Goal: Task Accomplishment & Management: Manage account settings

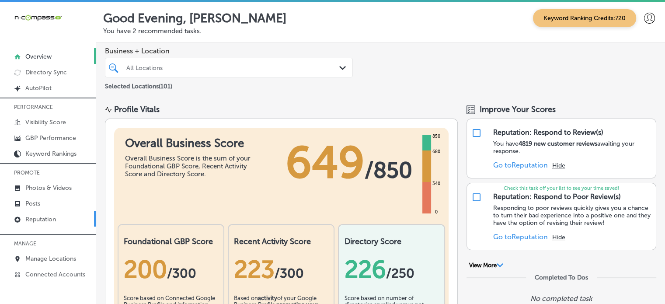
click at [52, 216] on p "Reputation" at bounding box center [40, 219] width 31 height 7
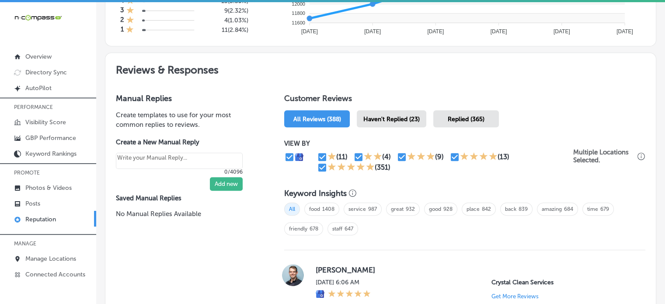
scroll to position [440, 0]
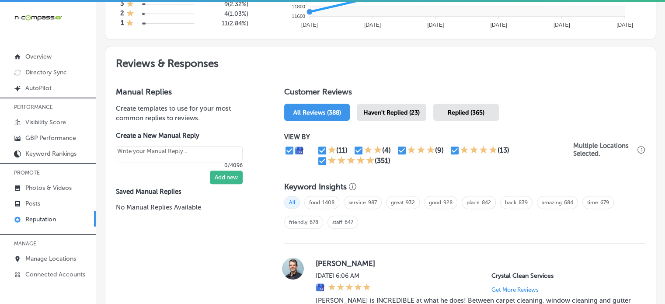
click at [398, 114] on span "Haven't Replied (23)" at bounding box center [391, 112] width 56 height 7
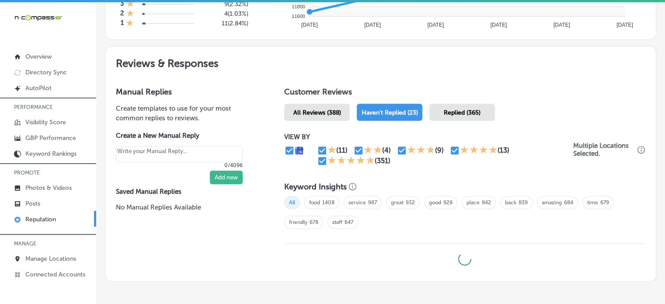
type textarea "x"
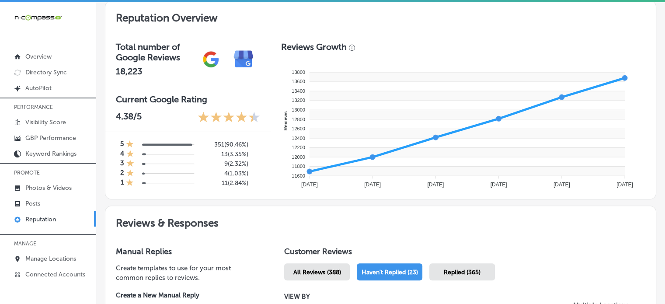
scroll to position [275, 0]
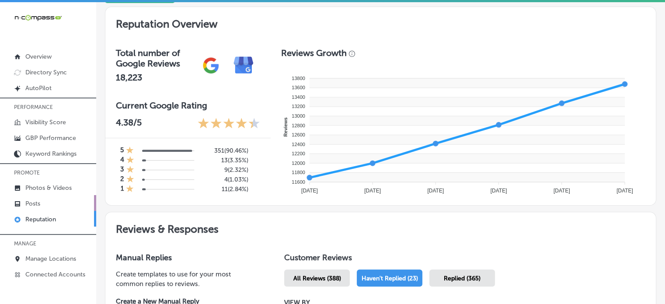
click at [33, 201] on p "Posts" at bounding box center [32, 203] width 15 height 7
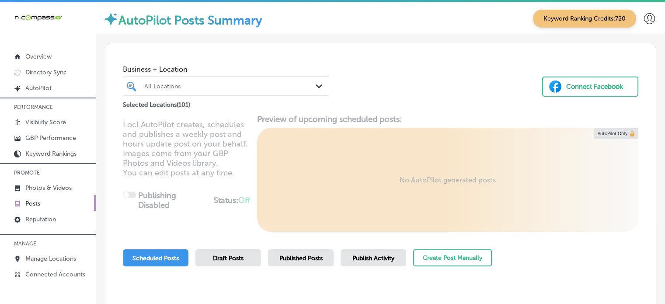
click at [461, 122] on div "Locl AutoPilot creates, schedules and publishes a weekly post and hours update …" at bounding box center [380, 173] width 550 height 118
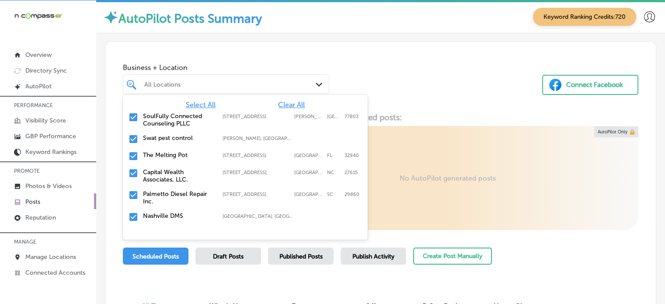
click at [242, 84] on div "All Locations" at bounding box center [230, 83] width 172 height 7
click at [278, 104] on span "Clear All" at bounding box center [291, 105] width 27 height 8
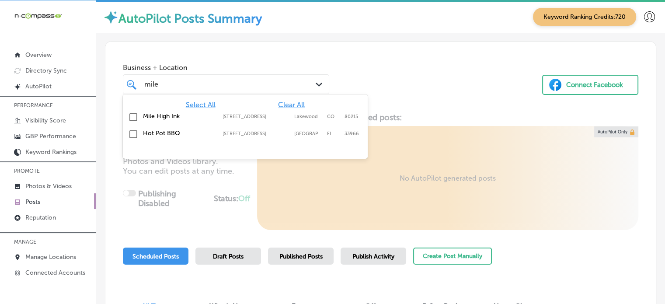
click at [150, 114] on label "Mile High Ink" at bounding box center [178, 115] width 71 height 7
type input "mile"
click at [406, 79] on div "Business + Location option 8790 W Colfax Ave, selected. option 8790 W Colfax Av…" at bounding box center [380, 75] width 550 height 66
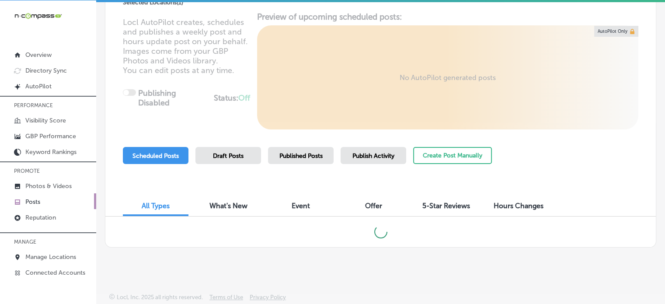
scroll to position [97, 0]
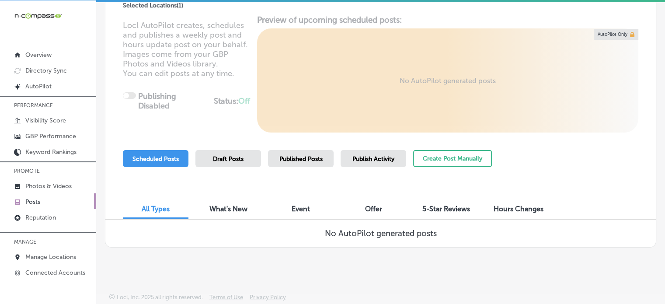
click at [300, 162] on div "Published Posts" at bounding box center [301, 158] width 66 height 17
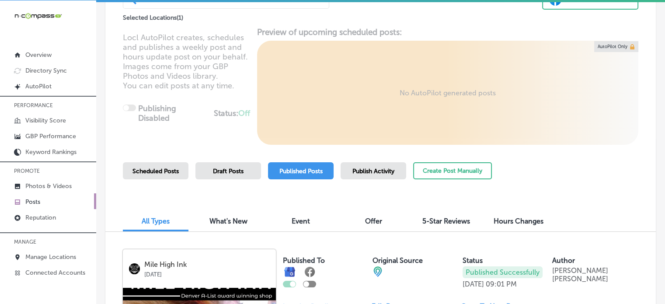
scroll to position [63, 0]
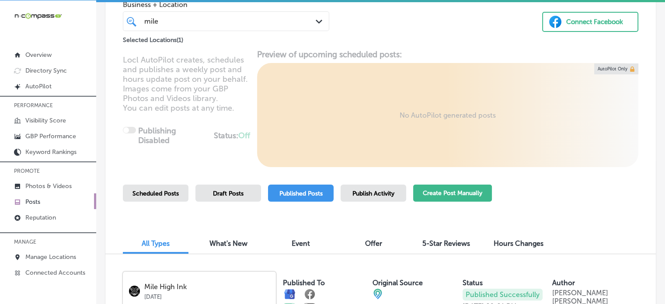
click at [424, 188] on button "Create Post Manually" at bounding box center [452, 192] width 79 height 17
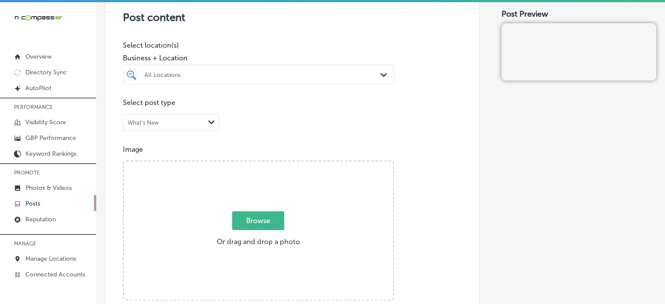
scroll to position [187, 0]
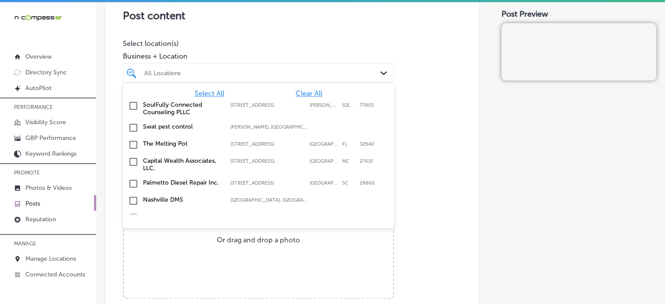
click at [289, 70] on div "All Locations" at bounding box center [262, 72] width 237 height 7
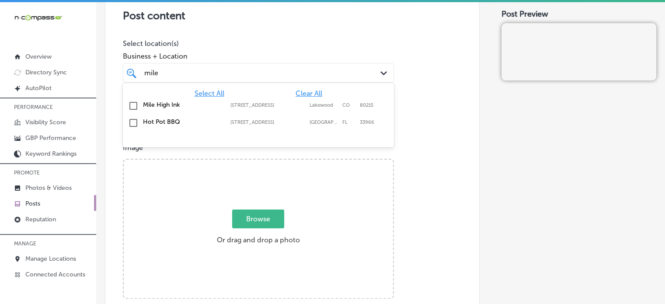
click at [139, 102] on div "Mile High Ink 8790 W Colfax Ave, Lakewood, CO, 80215 8790 W Colfax Ave Lakewood…" at bounding box center [258, 106] width 264 height 14
type input "mile"
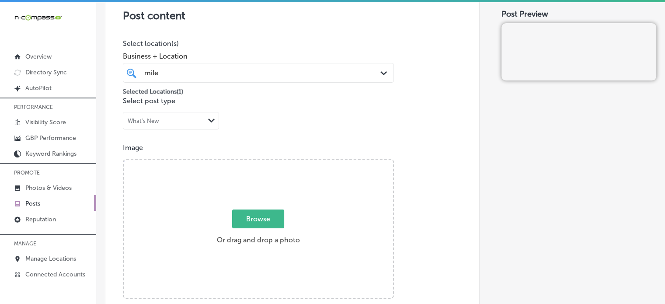
click at [231, 50] on div "Business + Location mile mile Path Created with Sketch." at bounding box center [258, 65] width 271 height 35
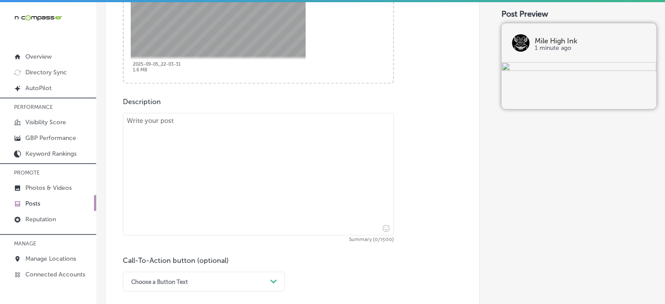
scroll to position [406, 0]
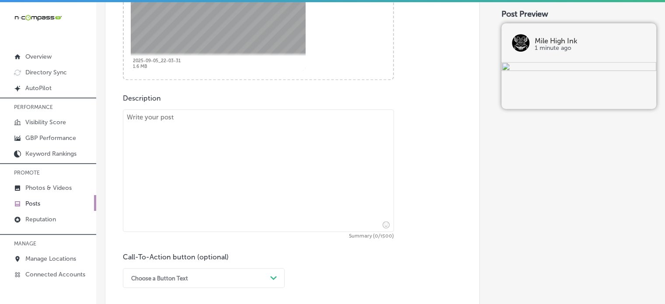
click at [297, 164] on textarea at bounding box center [258, 170] width 271 height 122
paste textarea ""At Mile High Ink, we specialize in creating custom tattoos that reflect your p…"
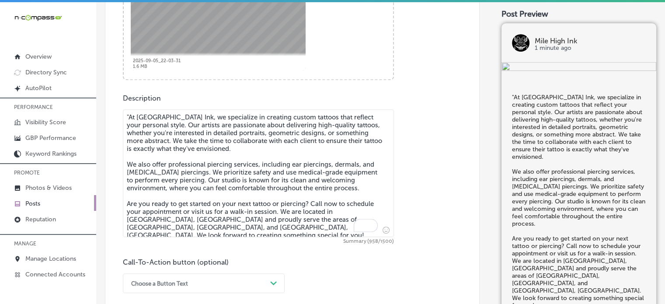
click at [130, 113] on textarea ""At Mile High Ink, we specialize in creating custom tattoos that reflect your p…" at bounding box center [258, 173] width 271 height 128
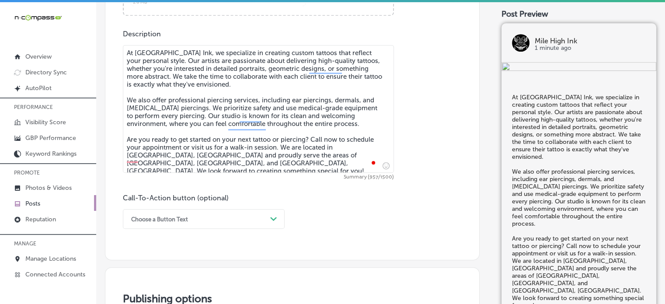
scroll to position [470, 0]
type textarea "At Mile High Ink, we specialize in creating custom tattoos that reflect your pe…"
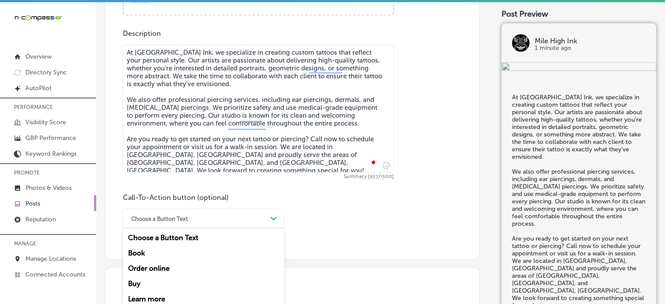
scroll to position [509, 0]
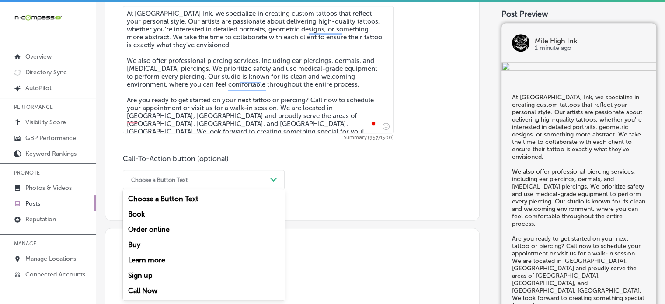
click at [210, 189] on div "option Book focused, 2 of 7. 7 results available. Use Up and Down to choose opt…" at bounding box center [204, 180] width 162 height 20
click at [151, 291] on div "Call Now" at bounding box center [204, 290] width 162 height 15
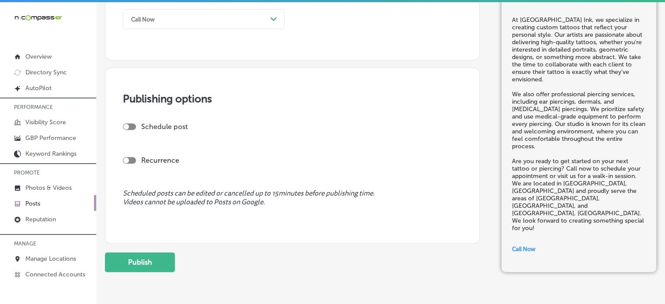
scroll to position [701, 0]
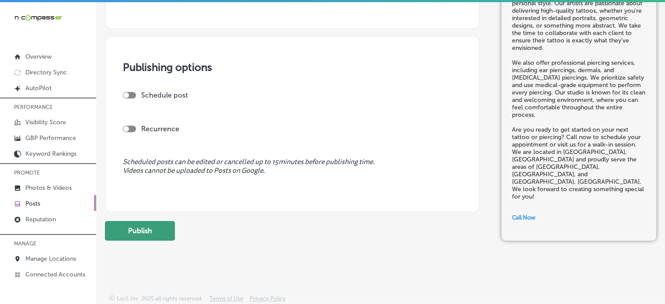
click at [146, 228] on button "Publish" at bounding box center [140, 231] width 70 height 20
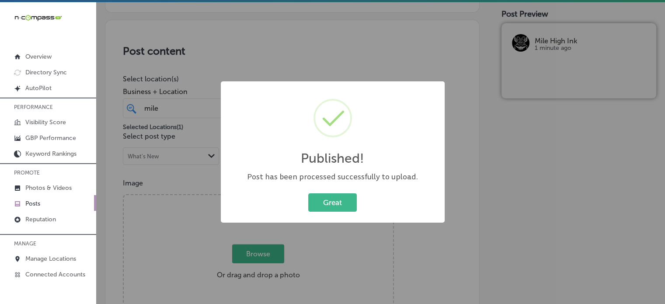
scroll to position [143, 0]
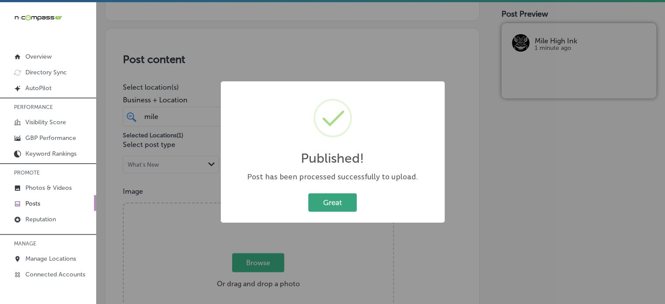
click at [332, 195] on button "Great" at bounding box center [332, 202] width 49 height 18
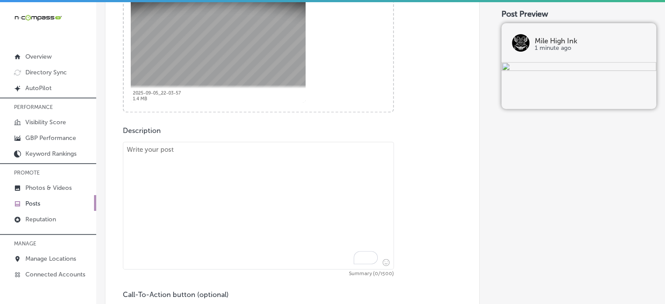
scroll to position [375, 0]
click at [289, 201] on textarea "To enrich screen reader interactions, please activate Accessibility in Grammarl…" at bounding box center [258, 203] width 271 height 128
paste textarea ""Mile High Ink is your premier destination for custom tattoos and body piercing…"
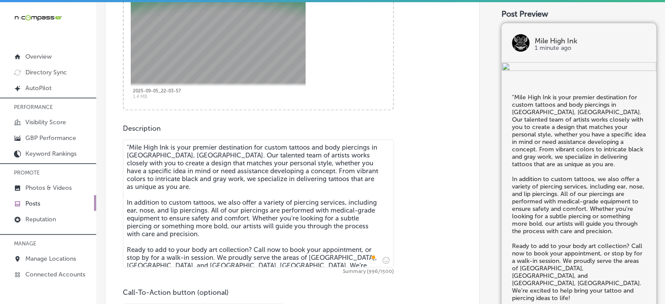
click at [128, 145] on textarea ""Mile High Ink is your premier destination for custom tattoos and body piercing…" at bounding box center [258, 203] width 271 height 128
click at [152, 183] on textarea "Mile High Ink is your premier destination for custom tattoos and body piercings…" at bounding box center [258, 203] width 271 height 128
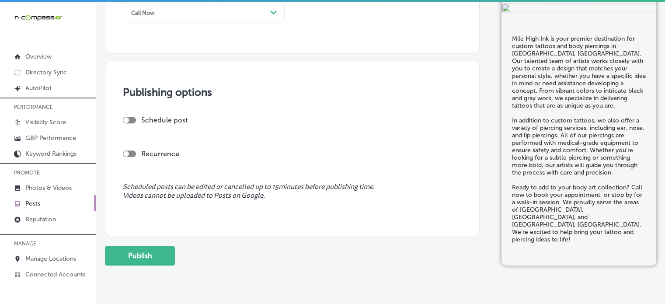
scroll to position [678, 0]
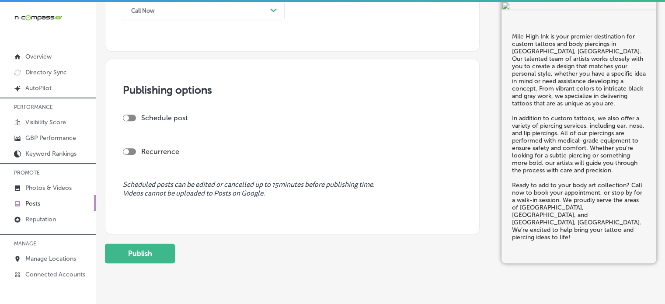
click at [135, 119] on div at bounding box center [129, 118] width 13 height 7
type textarea "Mile High Ink is your premier destination for custom tattoos and body piercings…"
checkbox input "true"
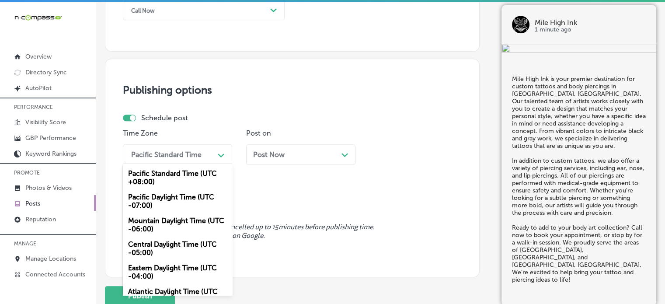
click at [157, 151] on div "Pacific Standard Time" at bounding box center [166, 154] width 70 height 8
click at [152, 221] on div "Mountain Daylight Time (UTC -06:00)" at bounding box center [177, 225] width 109 height 24
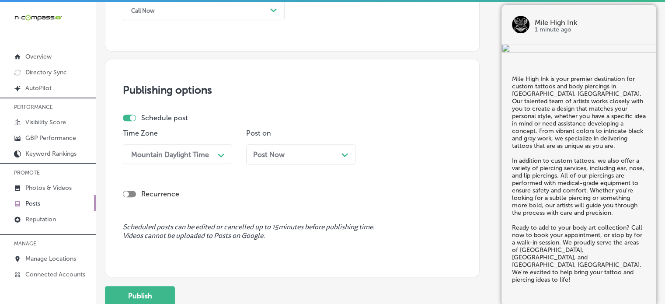
click at [276, 153] on span "Post Now" at bounding box center [268, 154] width 31 height 8
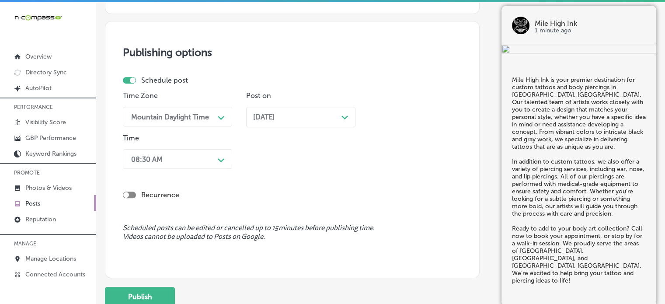
scroll to position [716, 0]
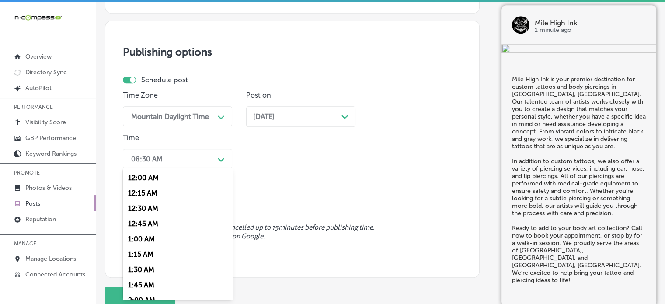
click at [205, 163] on div "08:30 AM" at bounding box center [170, 158] width 87 height 15
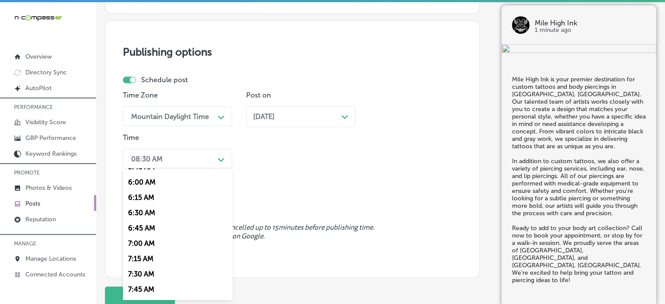
scroll to position [418, 0]
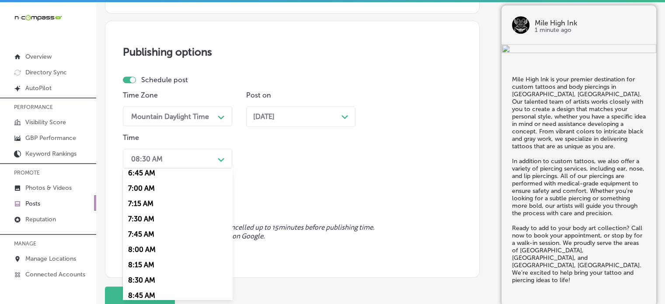
click at [144, 189] on div "7:00 AM" at bounding box center [177, 188] width 109 height 15
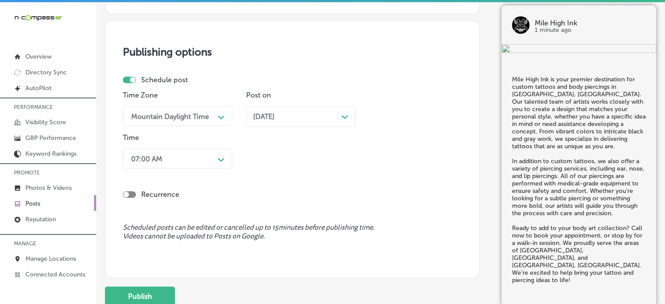
scroll to position [765, 0]
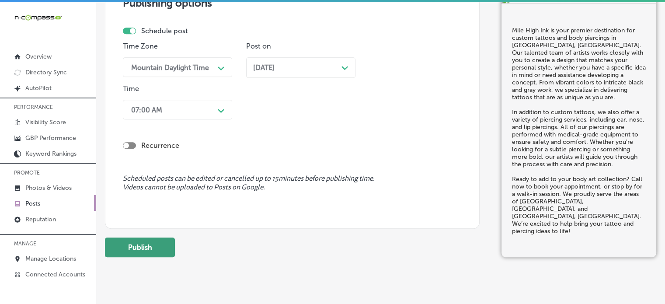
click at [150, 239] on button "Publish" at bounding box center [140, 247] width 70 height 20
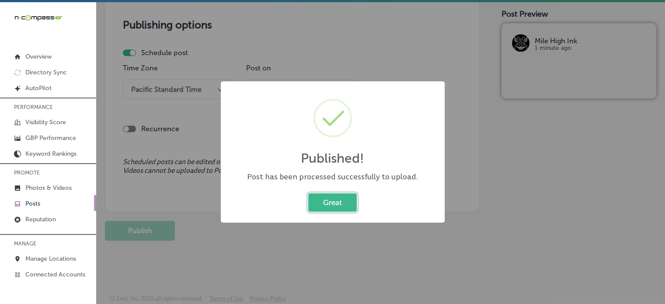
scroll to position [743, 0]
click at [337, 196] on button "Great" at bounding box center [332, 202] width 49 height 18
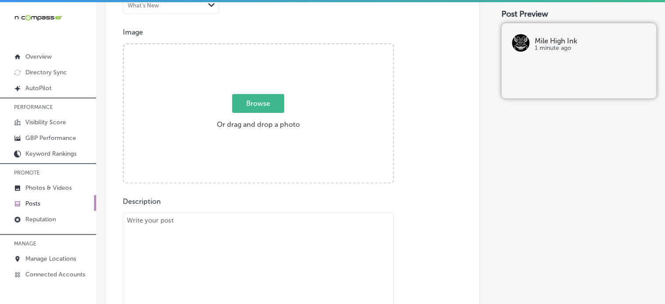
scroll to position [281, 0]
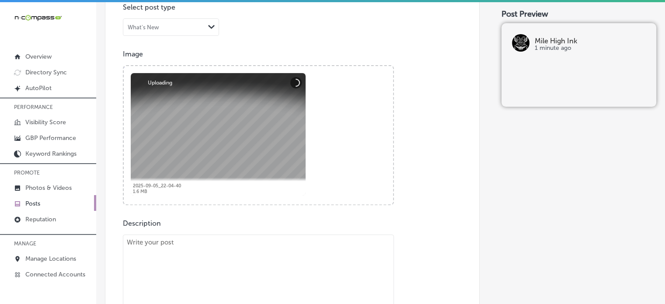
click at [261, 280] on textarea "To enrich screen reader interactions, please activate Accessibility in Grammarl…" at bounding box center [258, 298] width 271 height 128
paste textarea ""Looking for a place to get a custom tattoo? Mile High Ink in Lakewood, CO, is …"
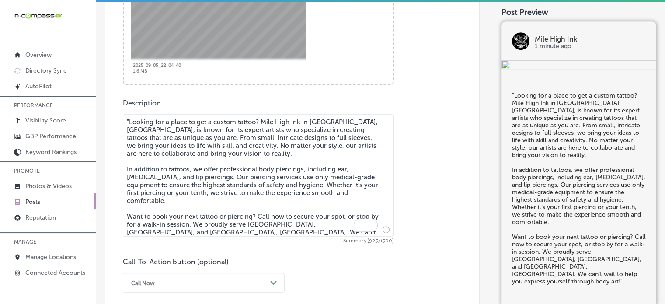
scroll to position [401, 0]
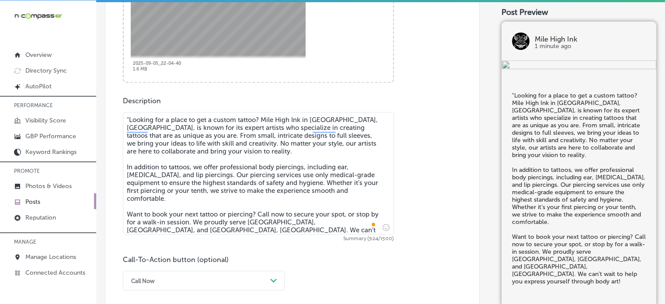
click at [130, 118] on textarea ""Looking for a place to get a custom tattoo? Mile High Ink in Lakewood, CO, is …" at bounding box center [258, 173] width 271 height 122
click at [165, 155] on textarea "Looking for a place to get a custom tattoo? Mile High Ink in Lakewood, CO, is k…" at bounding box center [258, 173] width 271 height 122
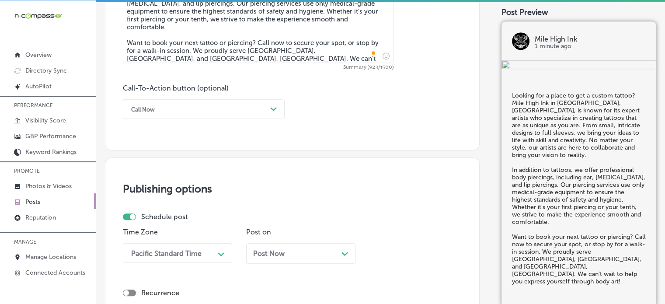
scroll to position [587, 0]
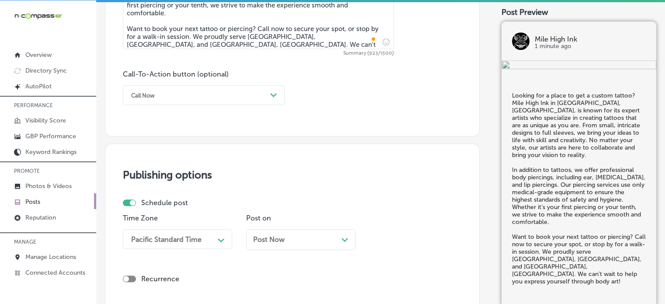
type textarea "Looking for a place to get a custom tattoo? Mile High Ink in Lakewood, CO, is k…"
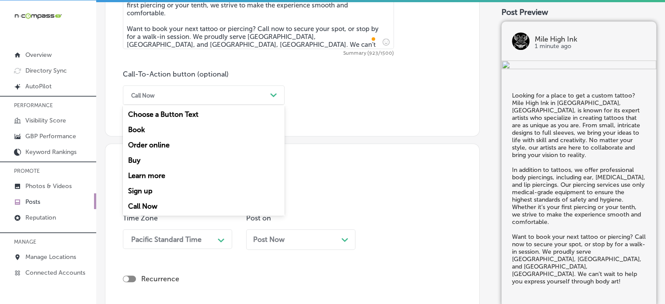
click at [237, 101] on div "Call Now" at bounding box center [197, 95] width 140 height 14
click at [156, 205] on div "Call Now" at bounding box center [204, 205] width 162 height 15
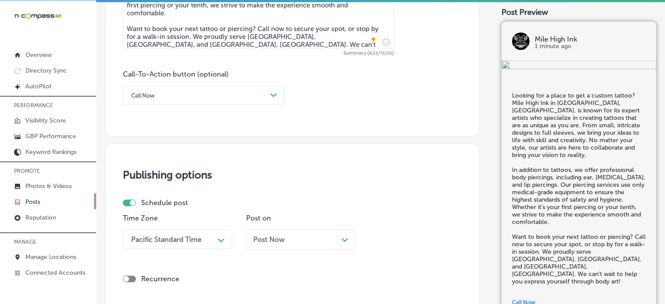
click at [187, 226] on div "Time Zone Pacific Standard Time Path Created with Sketch." at bounding box center [177, 235] width 109 height 42
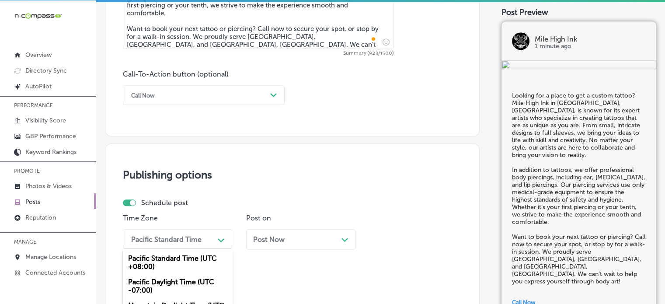
scroll to position [666, 0]
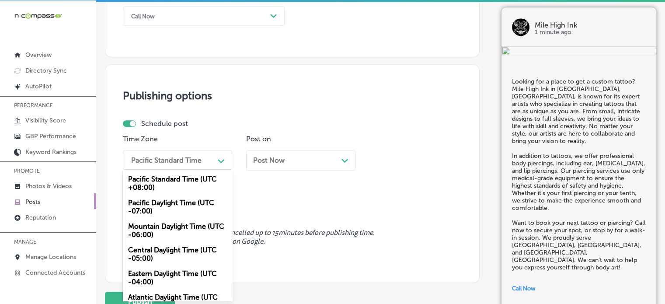
click at [191, 170] on div "option Mountain Daylight Time (UTC -06:00), selected. option Mountain Daylight …" at bounding box center [177, 160] width 109 height 20
click at [179, 231] on div "Mountain Daylight Time (UTC -06:00)" at bounding box center [177, 231] width 109 height 24
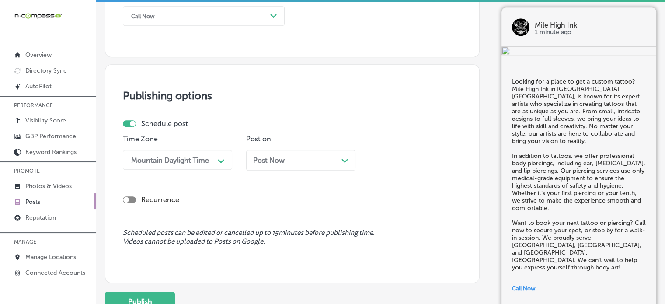
click at [295, 160] on div "Post Now Path Created with Sketch." at bounding box center [300, 160] width 95 height 8
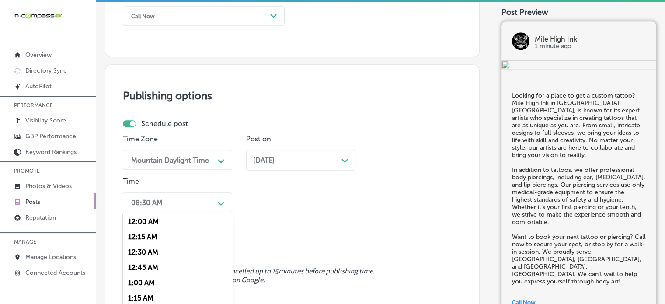
scroll to position [708, 0]
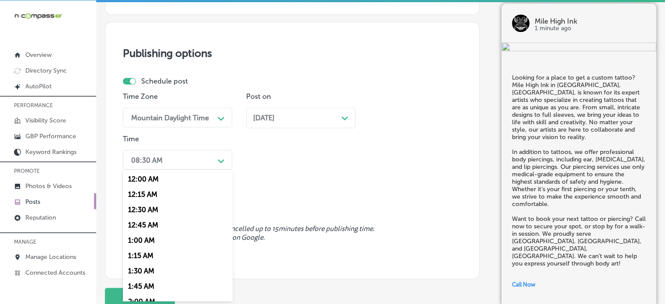
click at [213, 170] on div "option 7:00 AM, selected. option 12:15 AM focused, 2 of 96. 96 results availabl…" at bounding box center [177, 160] width 109 height 20
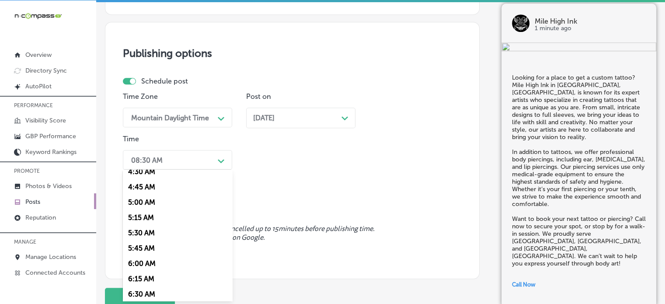
scroll to position [320, 0]
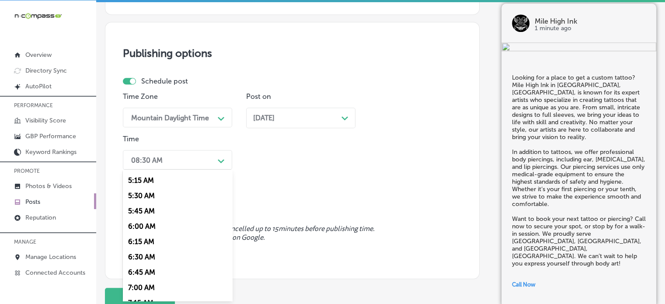
click at [153, 285] on div "7:00 AM" at bounding box center [177, 287] width 109 height 15
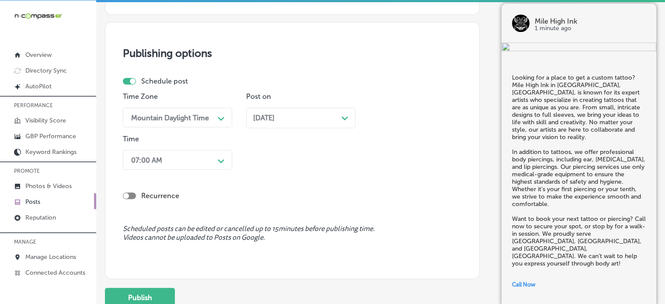
click at [182, 254] on div "Publishing options Schedule post Time Zone Mountain Daylight Time Path Created …" at bounding box center [292, 150] width 375 height 257
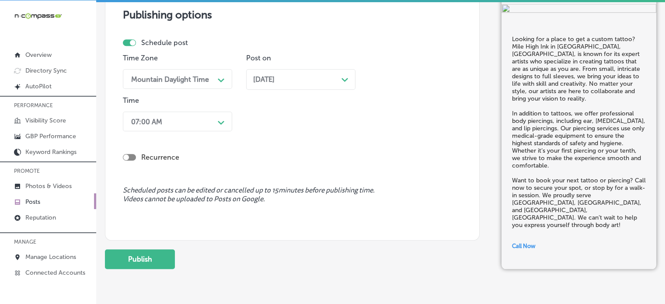
scroll to position [750, 0]
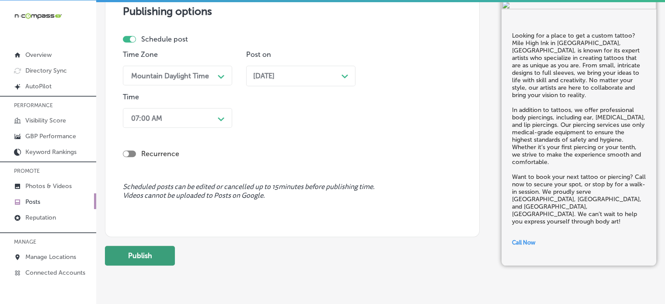
click at [146, 258] on button "Publish" at bounding box center [140, 256] width 70 height 20
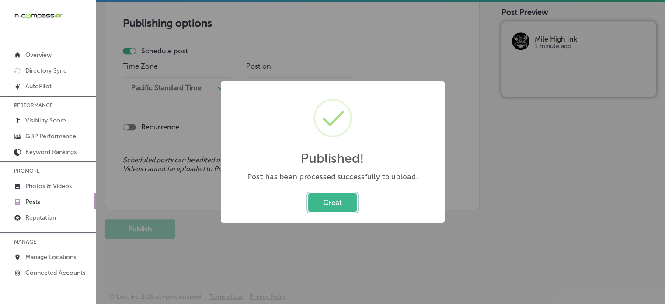
scroll to position [738, 0]
click at [340, 199] on button "Great" at bounding box center [332, 202] width 49 height 18
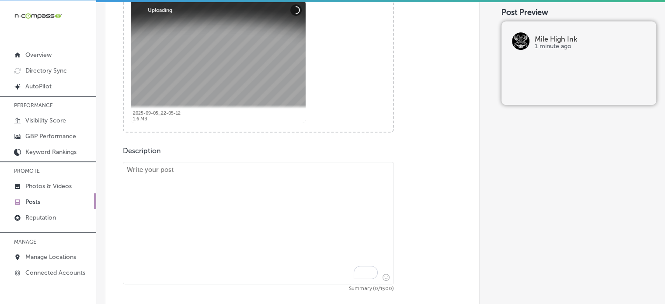
scroll to position [351, 0]
click at [269, 250] on textarea "To enrich screen reader interactions, please activate Accessibility in Grammarl…" at bounding box center [258, 223] width 271 height 122
paste textarea ""Mile High Ink is the place to go for custom tattoos and piercing services that…"
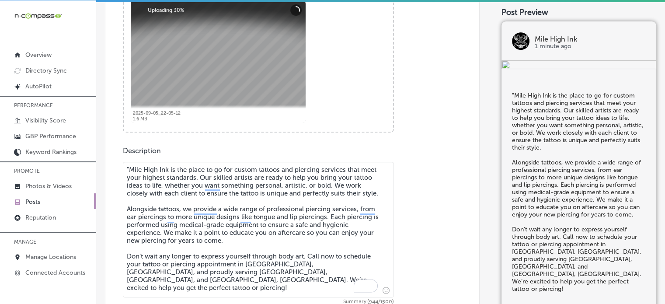
click at [131, 166] on textarea ""Mile High Ink is the place to go for custom tattoos and piercing services that…" at bounding box center [258, 230] width 271 height 136
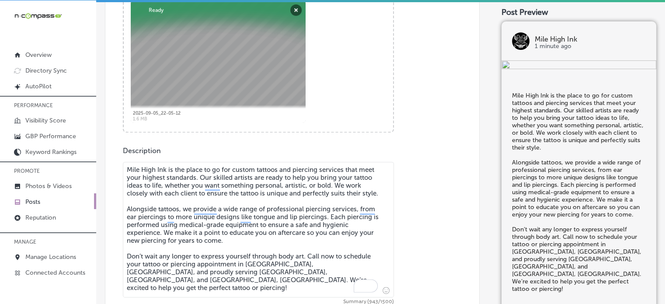
click at [210, 266] on textarea "Mile High Ink is the place to go for custom tattoos and piercing services that …" at bounding box center [258, 230] width 271 height 136
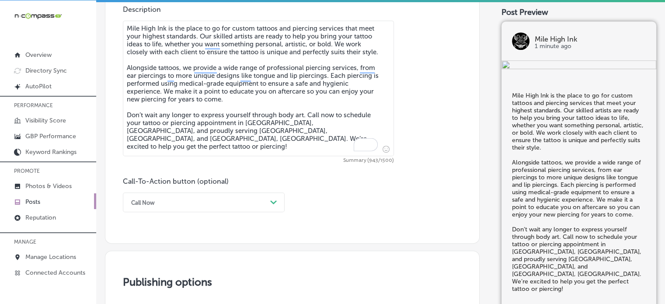
type textarea "Mile High Ink is the place to go for custom tattoos and piercing services that …"
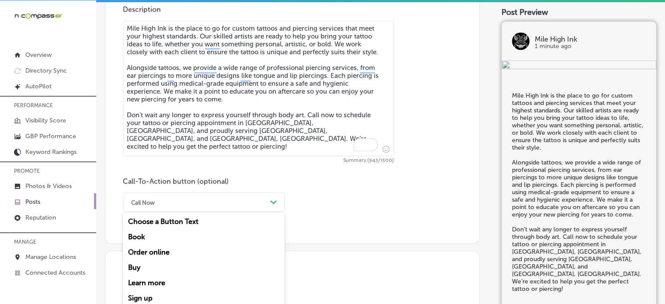
scroll to position [515, 0]
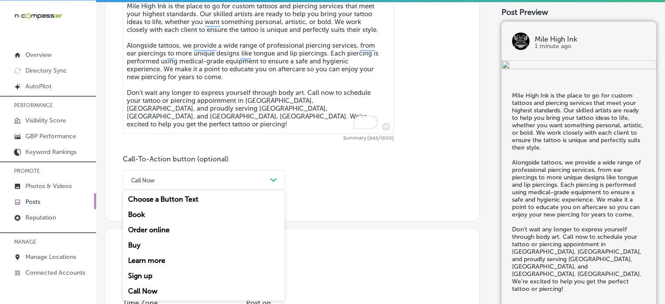
click at [234, 190] on div "option Call Now, selected. option Choose a Button Text focused, 1 of 7. 7 resul…" at bounding box center [204, 180] width 162 height 20
click at [154, 287] on div "Call Now" at bounding box center [204, 290] width 162 height 15
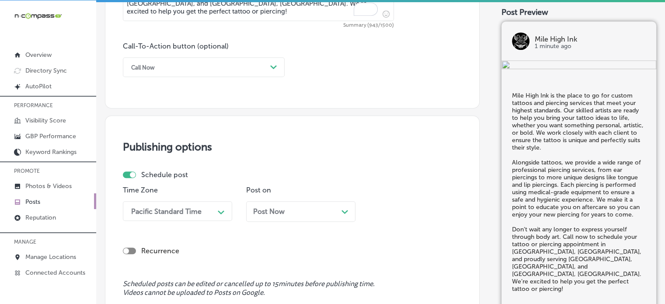
scroll to position [678, 0]
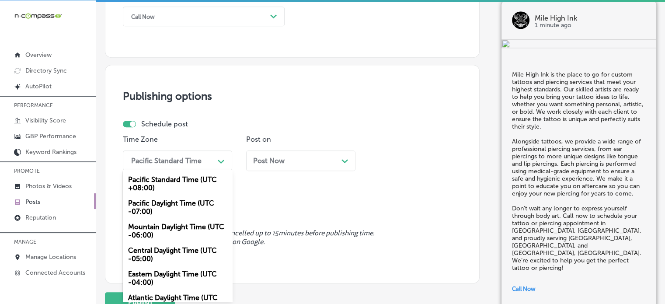
click at [207, 170] on div "option Mountain Daylight Time (UTC -06:00), selected. option Pacific Daylight T…" at bounding box center [177, 160] width 109 height 20
click at [178, 238] on div "Mountain Daylight Time (UTC -06:00)" at bounding box center [177, 231] width 109 height 24
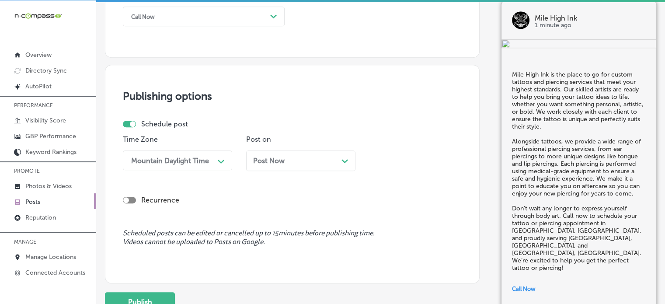
click at [296, 168] on div "Post Now Path Created with Sketch." at bounding box center [300, 160] width 109 height 21
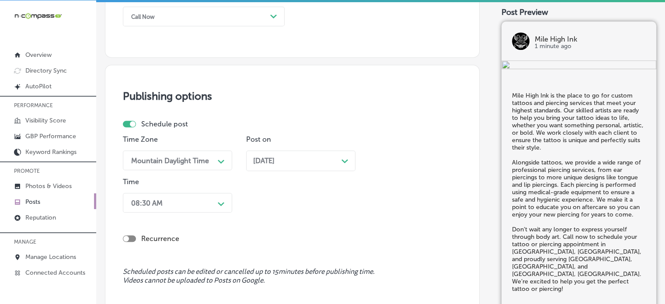
click at [178, 212] on div "Time 08:30 AM Path Created with Sketch." at bounding box center [177, 196] width 109 height 38
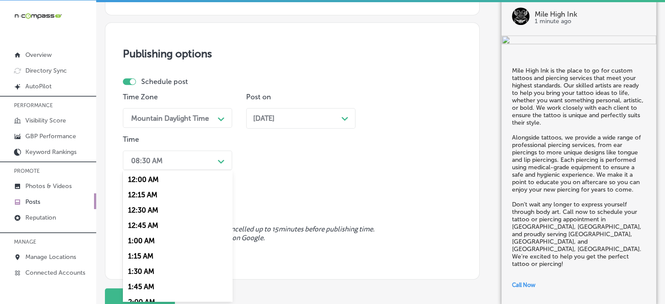
click at [180, 170] on div "option 7:00 AM, selected. option 12:30 AM focused, 3 of 96. 96 results availabl…" at bounding box center [177, 160] width 109 height 20
click at [145, 274] on div "7:00 AM" at bounding box center [177, 271] width 109 height 15
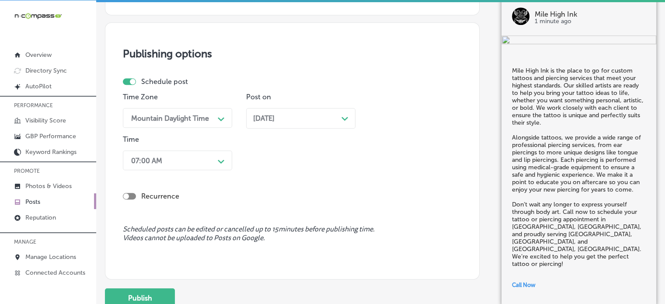
scroll to position [755, 0]
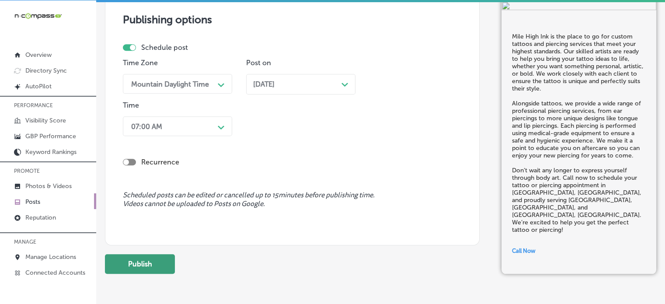
click at [156, 264] on button "Publish" at bounding box center [140, 264] width 70 height 20
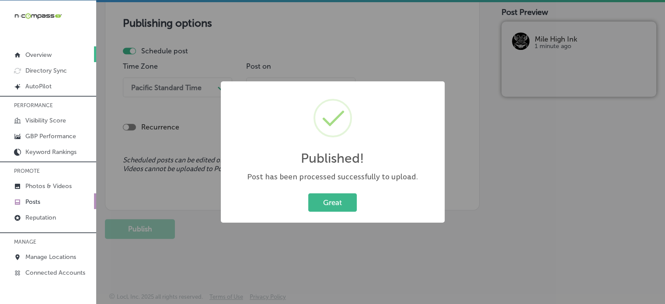
scroll to position [751, 0]
click at [339, 202] on button "Great" at bounding box center [332, 202] width 49 height 18
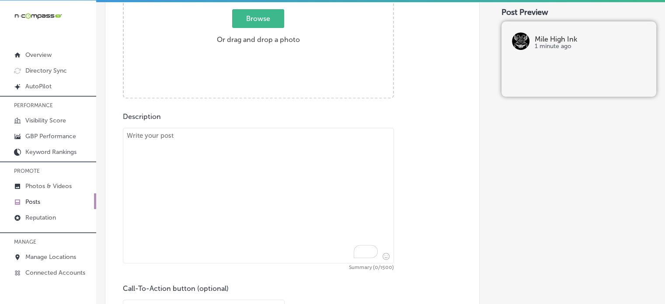
scroll to position [381, 0]
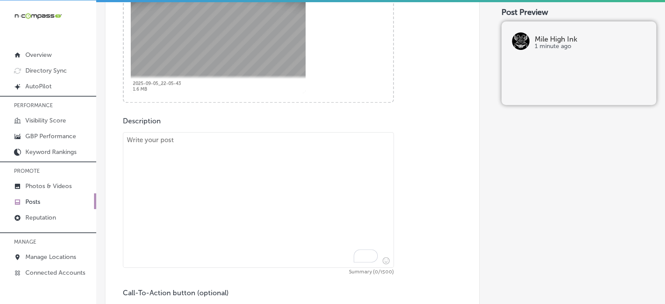
paste textarea ""Mile High Ink offers custom tattoos designed to reflect your style, personalit…"
click at [306, 200] on textarea "To enrich screen reader interactions, please activate Accessibility in Grammarl…" at bounding box center [258, 200] width 271 height 136
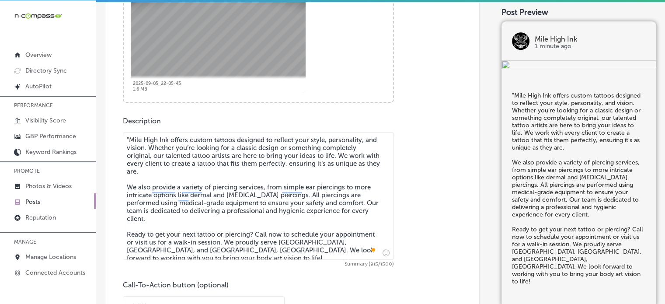
click at [129, 141] on textarea ""Mile High Ink offers custom tattoos designed to reflect your style, personalit…" at bounding box center [258, 196] width 271 height 128
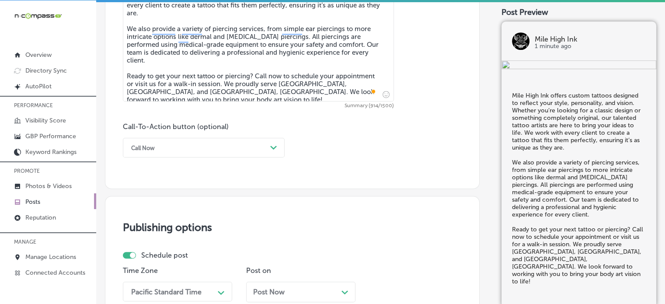
scroll to position [542, 0]
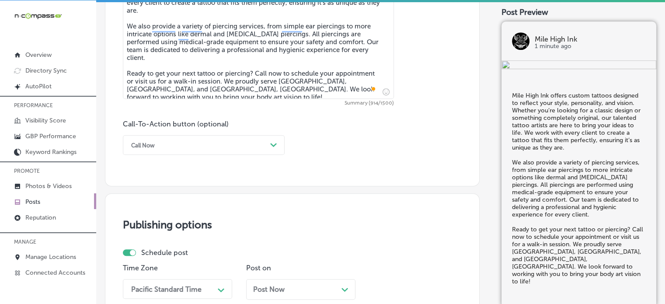
type textarea "Mile High Ink offers custom tattoos designed to reflect your style, personality…"
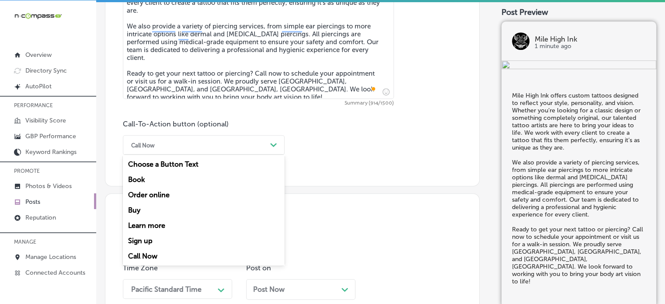
click at [156, 138] on div "Call Now" at bounding box center [197, 145] width 140 height 14
click at [144, 251] on div "Call Now" at bounding box center [204, 255] width 162 height 15
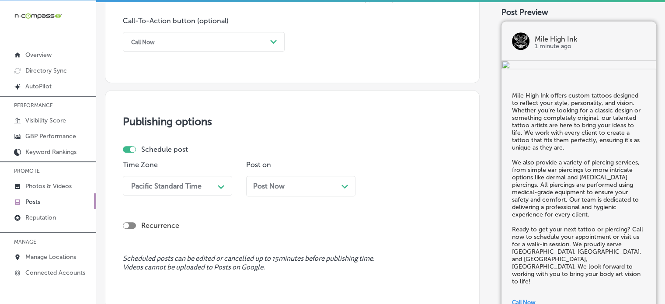
scroll to position [671, 0]
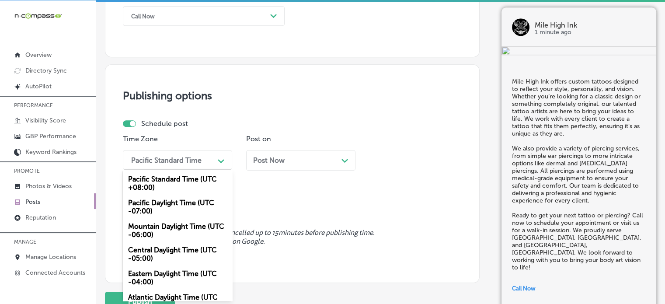
click at [189, 170] on div "option Mountain Daylight Time (UTC -06:00), selected. option Pacific Standard T…" at bounding box center [177, 160] width 109 height 20
click at [164, 230] on div "Mountain Daylight Time (UTC -06:00)" at bounding box center [177, 231] width 109 height 24
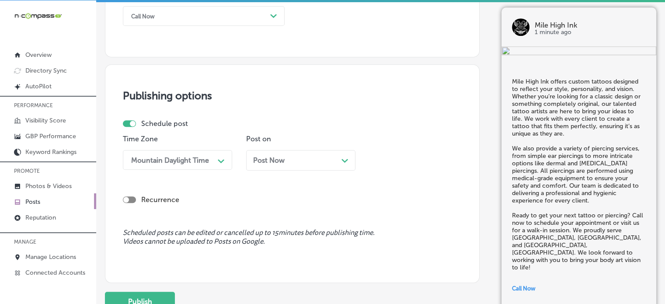
click at [285, 162] on div "Post Now Path Created with Sketch." at bounding box center [300, 160] width 95 height 8
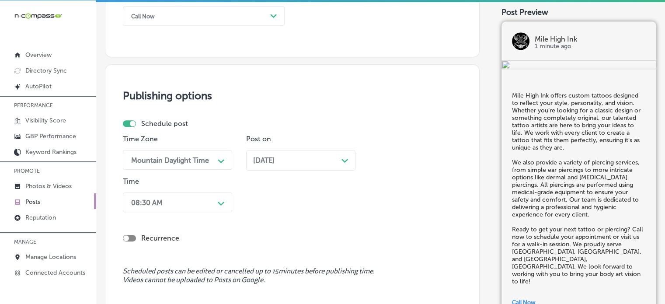
scroll to position [713, 0]
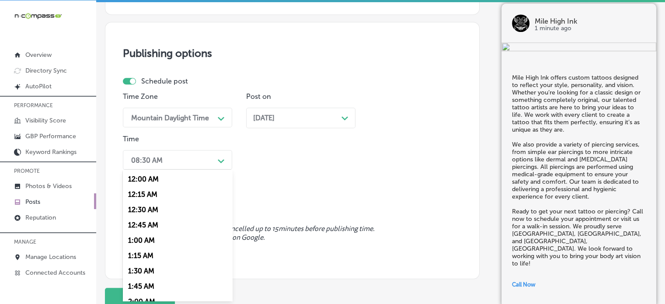
click at [199, 170] on div "option 7:00 AM, selected. option 12:30 AM focused, 3 of 96. 96 results availabl…" at bounding box center [177, 160] width 109 height 20
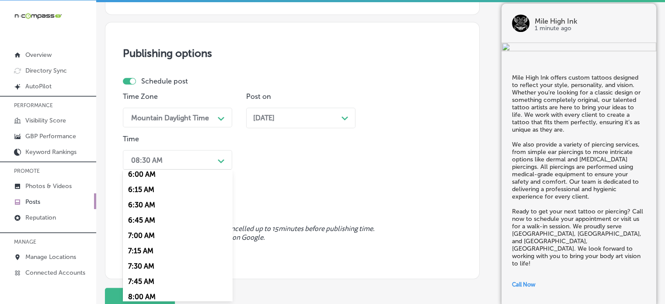
click at [150, 234] on div "7:00 AM" at bounding box center [177, 235] width 109 height 15
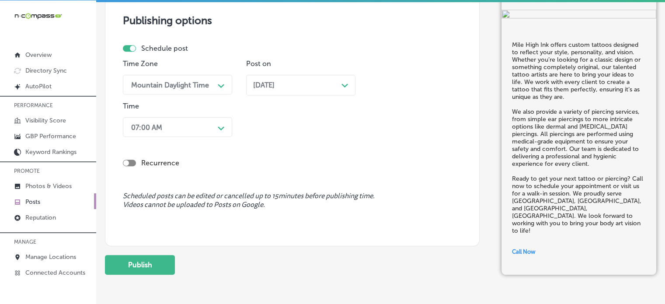
scroll to position [747, 0]
click at [159, 259] on button "Publish" at bounding box center [140, 264] width 70 height 20
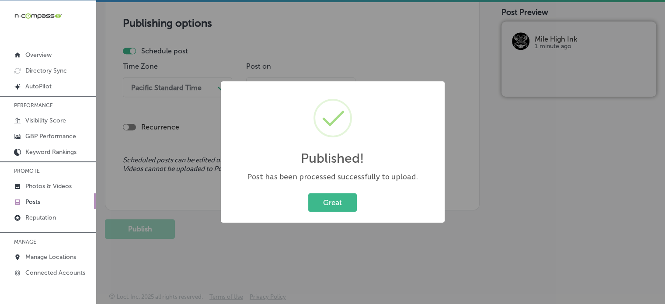
scroll to position [743, 0]
click at [322, 203] on button "Great" at bounding box center [332, 202] width 49 height 18
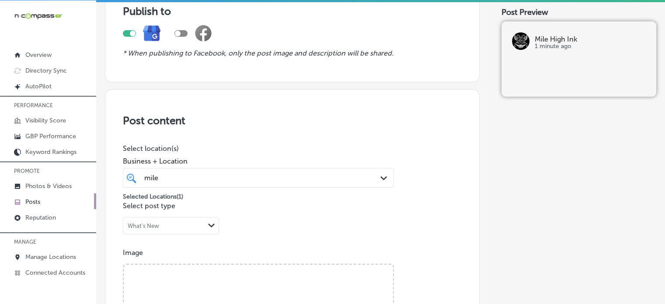
scroll to position [0, 0]
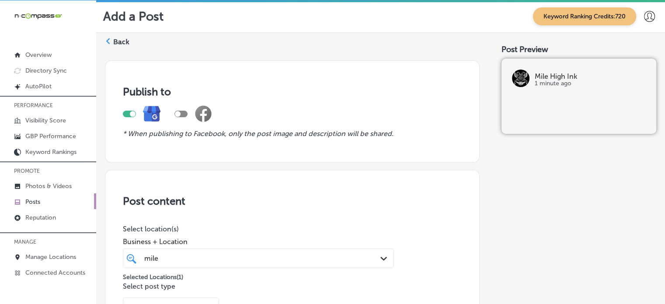
click at [121, 41] on label "Back" at bounding box center [121, 42] width 16 height 10
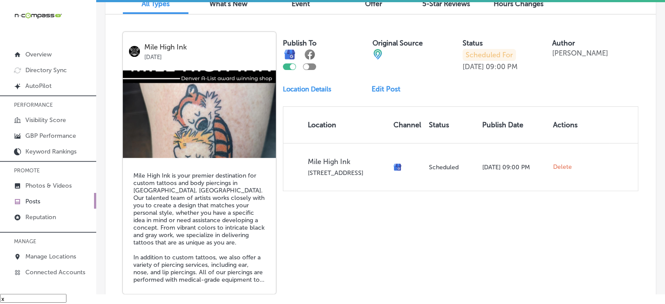
scroll to position [251, 0]
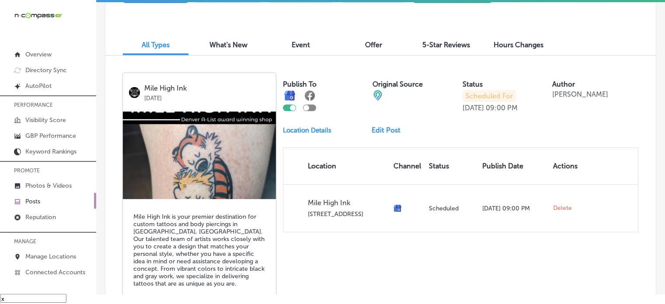
click at [383, 129] on link "Edit Post" at bounding box center [390, 130] width 36 height 8
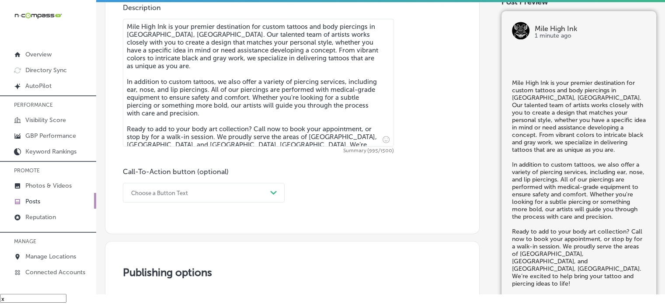
scroll to position [512, 0]
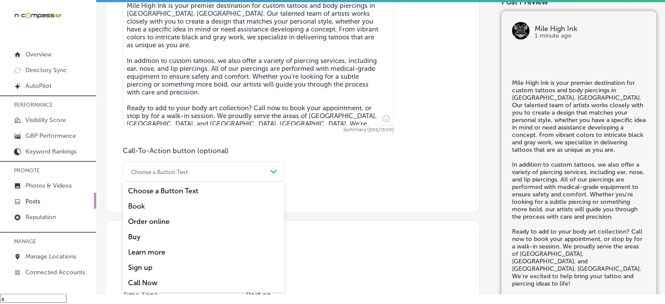
click at [254, 165] on div "Choose a Button Text" at bounding box center [197, 172] width 140 height 14
click at [150, 283] on div "Call Now" at bounding box center [204, 282] width 162 height 15
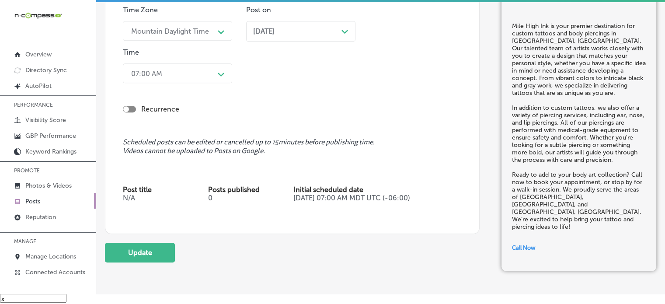
scroll to position [827, 0]
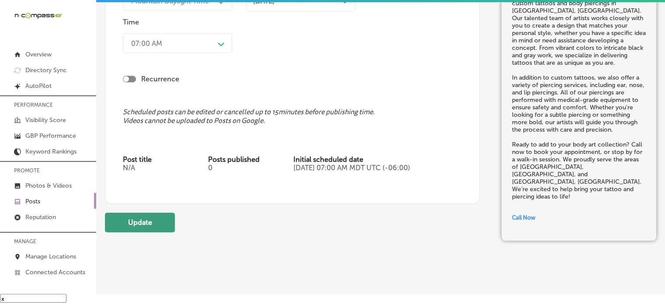
click at [165, 227] on button "Update" at bounding box center [140, 222] width 70 height 20
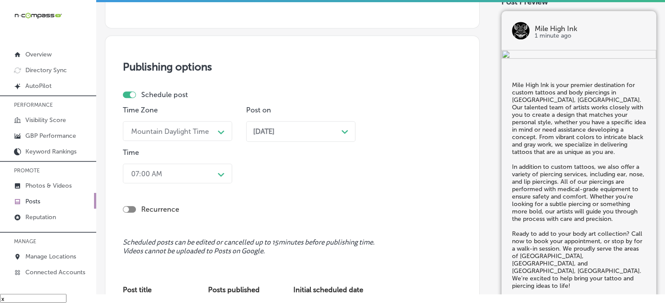
checkbox input "true"
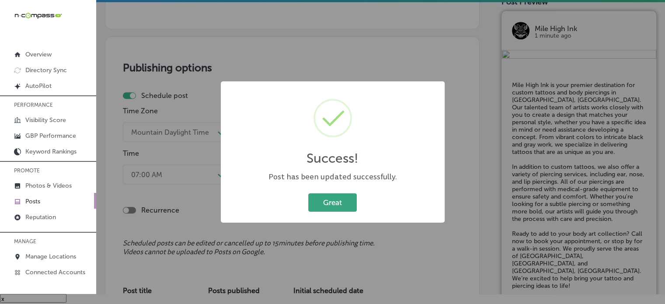
click at [331, 207] on button "Great" at bounding box center [332, 202] width 49 height 18
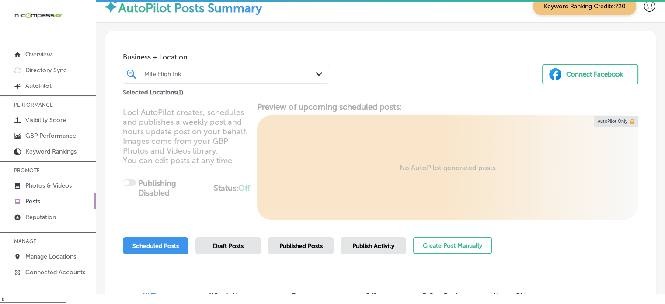
click at [318, 246] on span "Published Posts" at bounding box center [300, 245] width 43 height 7
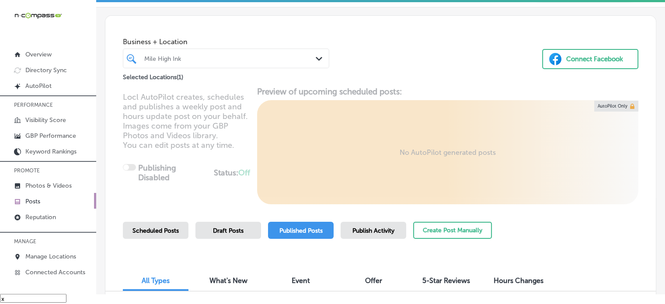
scroll to position [10, 0]
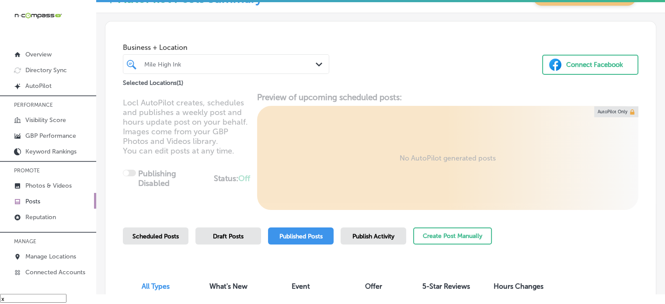
click at [39, 20] on div "iconmonstr-menu-thin copy Created with Sketch. Overview Directory Sync Created …" at bounding box center [48, 142] width 96 height 284
click at [240, 68] on div at bounding box center [217, 64] width 149 height 12
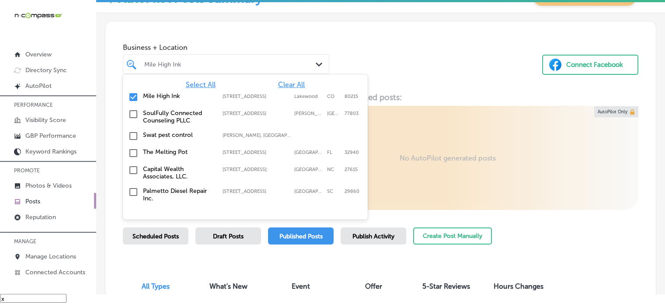
click at [240, 68] on div at bounding box center [217, 64] width 149 height 12
click at [283, 80] on span "Clear All" at bounding box center [291, 84] width 27 height 8
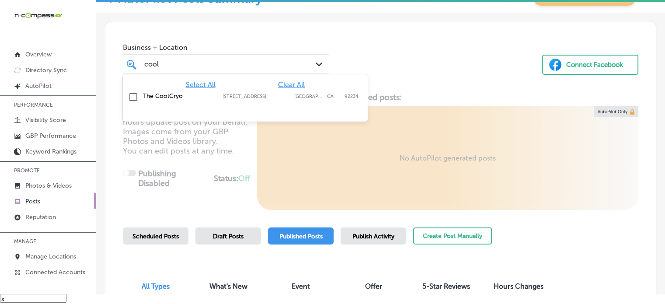
click at [139, 94] on div "The CoolCryo 67555 E Palm Canyon Dr Suite E103;, Cathedral City, CA, 92234 6755…" at bounding box center [245, 97] width 238 height 14
type input "cool"
click at [410, 65] on div "Business + Location option 67555 E Palm Canyon Dr Suite E103; , selected. optio…" at bounding box center [380, 54] width 550 height 66
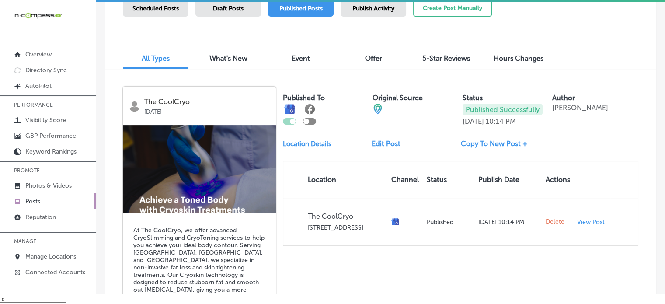
scroll to position [239, 0]
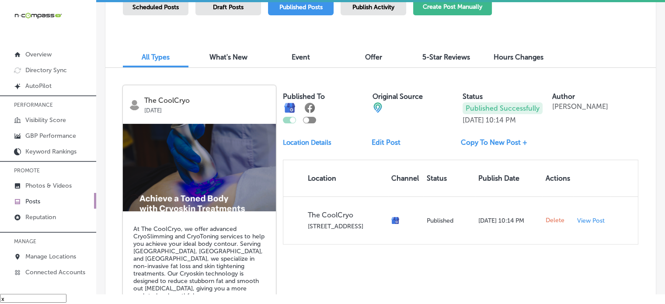
click at [442, 10] on button "Create Post Manually" at bounding box center [452, 6] width 79 height 17
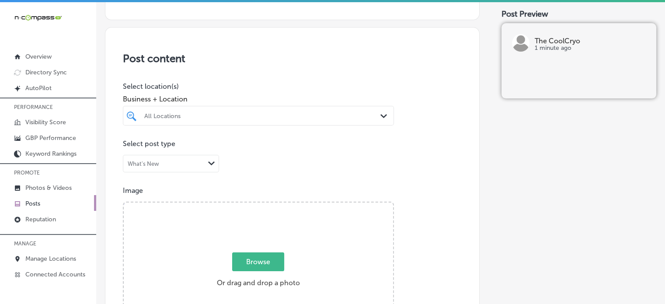
scroll to position [152, 0]
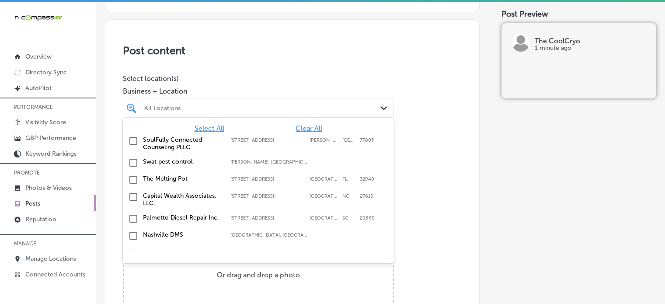
click at [306, 115] on div "All Locations Path Created with Sketch." at bounding box center [258, 108] width 271 height 20
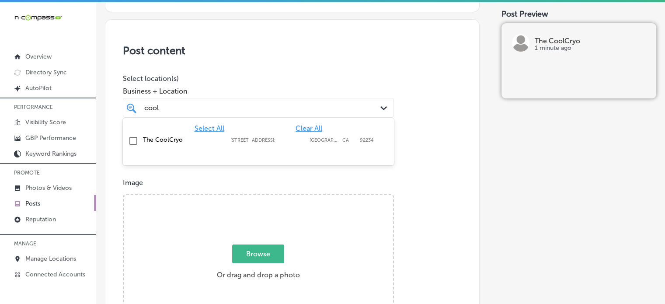
click at [159, 139] on label "The CoolCryo" at bounding box center [182, 139] width 79 height 7
type input "cool"
click at [313, 46] on h3 "Post content" at bounding box center [292, 50] width 339 height 13
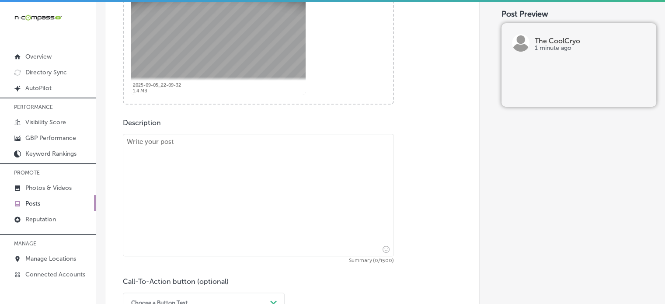
scroll to position [403, 0]
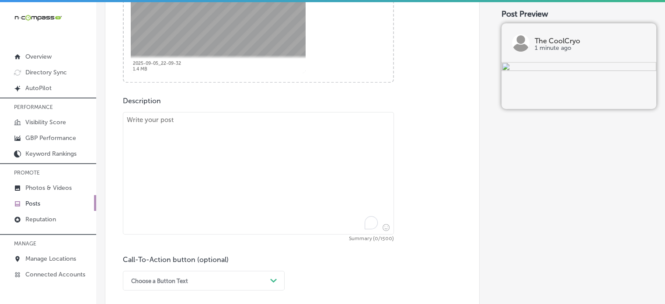
click at [308, 194] on textarea "To enrich screen reader interactions, please activate Accessibility in Grammarl…" at bounding box center [258, 173] width 271 height 122
paste textarea ""At The CoolCryo, we offer CryoSlimming and CryoToning services to help you ach…"
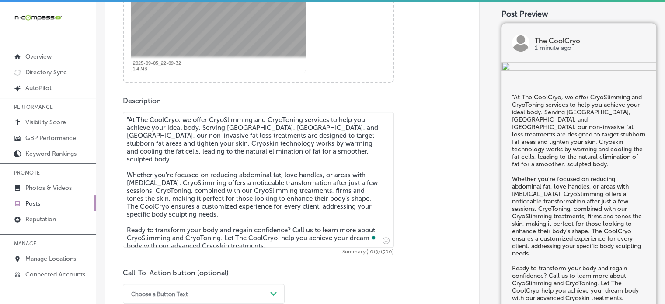
click at [129, 119] on textarea ""At The CoolCryo, we offer CryoSlimming and CryoToning services to help you ach…" at bounding box center [258, 180] width 271 height 136
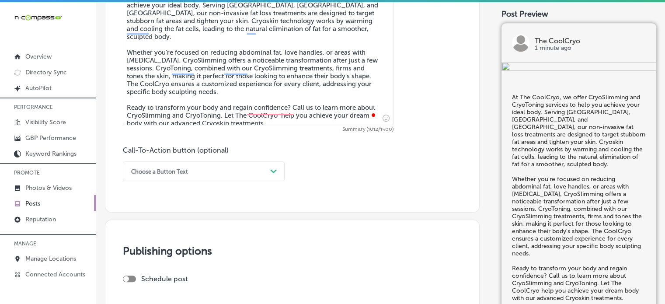
scroll to position [529, 0]
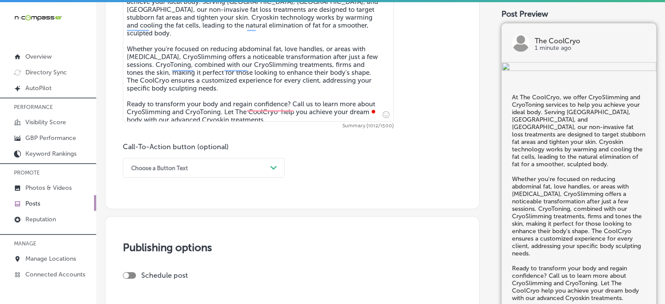
type textarea "At The CoolCryo, we offer CryoSlimming and CryoToning services to help you achi…"
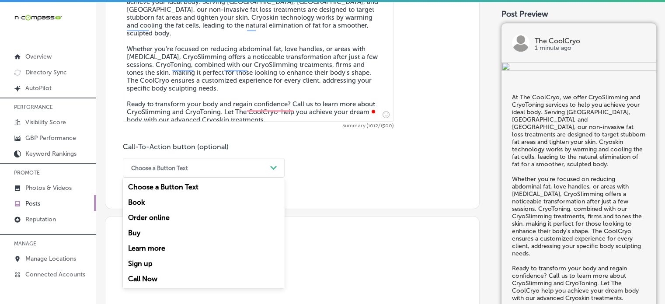
click at [238, 169] on div "Choose a Button Text" at bounding box center [197, 168] width 140 height 14
click at [145, 279] on div "Call Now" at bounding box center [204, 278] width 162 height 15
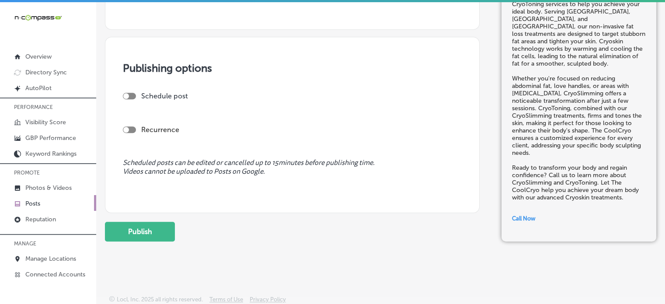
scroll to position [709, 0]
click at [135, 95] on div at bounding box center [129, 95] width 13 height 7
checkbox input "true"
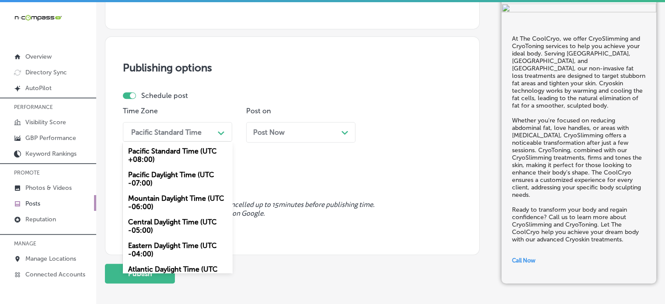
click at [168, 129] on div "Pacific Standard Time" at bounding box center [166, 132] width 70 height 8
click at [179, 199] on div "Mountain Daylight Time (UTC -06:00)" at bounding box center [177, 203] width 109 height 24
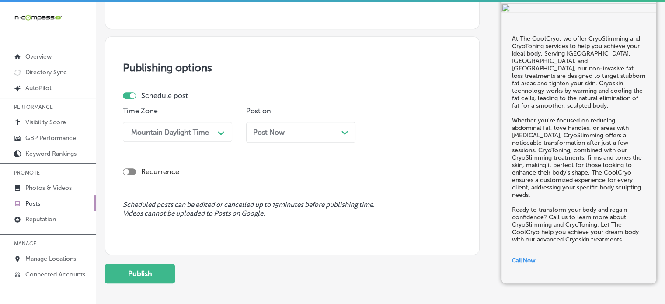
click at [309, 126] on div "Post Now Path Created with Sketch." at bounding box center [300, 132] width 109 height 21
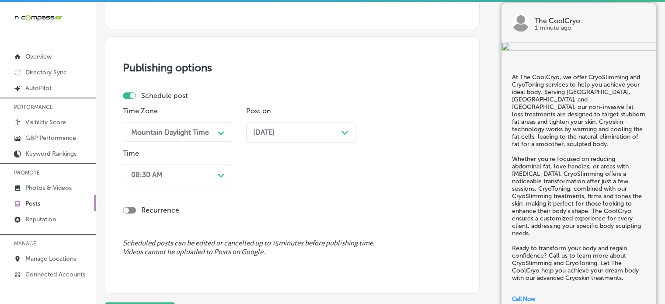
scroll to position [723, 0]
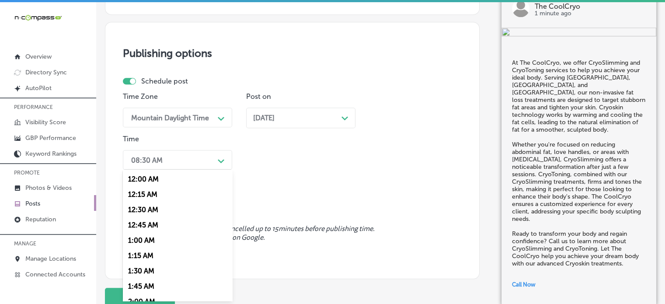
click at [193, 170] on div "option 12:00 AM focused, 1 of 96. 96 results available. Use Up and Down to choo…" at bounding box center [177, 160] width 109 height 20
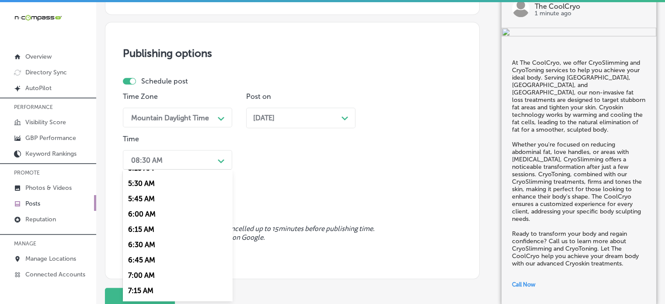
click at [143, 275] on div "7:00 AM" at bounding box center [177, 275] width 109 height 15
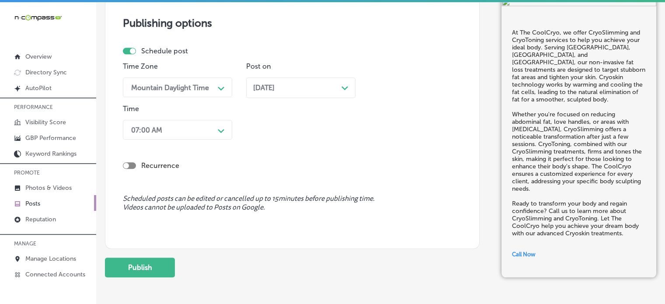
scroll to position [754, 0]
click at [149, 265] on button "Publish" at bounding box center [140, 267] width 70 height 20
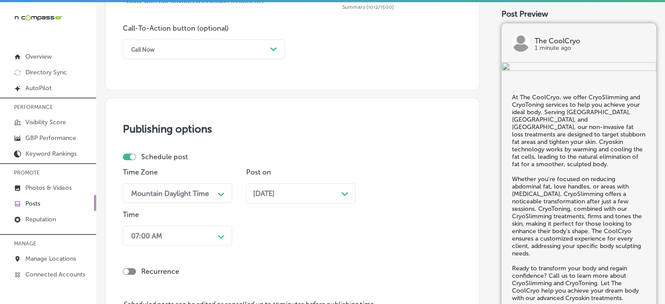
scroll to position [647, 0]
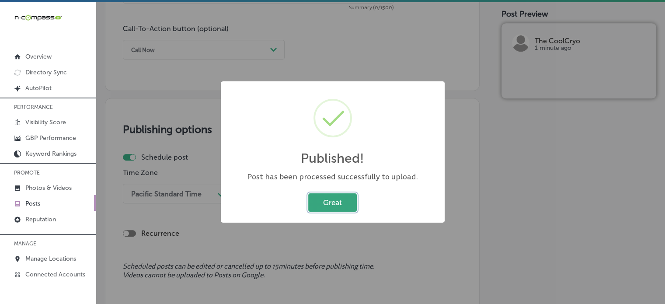
click at [329, 195] on button "Great" at bounding box center [332, 202] width 49 height 18
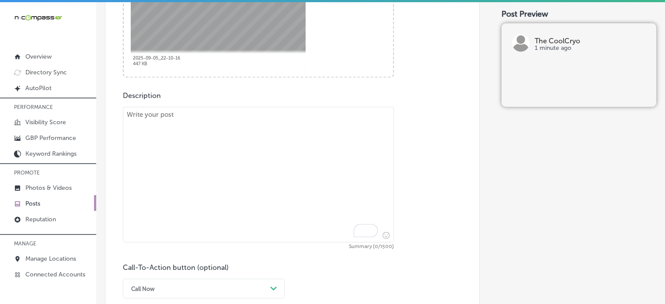
scroll to position [416, 0]
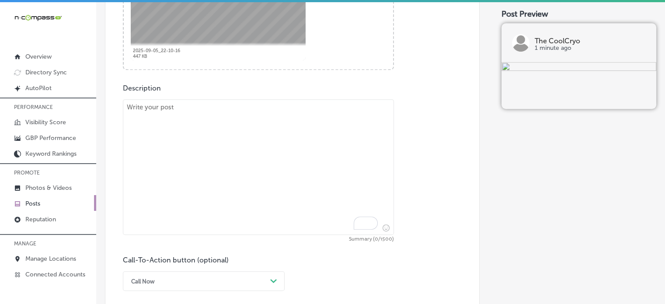
click at [298, 170] on textarea "To enrich screen reader interactions, please activate Accessibility in Grammarl…" at bounding box center [258, 167] width 271 height 136
paste textarea ""At The CoolCryo, we specialize in CryoFacials, offering skin rejuvenation for …"
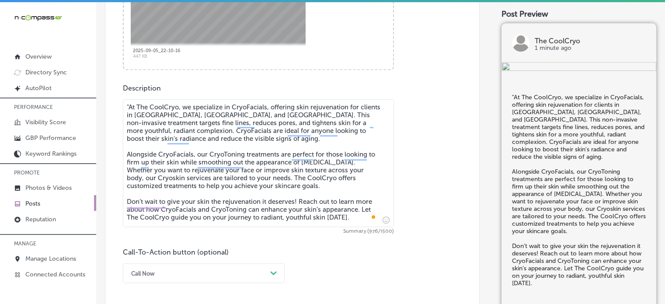
click at [129, 106] on textarea ""At The CoolCryo, we specialize in CryoFacials, offering skin rejuvenation for …" at bounding box center [258, 163] width 271 height 128
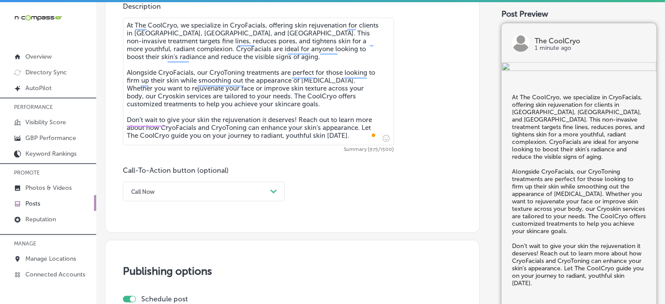
scroll to position [501, 0]
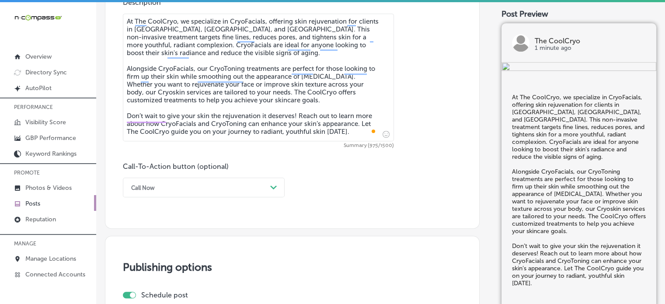
type textarea "At The CoolCryo, we specialize in CryoFacials, offering skin rejuvenation for c…"
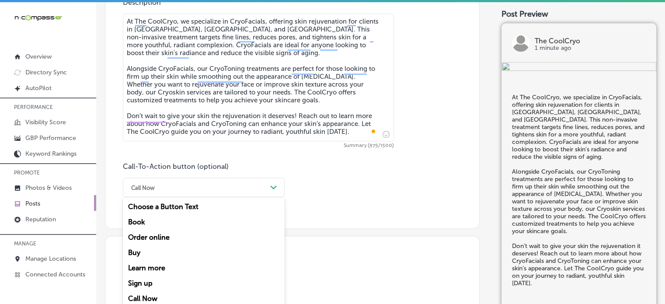
scroll to position [509, 0]
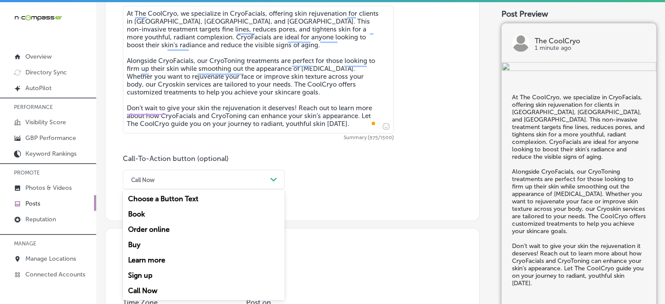
click at [248, 189] on div "option Call Now, selected. option Choose a Button Text focused, 1 of 7. 7 resul…" at bounding box center [204, 180] width 162 height 20
click at [154, 257] on div "Learn more" at bounding box center [204, 259] width 162 height 15
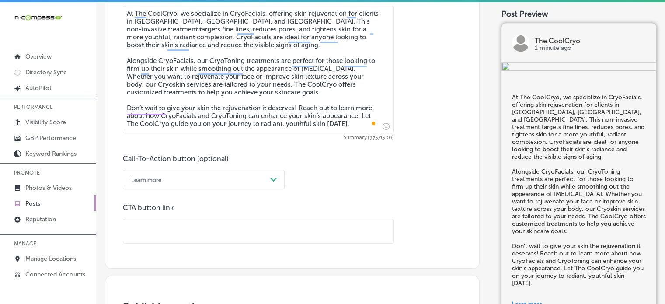
click at [193, 234] on input "text" at bounding box center [258, 231] width 270 height 24
paste input "https://www.thecoolcryo.com/"
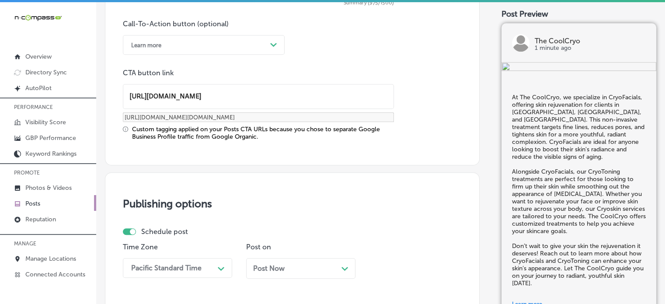
scroll to position [659, 0]
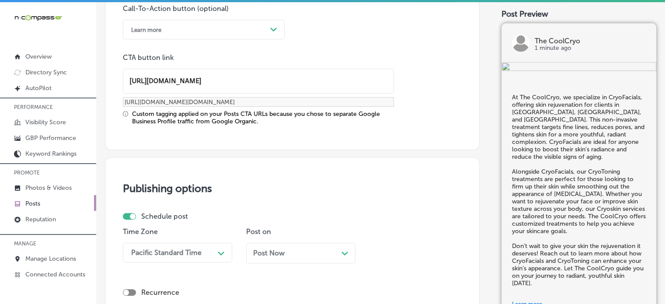
type input "https://www.thecoolcryo.com/"
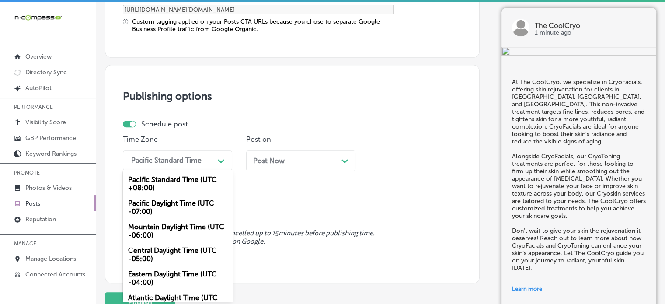
click at [217, 170] on div "option Mountain Daylight Time (UTC -06:00), selected. option Central Daylight T…" at bounding box center [177, 160] width 109 height 20
click at [169, 231] on div "Mountain Daylight Time (UTC -06:00)" at bounding box center [177, 231] width 109 height 24
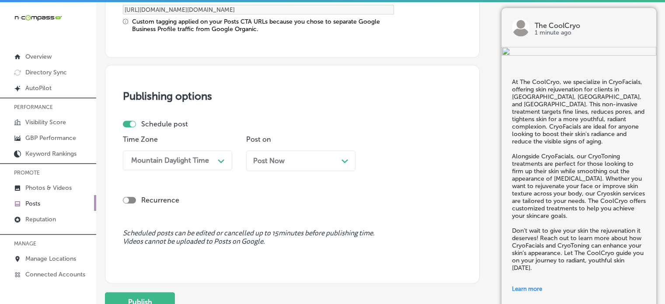
click at [279, 159] on span "Post Now" at bounding box center [268, 160] width 31 height 8
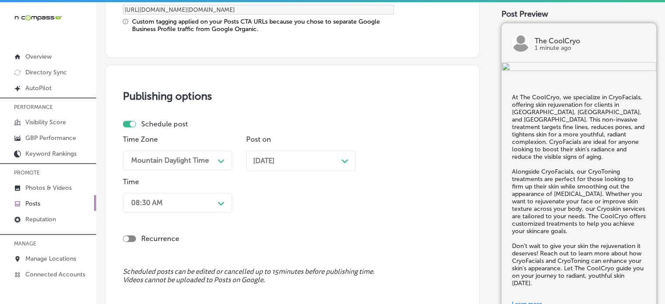
scroll to position [794, 0]
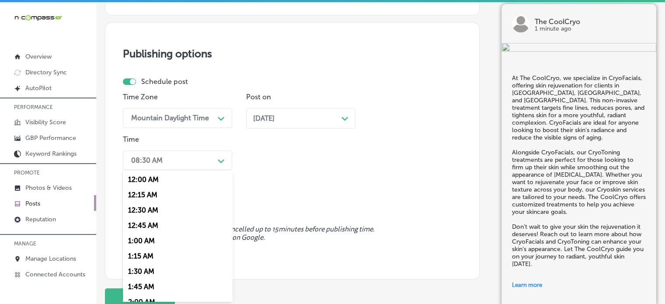
drag, startPoint x: 208, startPoint y: 202, endPoint x: 155, endPoint y: 208, distance: 53.2
click at [155, 170] on div "option 7:00 AM, selected. option 12:30 AM focused, 3 of 96. 96 results availabl…" at bounding box center [177, 160] width 109 height 20
click at [148, 227] on div "7:00 AM" at bounding box center [177, 226] width 109 height 15
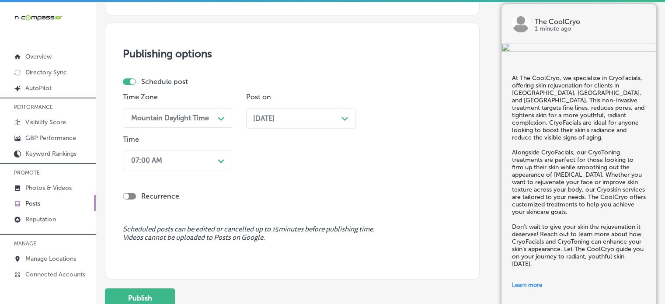
scroll to position [860, 0]
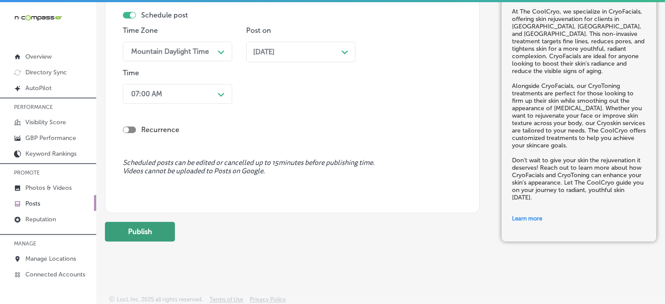
click at [152, 228] on button "Publish" at bounding box center [140, 232] width 70 height 20
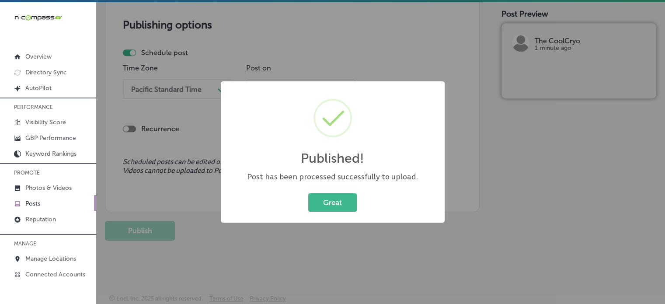
scroll to position [743, 0]
click at [336, 203] on button "Great" at bounding box center [332, 202] width 49 height 18
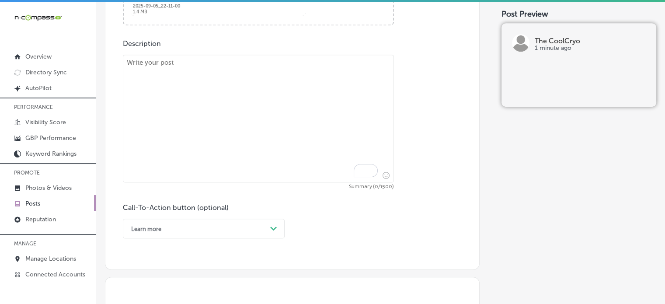
scroll to position [469, 0]
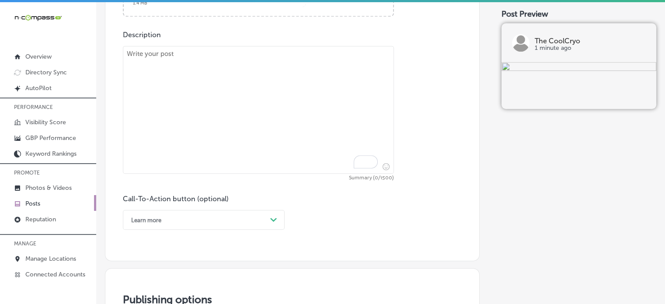
paste textarea ""The CoolCryo offers CryoSlimming and CryoToning to help you achieve a beautifu…"
click at [316, 82] on textarea "To enrich screen reader interactions, please activate Accessibility in Grammarl…" at bounding box center [258, 110] width 271 height 128
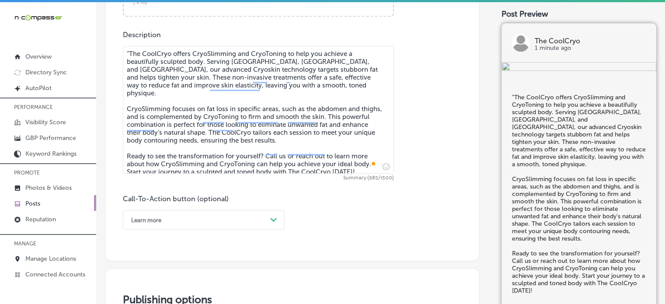
click at [128, 51] on textarea ""The CoolCryo offers CryoSlimming and CryoToning to help you achieve a beautifu…" at bounding box center [258, 110] width 271 height 128
type textarea "The CoolCryo offers CryoSlimming and CryoToning to help you achieve a beautiful…"
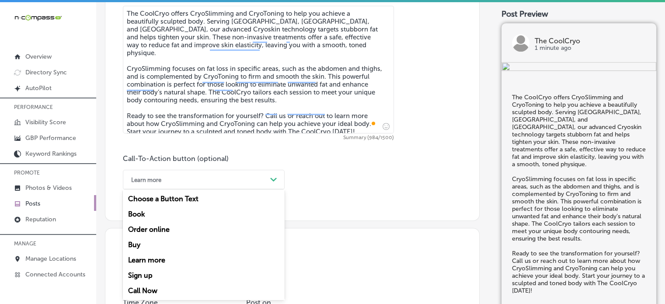
click at [258, 189] on div "option Learn more, selected. option Book focused, 2 of 7. 7 results available. …" at bounding box center [204, 180] width 162 height 20
click at [156, 289] on div "Call Now" at bounding box center [204, 290] width 162 height 15
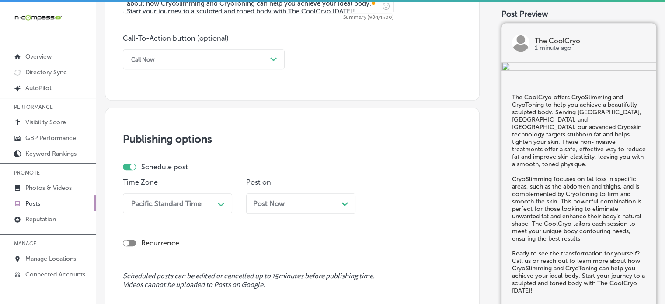
scroll to position [673, 0]
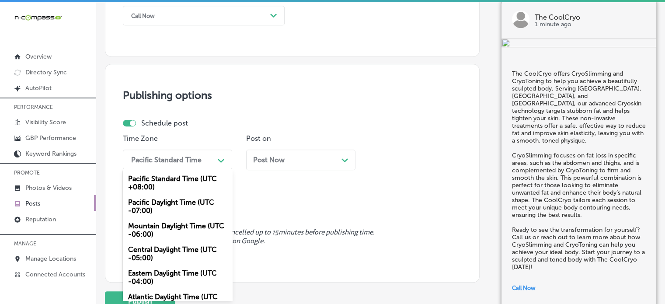
click at [183, 169] on div "option Mountain Daylight Time (UTC -06:00), selected. option Pacific Daylight T…" at bounding box center [177, 159] width 109 height 20
click at [181, 223] on div "Mountain Daylight Time (UTC -06:00)" at bounding box center [177, 230] width 109 height 24
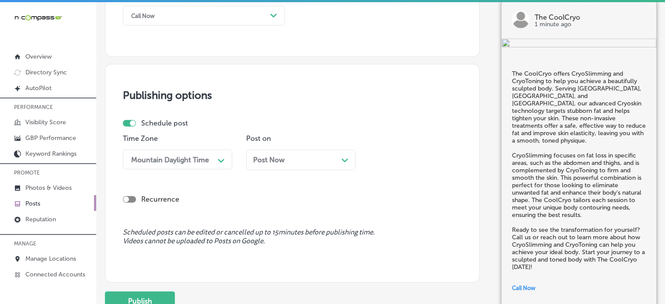
click at [300, 163] on div "Post Now Path Created with Sketch." at bounding box center [300, 160] width 95 height 8
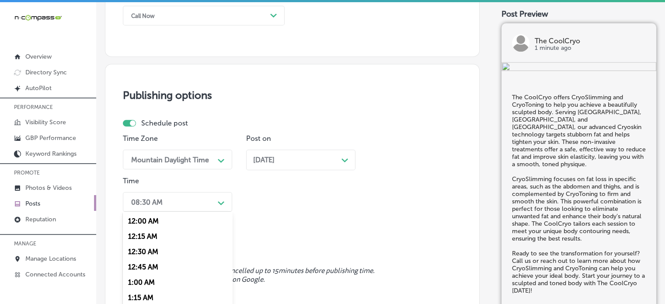
scroll to position [715, 0]
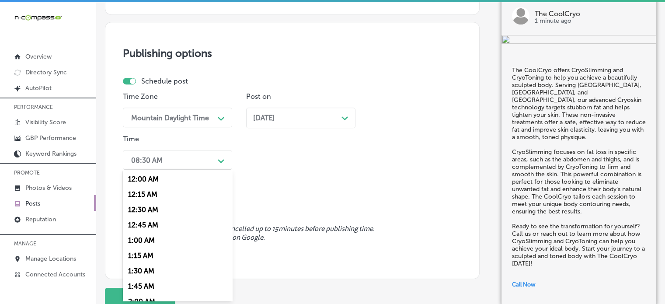
click at [199, 170] on div "option 7:00 AM, selected. option 12:30 AM focused, 3 of 96. 96 results availabl…" at bounding box center [177, 160] width 109 height 20
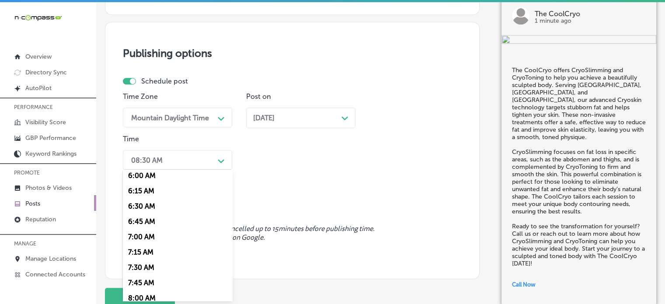
scroll to position [371, 0]
click at [139, 240] on div "7:00 AM" at bounding box center [177, 236] width 109 height 15
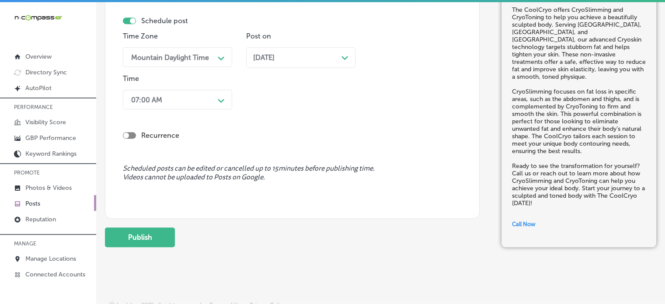
scroll to position [782, 0]
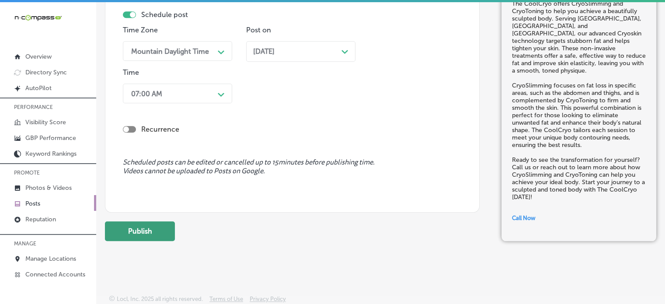
click at [156, 229] on button "Publish" at bounding box center [140, 231] width 70 height 20
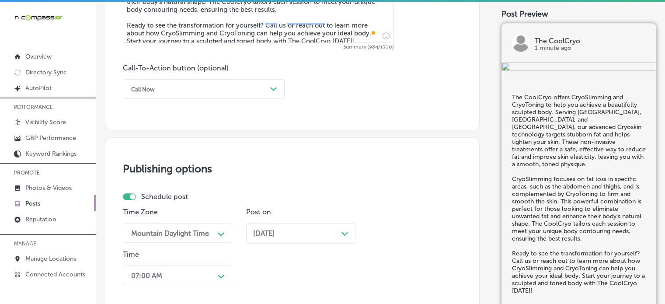
scroll to position [600, 0]
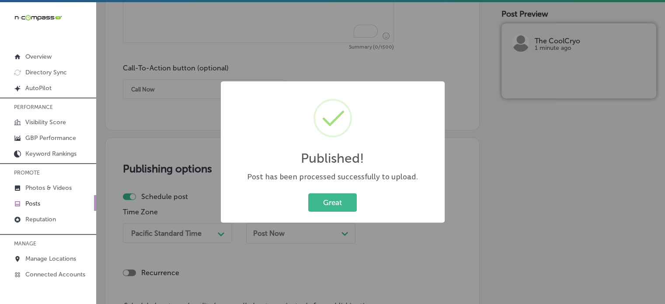
click at [334, 188] on div "Published! × Post has been processed successfully to upload. Great Cancel" at bounding box center [333, 151] width 224 height 141
click at [336, 203] on button "Great" at bounding box center [332, 202] width 49 height 18
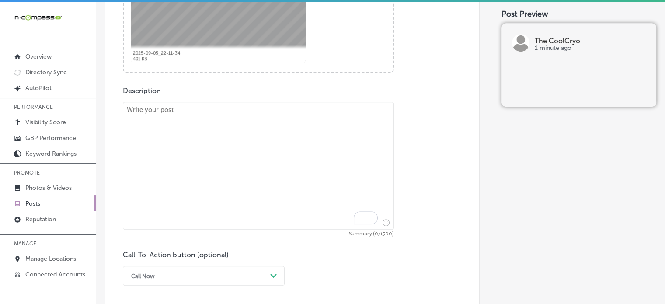
scroll to position [423, 0]
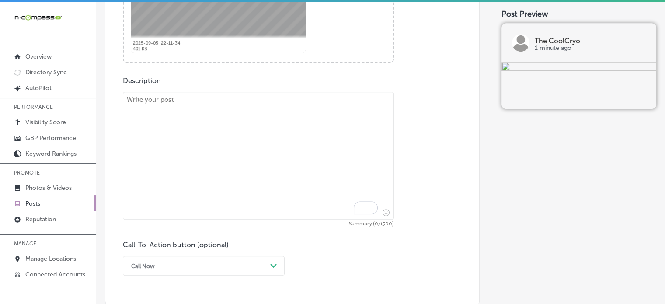
click at [294, 121] on textarea "To enrich screen reader interactions, please activate Accessibility in Grammarl…" at bounding box center [258, 156] width 271 height 128
paste textarea ""At The CoolCryo, we specialize in CryoToning, an advanced skin-tightening trea…"
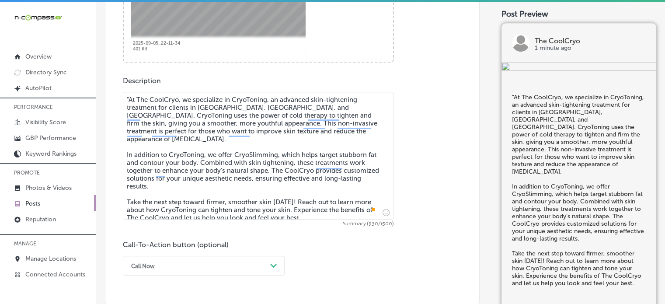
click at [128, 99] on textarea ""At The CoolCryo, we specialize in CryoToning, an advanced skin-tightening trea…" at bounding box center [258, 156] width 271 height 128
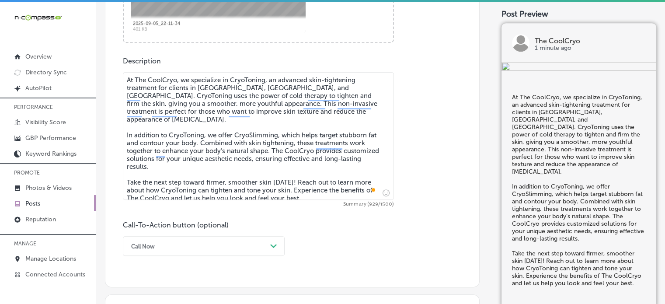
type textarea "At The CoolCryo, we specialize in CryoToning, an advanced skin-tightening treat…"
click at [222, 246] on div "option Call Now, selected. option Buy focused, 4 of 7. 7 results available. Use…" at bounding box center [204, 246] width 162 height 20
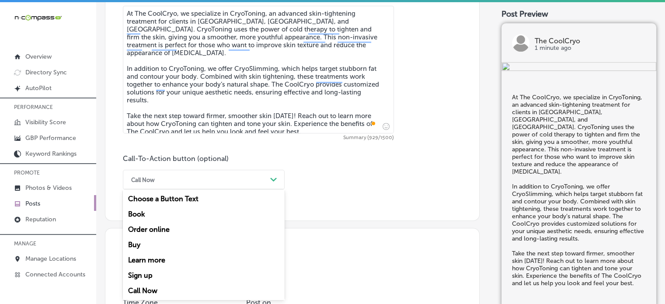
click at [156, 264] on div "Learn more" at bounding box center [204, 259] width 162 height 15
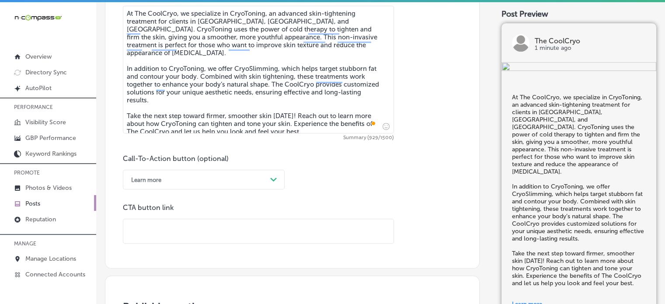
click at [315, 227] on input "text" at bounding box center [258, 231] width 270 height 24
paste input "https://www.thecoolcryo.com/"
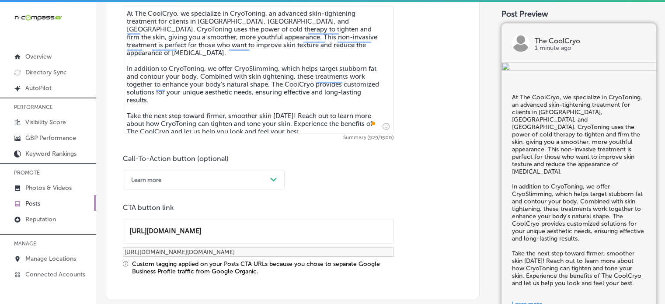
type input "https://www.thecoolcryo.com/"
click at [299, 210] on p "CTA button link" at bounding box center [258, 207] width 271 height 8
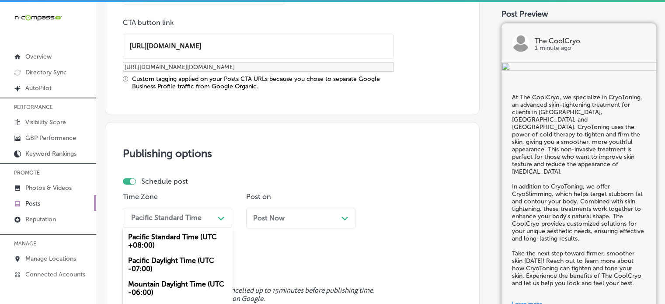
scroll to position [751, 0]
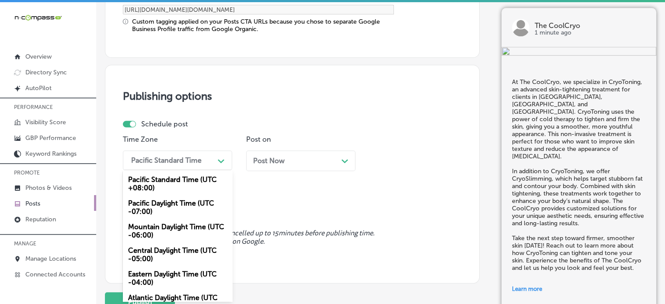
click at [195, 170] on div "option Mountain Daylight Time (UTC -06:00), selected. option Pacific Daylight T…" at bounding box center [177, 160] width 109 height 20
click at [183, 226] on div "Mountain Daylight Time (UTC -06:00)" at bounding box center [177, 231] width 109 height 24
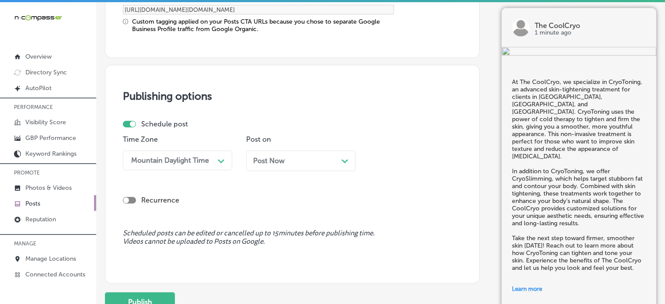
click at [296, 167] on div "Post Now Path Created with Sketch." at bounding box center [300, 160] width 109 height 21
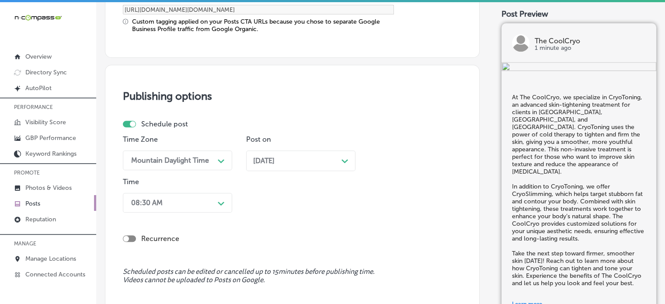
scroll to position [794, 0]
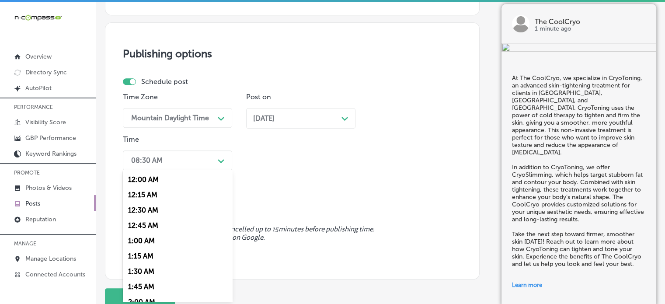
click at [192, 170] on div "option 7:00 AM, selected. option 12:15 AM focused, 2 of 96. 96 results availabl…" at bounding box center [177, 160] width 109 height 20
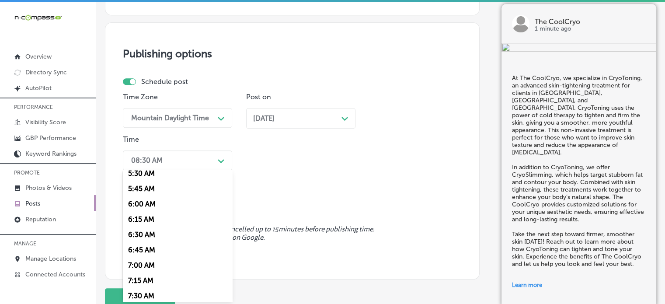
scroll to position [346, 0]
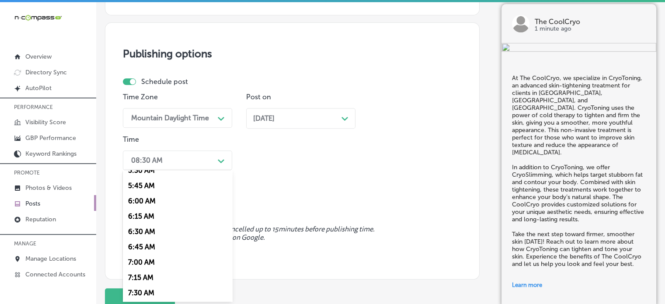
click at [145, 264] on div "7:00 AM" at bounding box center [177, 261] width 109 height 15
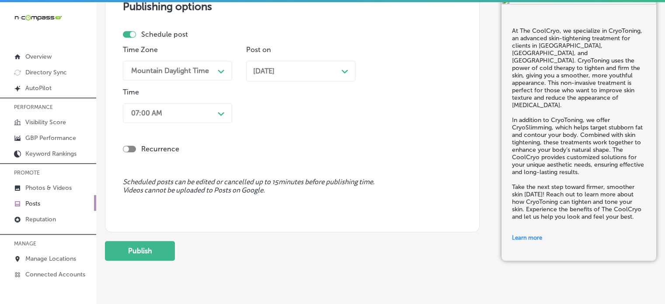
scroll to position [841, 0]
click at [156, 250] on button "Publish" at bounding box center [140, 251] width 70 height 20
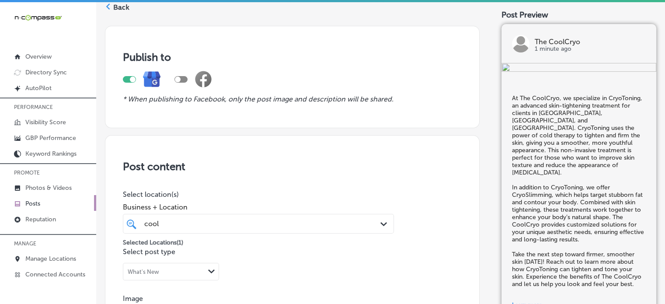
scroll to position [0, 0]
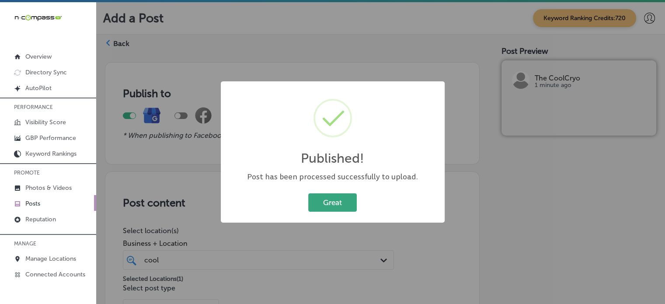
click at [327, 202] on button "Great" at bounding box center [332, 202] width 49 height 18
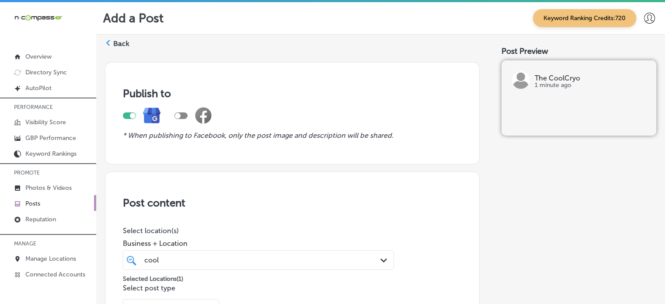
click at [121, 40] on label "Back" at bounding box center [121, 44] width 16 height 10
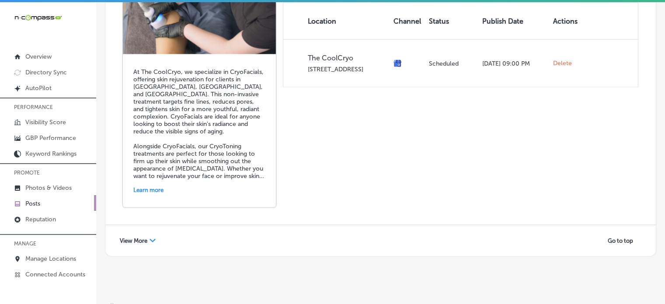
scroll to position [12, 0]
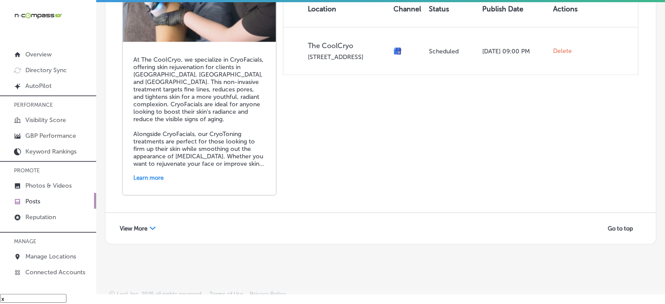
click at [143, 225] on span "View More" at bounding box center [134, 228] width 28 height 7
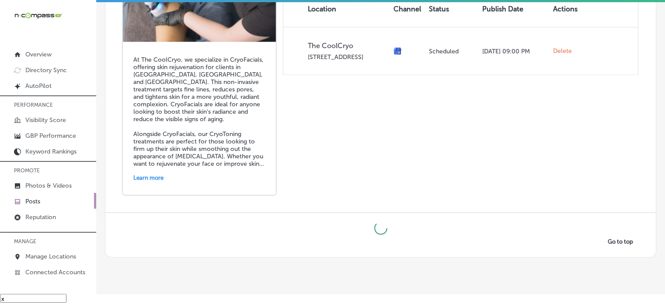
scroll to position [1992, 0]
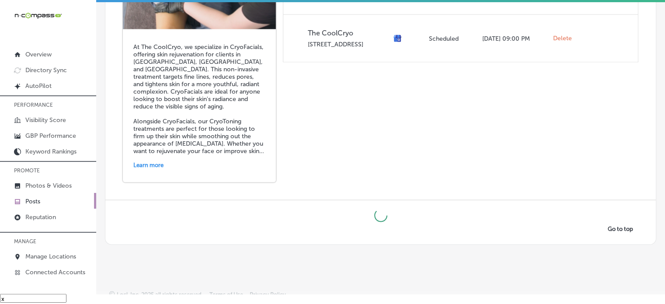
click at [286, 180] on div "The CoolCryo [DATE] At The CoolCryo, we specialize in CryoFacials, offering ski…" at bounding box center [380, 43] width 550 height 314
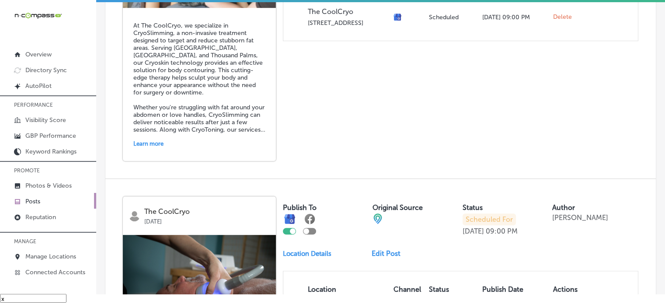
scroll to position [0, 0]
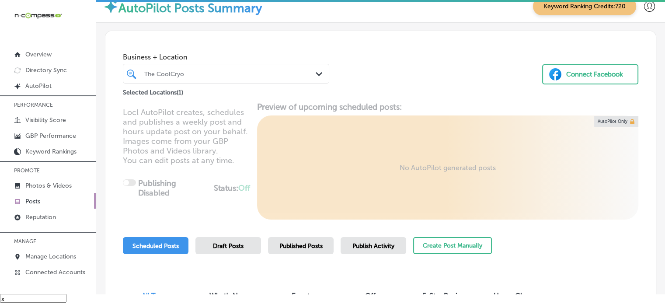
click at [251, 78] on div at bounding box center [217, 74] width 149 height 12
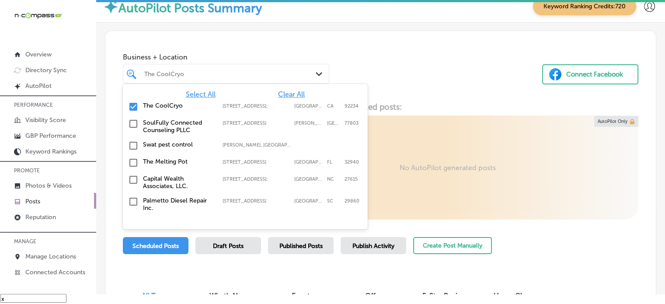
click at [287, 93] on span "Clear All" at bounding box center [291, 94] width 27 height 8
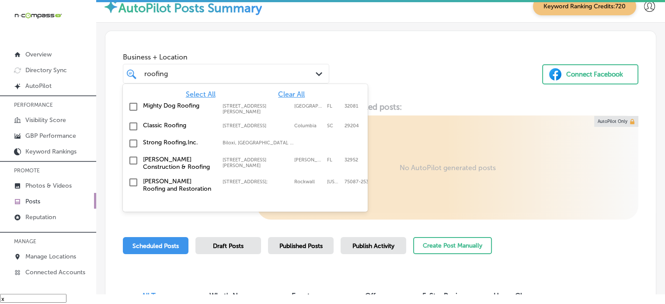
click at [163, 124] on label "Classic Roofing" at bounding box center [178, 125] width 71 height 7
type input "roofing"
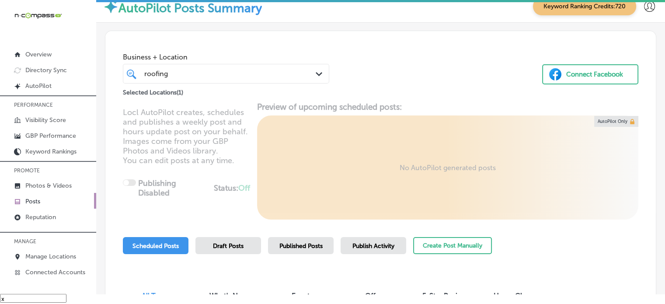
click at [375, 73] on div "Business + Location roofing roofing Path Created with Sketch. Selected Location…" at bounding box center [380, 64] width 550 height 66
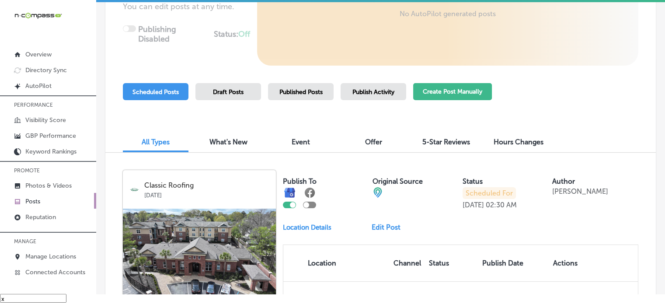
scroll to position [143, 0]
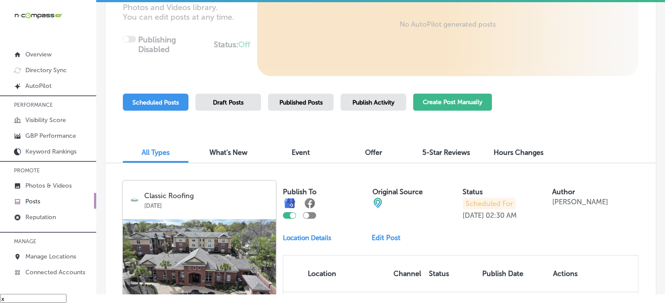
click at [432, 104] on button "Create Post Manually" at bounding box center [452, 102] width 79 height 17
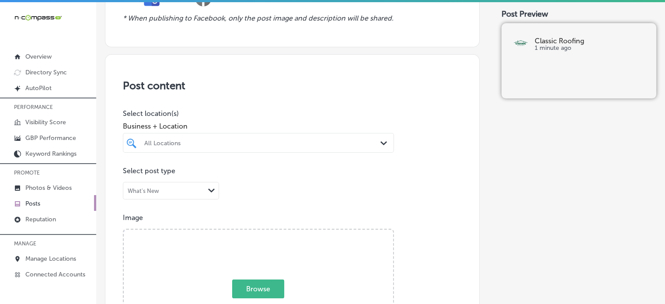
scroll to position [120, 0]
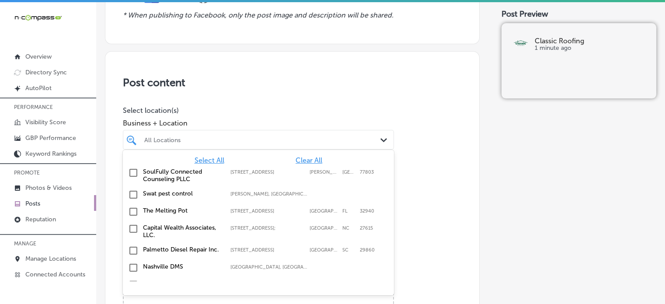
click at [242, 142] on div "All Locations" at bounding box center [262, 139] width 237 height 7
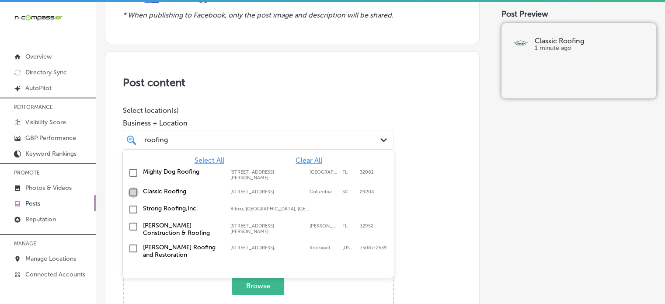
click at [135, 194] on input "checkbox" at bounding box center [133, 192] width 10 height 10
type input "roofing"
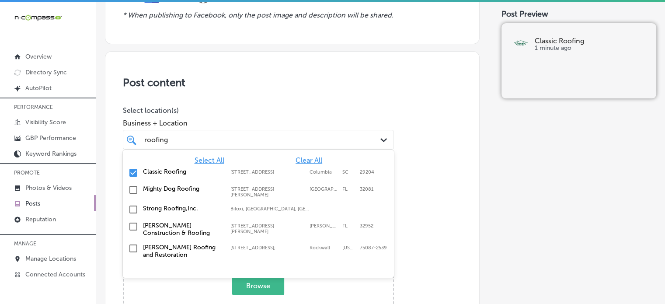
click at [198, 145] on div "roofing roofing" at bounding box center [246, 140] width 207 height 12
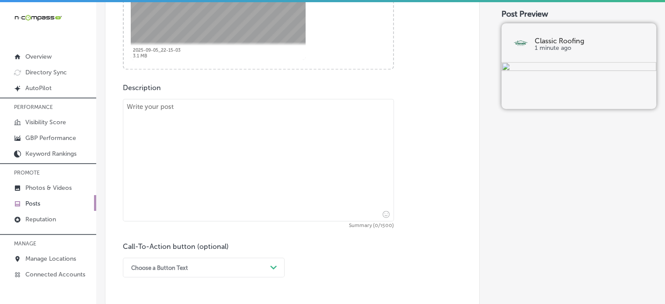
scroll to position [421, 0]
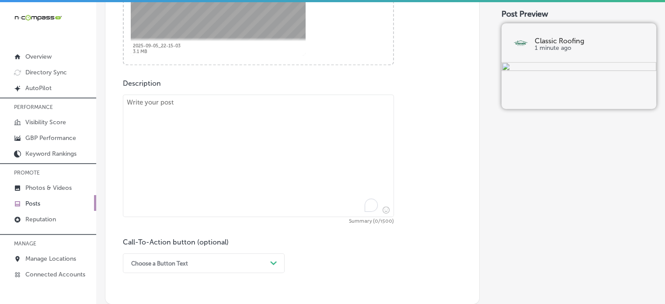
click at [270, 201] on textarea "To enrich screen reader interactions, please activate Accessibility in Grammarl…" at bounding box center [258, 155] width 271 height 122
paste textarea ""At Classic Roofing, we offer expert [MEDICAL_DATA] board and trim services, to…"
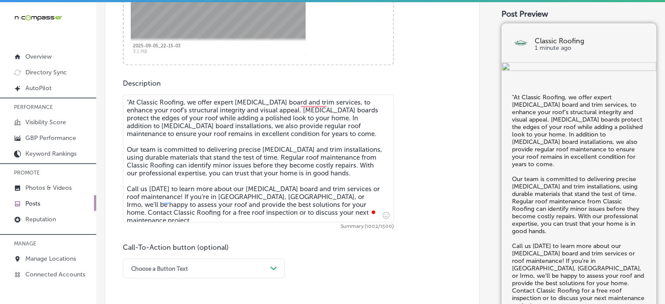
click at [130, 102] on textarea ""At Classic Roofing, we offer expert [MEDICAL_DATA] board and trim services, to…" at bounding box center [258, 158] width 271 height 128
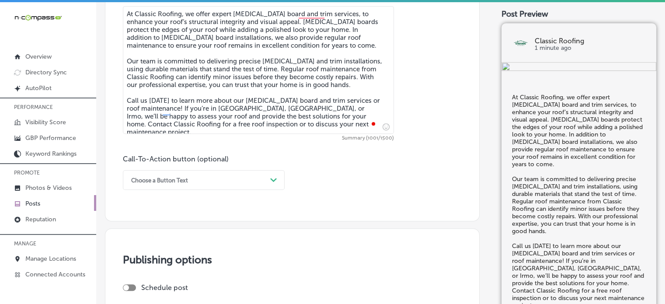
scroll to position [511, 0]
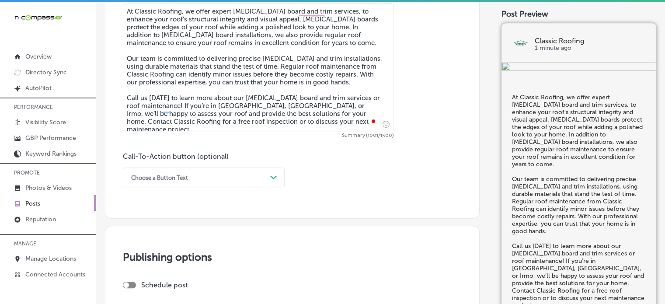
type textarea "At Classic Roofing, we offer expert [MEDICAL_DATA] board and trim services, to …"
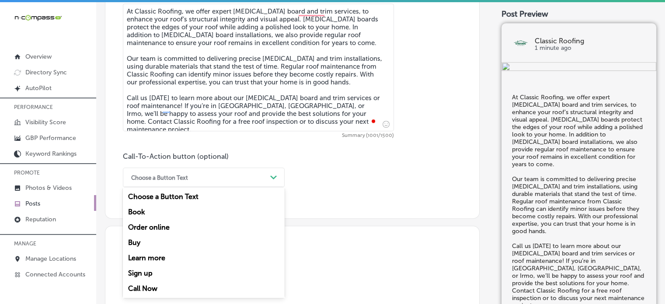
click at [244, 176] on div "Choose a Button Text" at bounding box center [197, 177] width 140 height 14
click at [146, 290] on div "Call Now" at bounding box center [204, 288] width 162 height 15
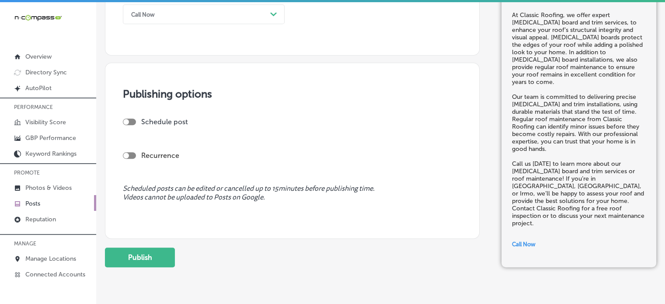
scroll to position [684, 0]
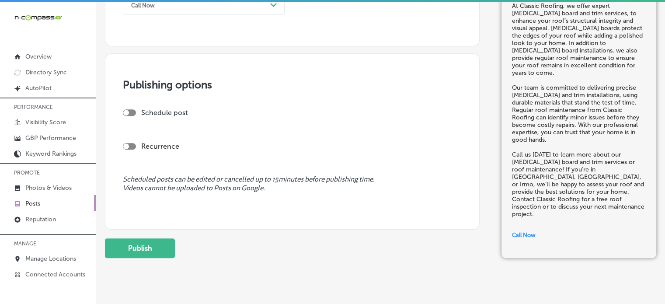
click at [131, 108] on div "Schedule post" at bounding box center [289, 112] width 332 height 8
click at [132, 111] on div at bounding box center [129, 112] width 13 height 7
checkbox input "true"
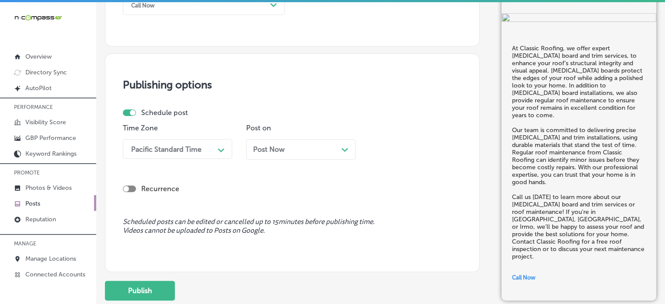
click at [203, 148] on div "Pacific Standard Time" at bounding box center [170, 148] width 87 height 15
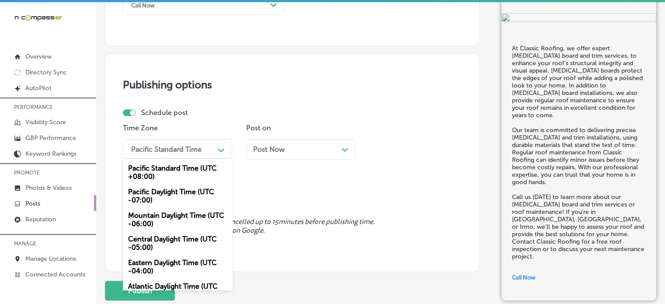
click at [171, 217] on div "Mountain Daylight Time (UTC -06:00)" at bounding box center [177, 220] width 109 height 24
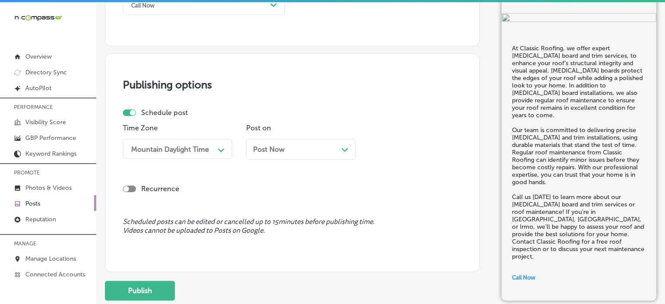
click at [292, 150] on div "Post Now Path Created with Sketch." at bounding box center [300, 149] width 95 height 8
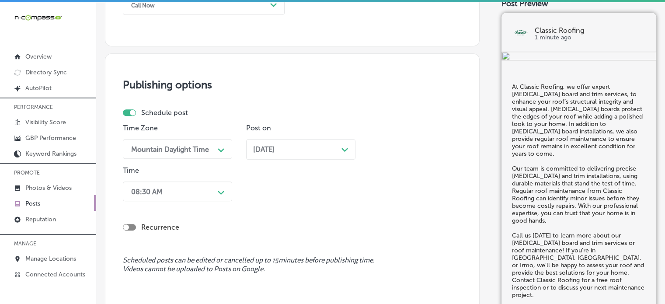
scroll to position [715, 0]
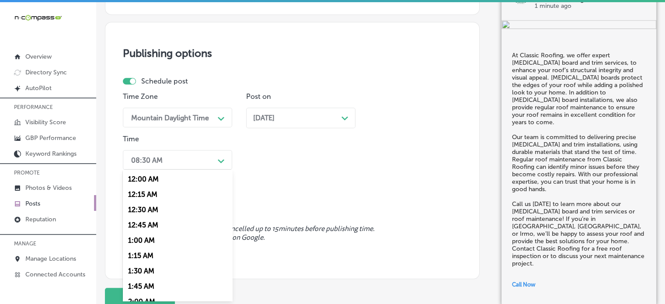
click at [204, 170] on div "option 12:15 AM focused, 2 of 96. 96 results available. Use Up and Down to choo…" at bounding box center [177, 160] width 109 height 20
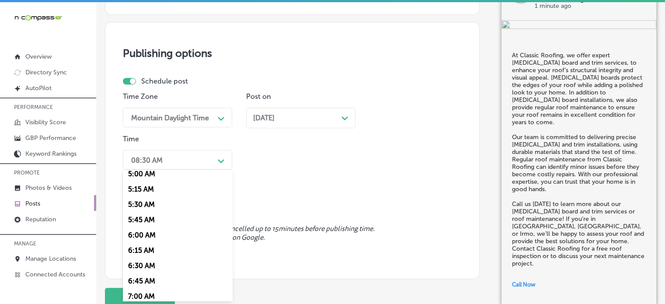
scroll to position [365, 0]
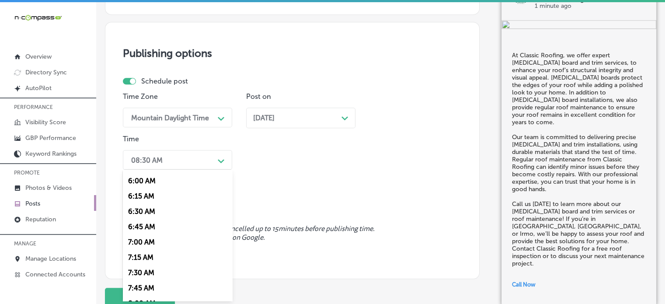
click at [139, 243] on div "7:00 AM" at bounding box center [177, 241] width 109 height 15
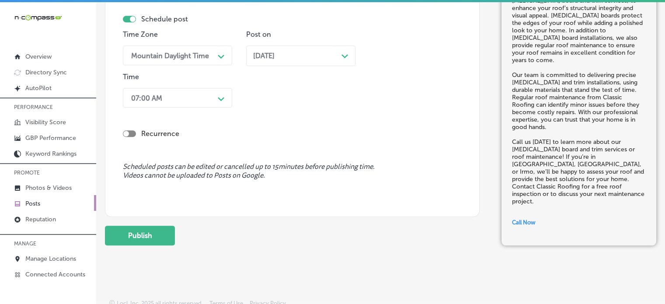
scroll to position [778, 0]
click at [156, 237] on button "Publish" at bounding box center [140, 235] width 70 height 20
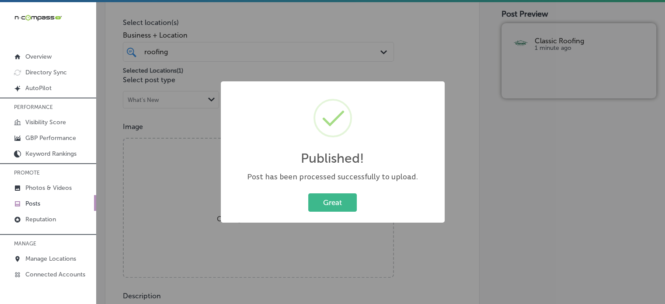
scroll to position [205, 0]
click at [342, 201] on button "Great" at bounding box center [332, 202] width 49 height 18
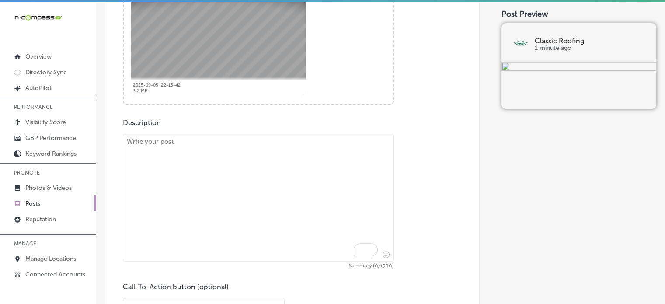
scroll to position [451, 0]
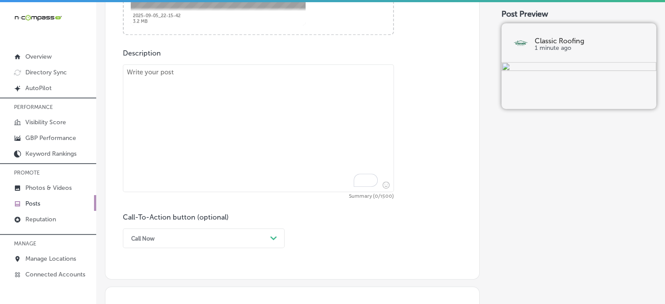
click at [287, 166] on textarea "To enrich screen reader interactions, please activate Accessibility in Grammarl…" at bounding box center [258, 128] width 271 height 128
paste textarea ""Classic Roofing is your trusted partner for siding services and roof inspectio…"
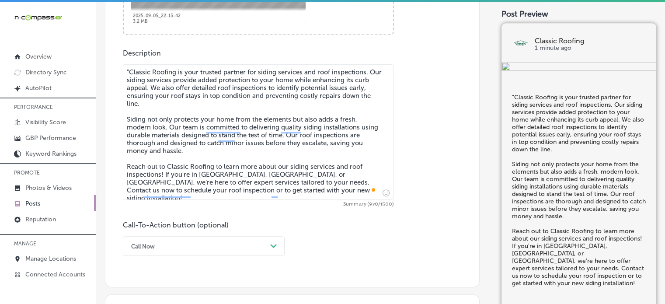
click at [129, 71] on textarea ""Classic Roofing is your trusted partner for siding services and roof inspectio…" at bounding box center [258, 132] width 271 height 136
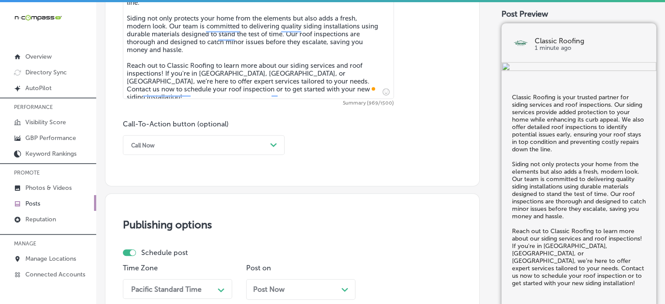
scroll to position [560, 0]
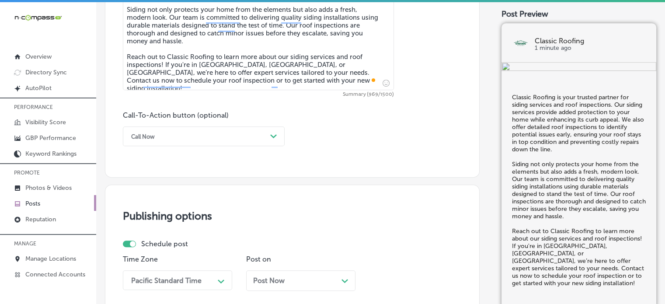
type textarea "Classic Roofing is your trusted partner for siding services and roof inspection…"
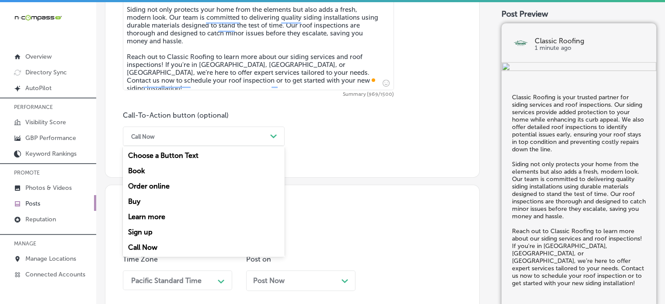
click at [195, 138] on div "Call Now" at bounding box center [197, 136] width 140 height 14
click at [156, 220] on div "Learn more" at bounding box center [204, 216] width 162 height 15
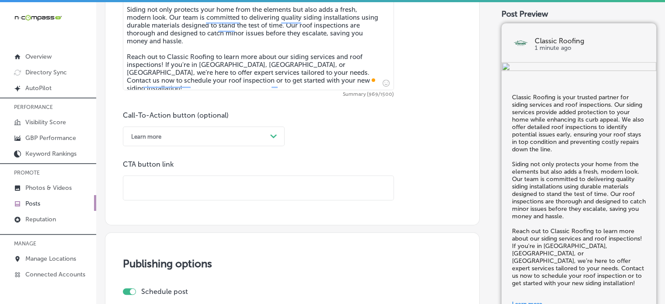
click at [189, 188] on input "text" at bounding box center [258, 188] width 270 height 24
paste input "[URL][DOMAIN_NAME]"
type input "[URL][DOMAIN_NAME]"
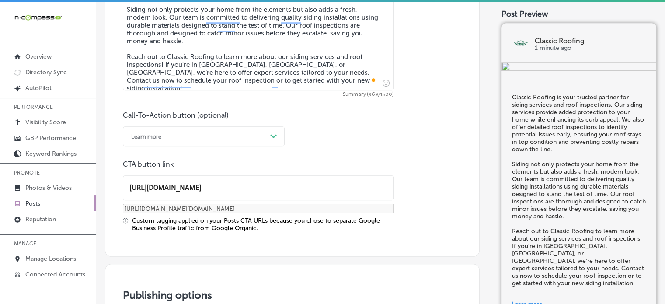
click at [205, 229] on div "Custom tagging applied on your Posts CTA URLs because you chose to separate Goo…" at bounding box center [263, 224] width 262 height 15
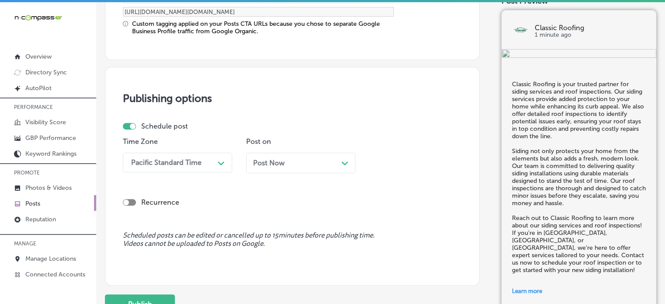
scroll to position [758, 0]
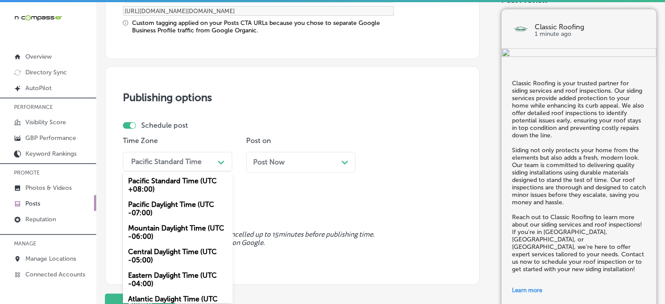
click at [196, 157] on div "Pacific Standard Time" at bounding box center [166, 161] width 70 height 8
click at [181, 228] on div "Mountain Daylight Time (UTC -06:00)" at bounding box center [177, 232] width 109 height 24
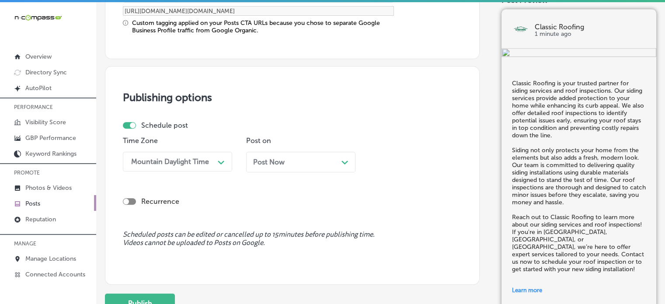
click at [307, 163] on div "Post Now Path Created with Sketch." at bounding box center [300, 162] width 95 height 8
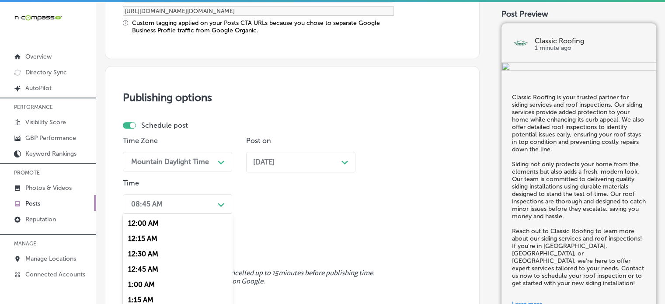
scroll to position [802, 0]
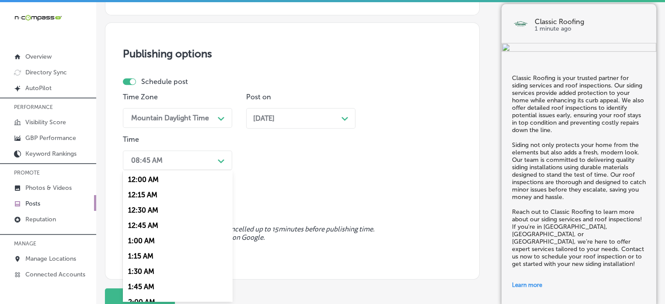
click at [193, 170] on div "option 7:00 AM, selected. option 12:15 AM focused, 2 of 96. 96 results availabl…" at bounding box center [177, 160] width 109 height 20
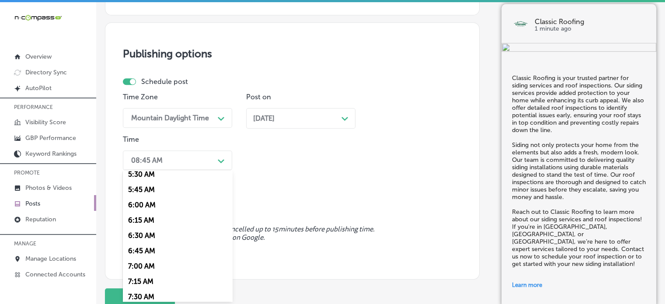
scroll to position [346, 0]
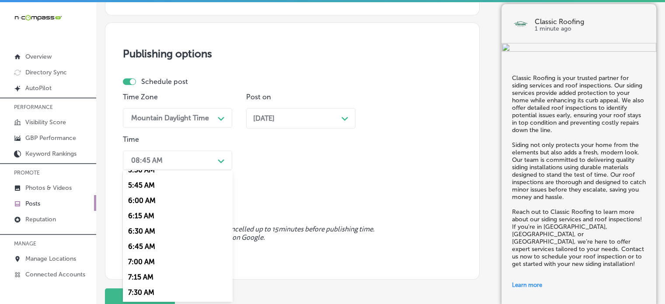
click at [146, 263] on div "7:00 AM" at bounding box center [177, 261] width 109 height 15
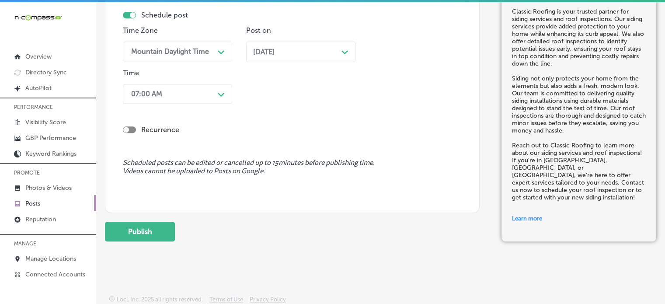
scroll to position [12, 0]
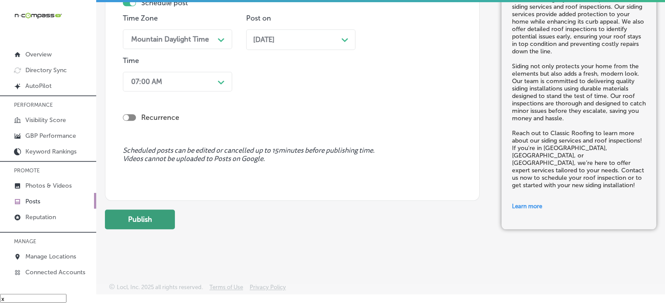
click at [155, 216] on button "Publish" at bounding box center [140, 219] width 70 height 20
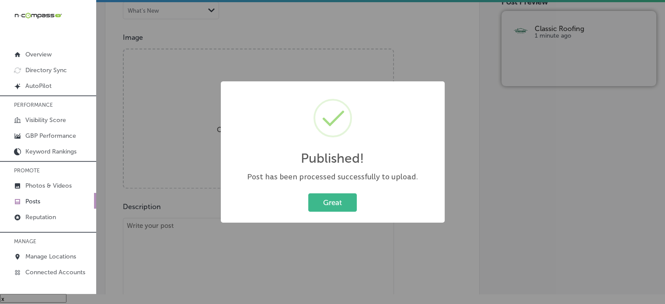
scroll to position [282, 0]
click at [330, 202] on button "Great" at bounding box center [332, 202] width 49 height 18
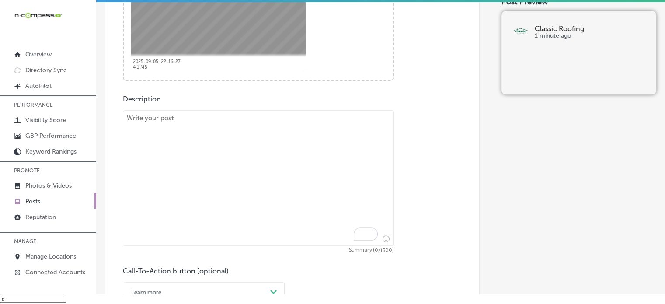
scroll to position [405, 0]
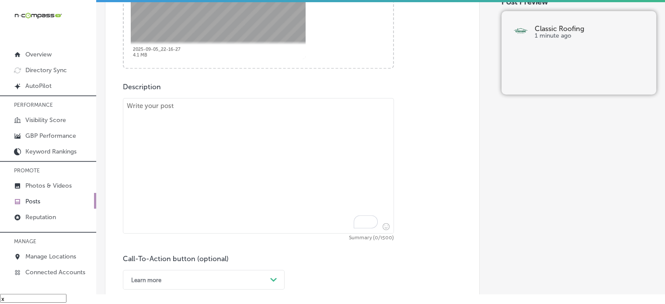
click at [256, 162] on textarea "To enrich screen reader interactions, please activate Accessibility in Grammarl…" at bounding box center [258, 166] width 271 height 136
paste textarea ""Classic Roofing is proud to serve [GEOGRAPHIC_DATA],[GEOGRAPHIC_DATA], or [GEO…"
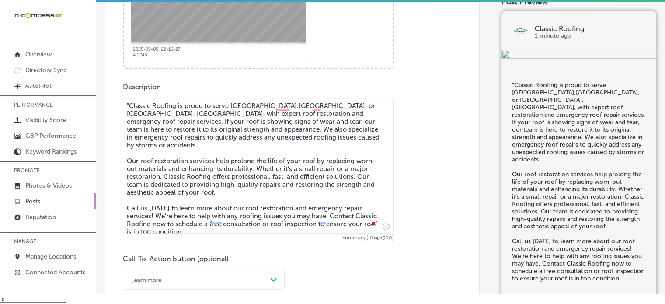
click at [130, 106] on textarea ""Classic Roofing is proud to serve [GEOGRAPHIC_DATA],[GEOGRAPHIC_DATA], or [GEO…" at bounding box center [258, 166] width 271 height 136
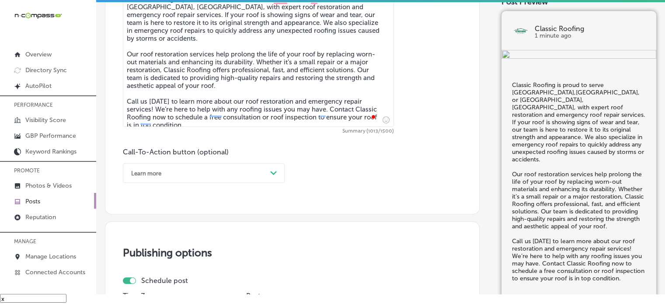
scroll to position [513, 0]
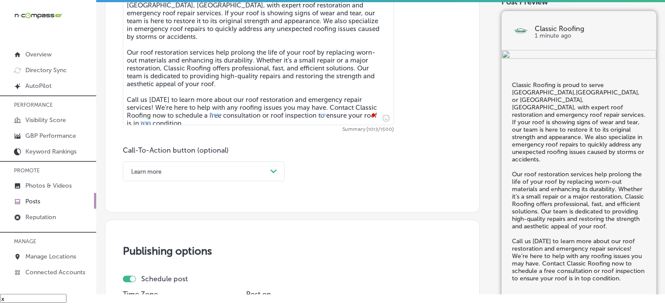
type textarea "Classic Roofing is proud to serve [GEOGRAPHIC_DATA],[GEOGRAPHIC_DATA], or [GEOG…"
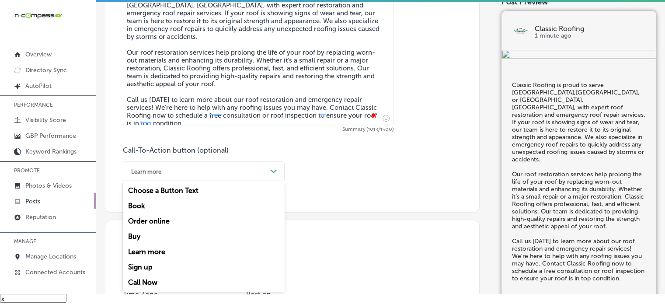
click at [240, 167] on div "Learn more" at bounding box center [197, 171] width 140 height 14
click at [142, 280] on div "Call Now" at bounding box center [204, 282] width 162 height 15
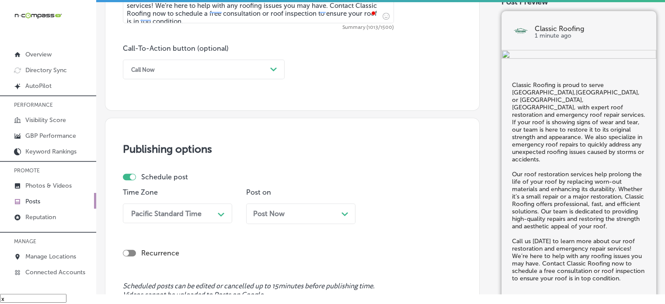
scroll to position [668, 0]
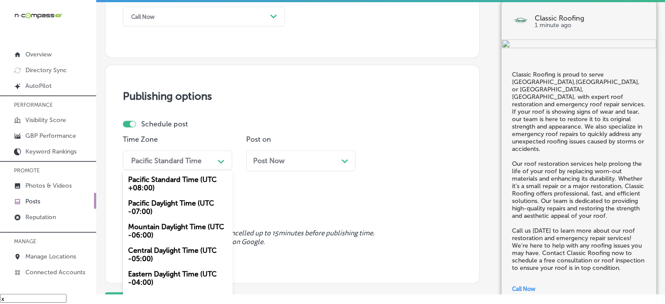
click at [208, 170] on div "option Mountain Daylight Time (UTC -06:00), selected. option Pacific Daylight T…" at bounding box center [177, 160] width 109 height 20
click at [174, 227] on div "Mountain Daylight Time (UTC -06:00)" at bounding box center [177, 231] width 109 height 24
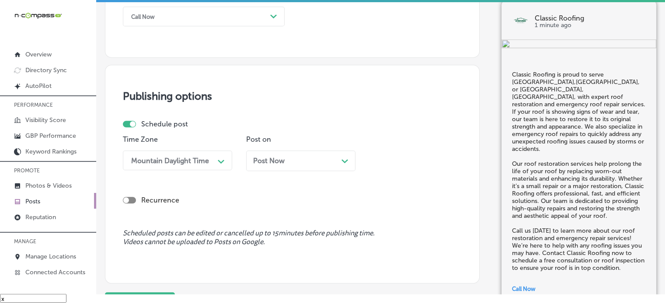
click at [285, 163] on div "Post Now Path Created with Sketch." at bounding box center [300, 160] width 95 height 8
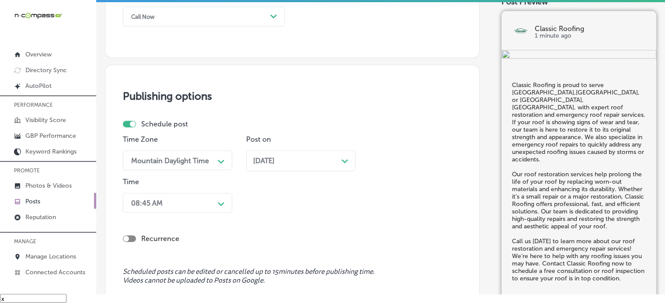
scroll to position [710, 0]
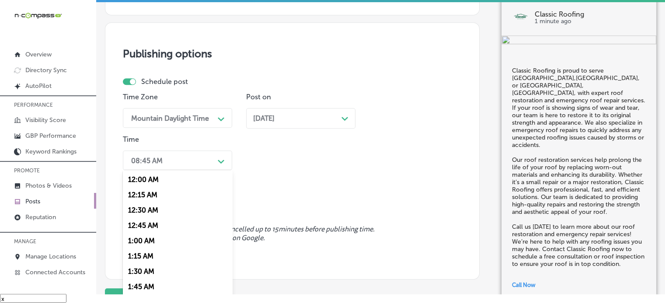
click at [207, 170] on div "option 7:00 AM, selected. option 12:30 AM focused, 3 of 96. 96 results availabl…" at bounding box center [177, 160] width 109 height 20
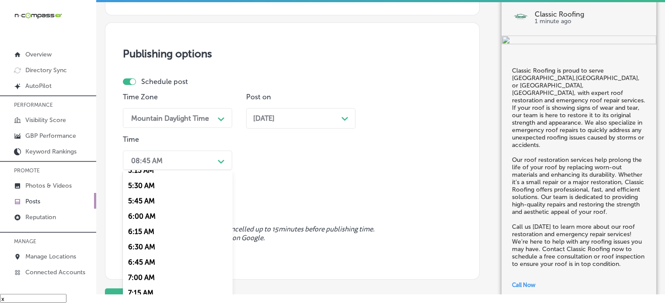
scroll to position [378, 0]
click at [143, 231] on div "7:00 AM" at bounding box center [177, 229] width 109 height 15
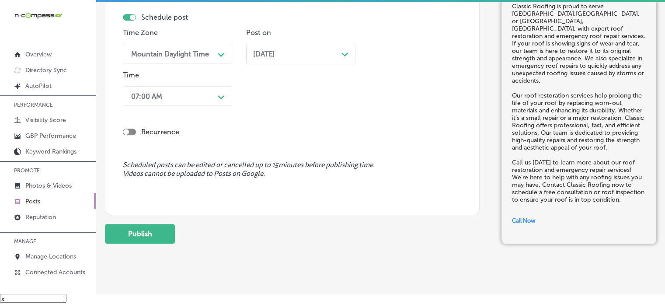
scroll to position [777, 0]
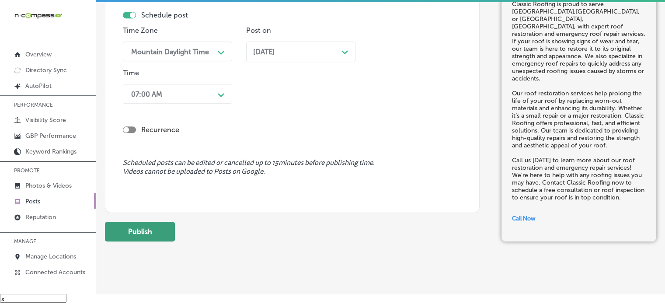
click at [152, 231] on button "Publish" at bounding box center [140, 232] width 70 height 20
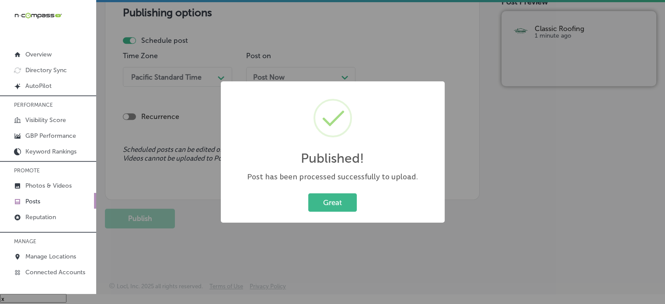
scroll to position [751, 0]
click at [344, 197] on button "Great" at bounding box center [332, 202] width 49 height 18
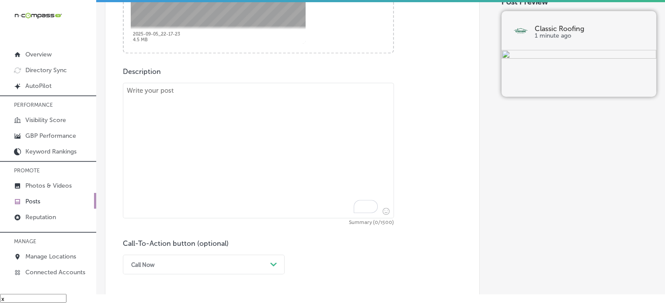
scroll to position [466, 0]
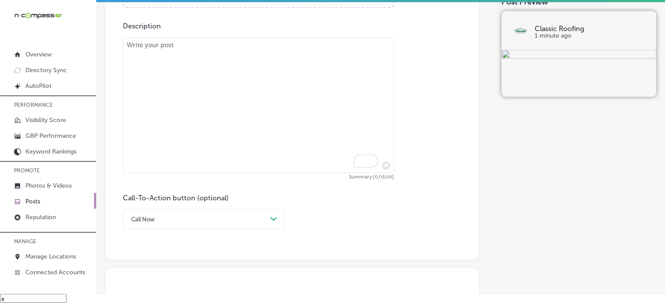
click at [324, 156] on textarea "To enrich screen reader interactions, please activate Accessibility in Grammarl…" at bounding box center [258, 105] width 271 height 136
paste textarea ""Classic Roofing is here to provide reliable roof repairs and gutter installati…"
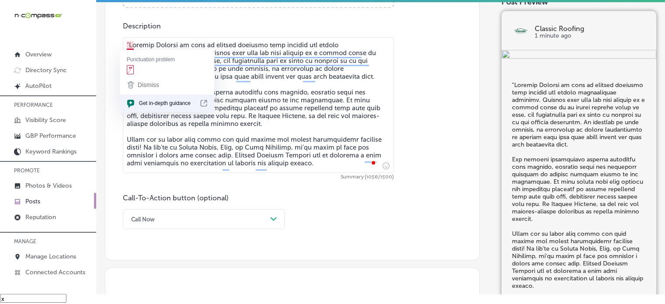
click at [129, 45] on textarea "To enrich screen reader interactions, please activate Accessibility in Grammarl…" at bounding box center [258, 105] width 271 height 136
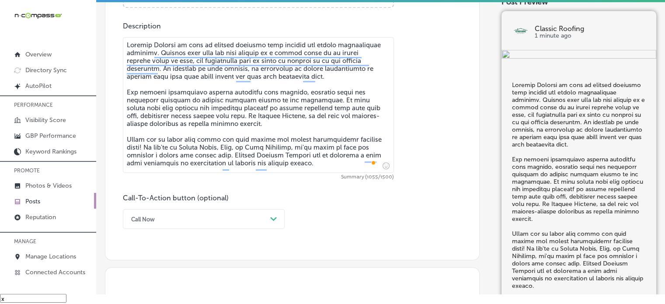
type textarea "Classic Roofing is here to provide reliable roof repairs and gutter installatio…"
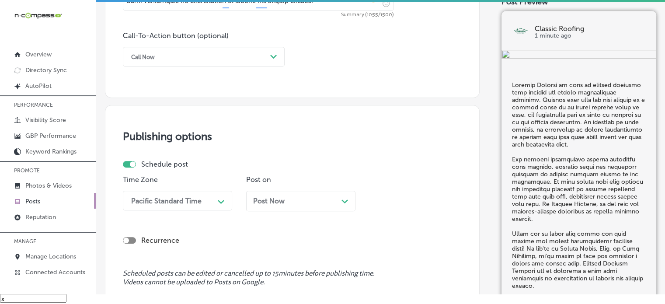
scroll to position [632, 0]
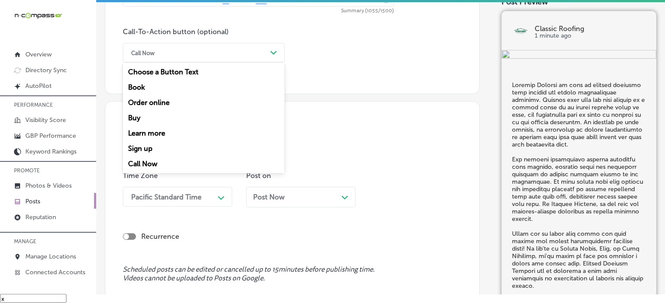
click at [236, 58] on div "Call Now" at bounding box center [197, 53] width 140 height 14
click at [163, 129] on div "Learn more" at bounding box center [204, 132] width 162 height 15
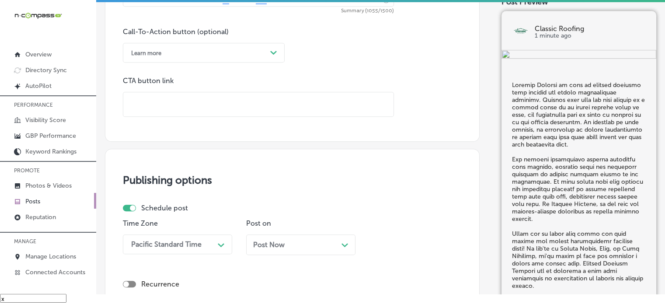
click at [186, 99] on input "text" at bounding box center [258, 104] width 270 height 24
paste input "[URL][DOMAIN_NAME]"
type input "[URL][DOMAIN_NAME]"
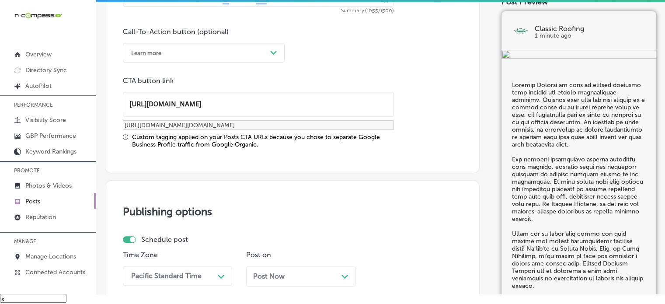
click at [224, 145] on div "Custom tagging applied on your Posts CTA URLs because you chose to separate Goo…" at bounding box center [263, 140] width 262 height 15
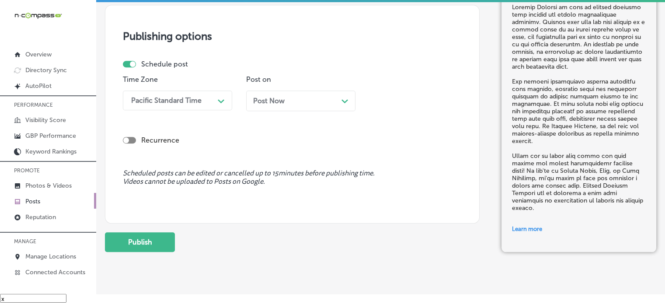
scroll to position [806, 0]
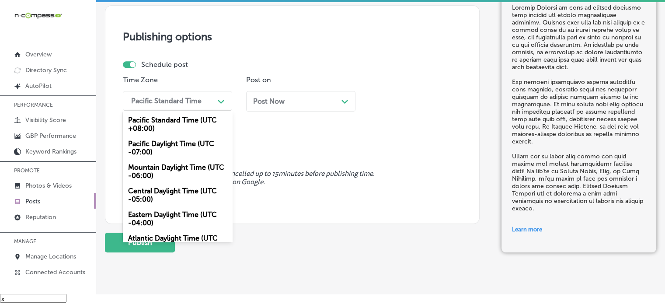
drag, startPoint x: 192, startPoint y: 104, endPoint x: 164, endPoint y: 167, distance: 68.9
click at [164, 111] on div "option Mountain Daylight Time (UTC -06:00), selected. option Mountain Daylight …" at bounding box center [177, 101] width 109 height 20
click at [164, 167] on div "Mountain Daylight Time (UTC -06:00)" at bounding box center [177, 172] width 109 height 24
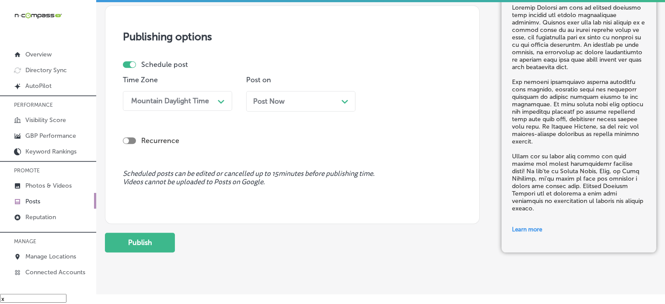
click at [311, 103] on div "Post Now Path Created with Sketch." at bounding box center [300, 101] width 95 height 8
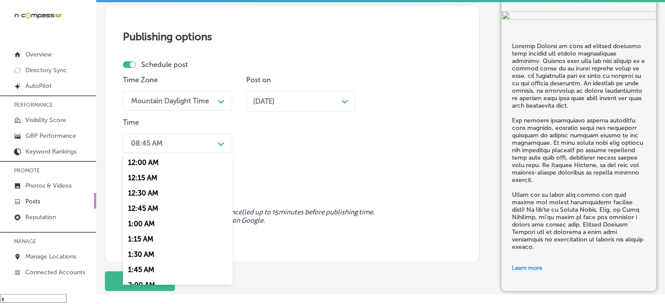
click at [192, 136] on div "08:45 AM" at bounding box center [170, 143] width 87 height 15
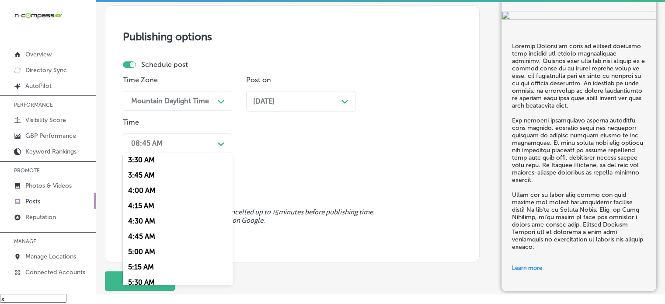
scroll to position [385, 0]
click at [142, 204] on div "7:00 AM" at bounding box center [177, 205] width 109 height 15
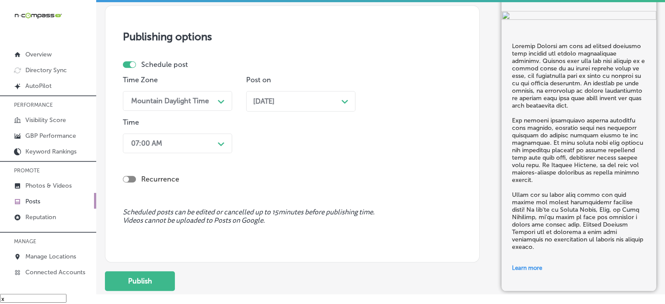
scroll to position [868, 0]
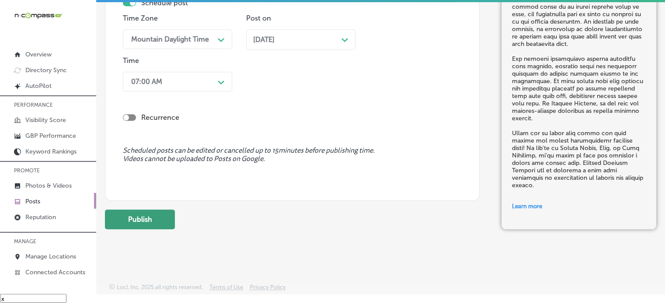
click at [141, 218] on button "Publish" at bounding box center [140, 219] width 70 height 20
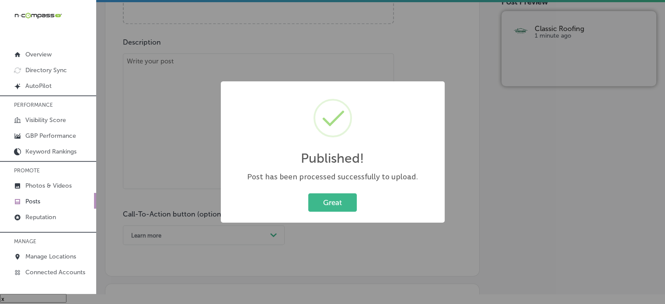
scroll to position [0, 0]
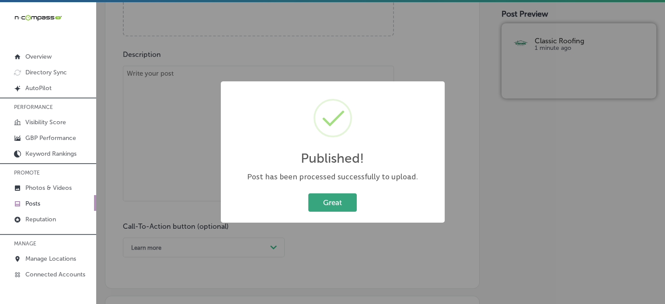
click at [327, 196] on button "Great" at bounding box center [332, 202] width 49 height 18
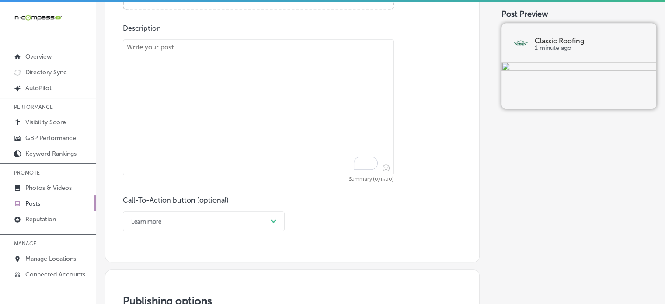
scroll to position [487, 0]
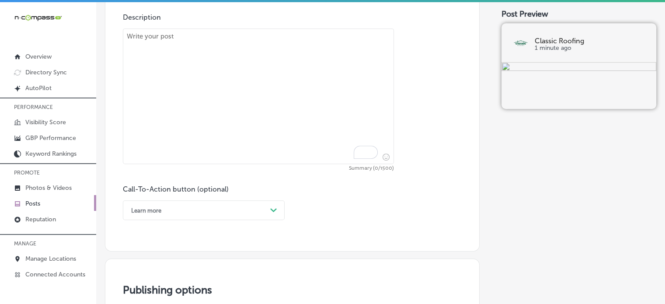
click at [268, 148] on textarea "To enrich screen reader interactions, please activate Accessibility in Grammarl…" at bounding box center [258, 96] width 271 height 136
click at [258, 111] on textarea "To enrich screen reader interactions, please activate Accessibility in Grammarl…" at bounding box center [258, 96] width 271 height 136
paste textarea ""At Classic Roofing, we proudly serve [GEOGRAPHIC_DATA], [GEOGRAPHIC_DATA], and…"
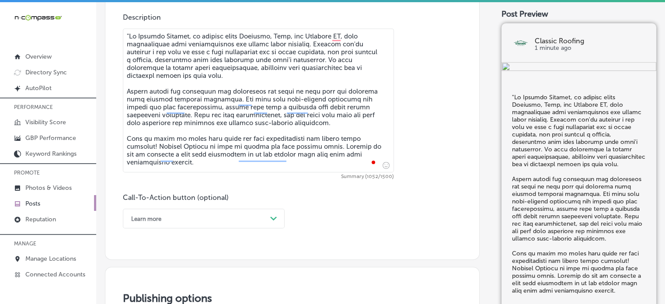
click at [130, 37] on textarea "To enrich screen reader interactions, please activate Accessibility in Grammarl…" at bounding box center [258, 100] width 271 height 144
type textarea "At Classic Roofing, we proudly serve [GEOGRAPHIC_DATA], [GEOGRAPHIC_DATA], and …"
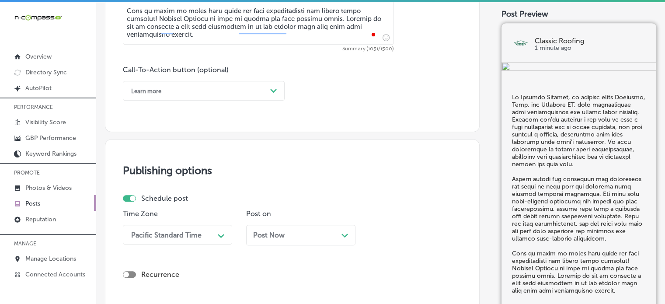
scroll to position [617, 0]
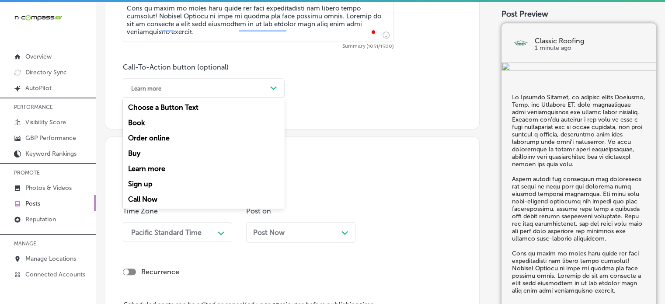
click at [224, 79] on div "Learn more Path Created with Sketch." at bounding box center [204, 88] width 162 height 20
click at [142, 200] on div "Call Now" at bounding box center [204, 198] width 162 height 15
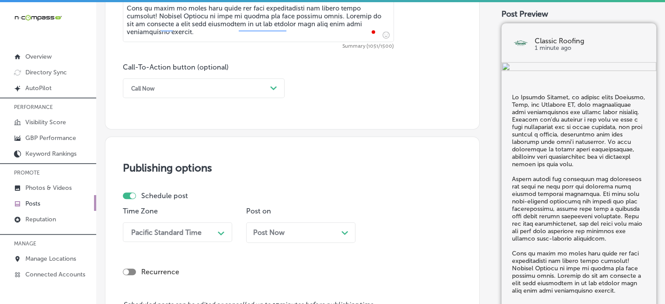
scroll to position [689, 0]
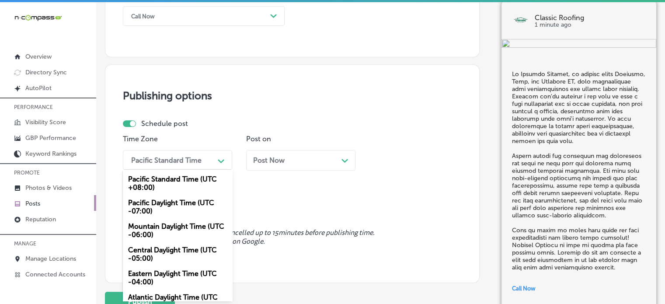
click at [177, 170] on div "option Mountain Daylight Time (UTC -06:00), selected. option Mountain Daylight …" at bounding box center [177, 160] width 109 height 20
click at [173, 236] on div "Mountain Daylight Time (UTC -06:00)" at bounding box center [177, 231] width 109 height 24
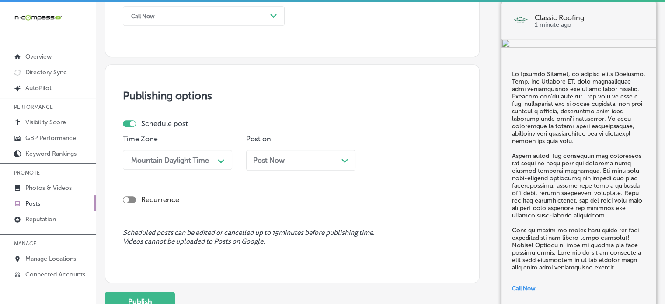
click at [299, 166] on div "Post Now Path Created with Sketch." at bounding box center [300, 160] width 109 height 21
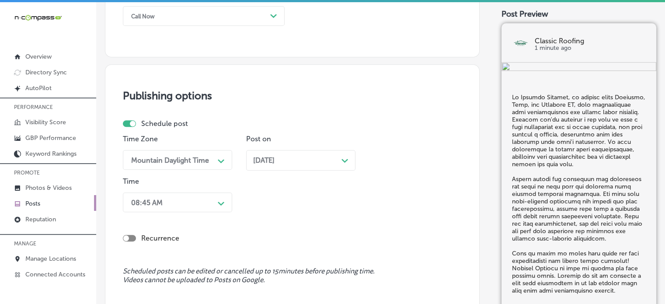
scroll to position [731, 0]
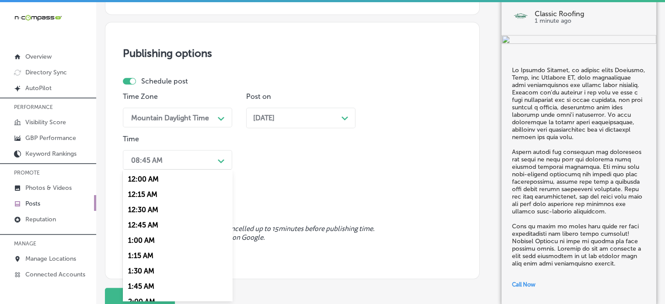
click at [205, 170] on div "option 7:00 AM, selected. option 12:15 AM focused, 2 of 96. 96 results availabl…" at bounding box center [177, 160] width 109 height 20
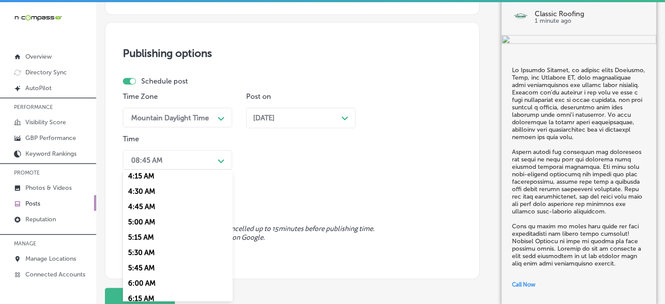
scroll to position [383, 0]
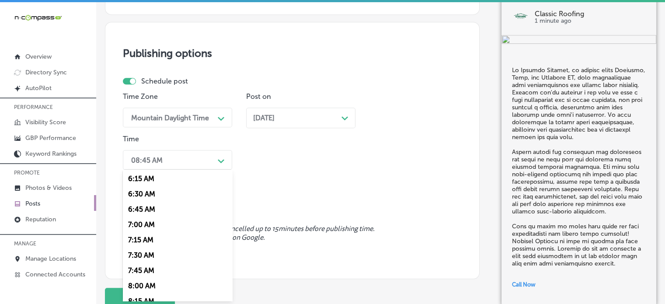
click at [140, 227] on div "7:00 AM" at bounding box center [177, 224] width 109 height 15
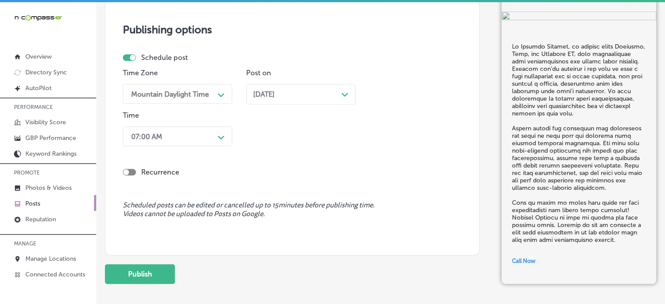
scroll to position [756, 0]
click at [145, 271] on button "Publish" at bounding box center [140, 273] width 70 height 20
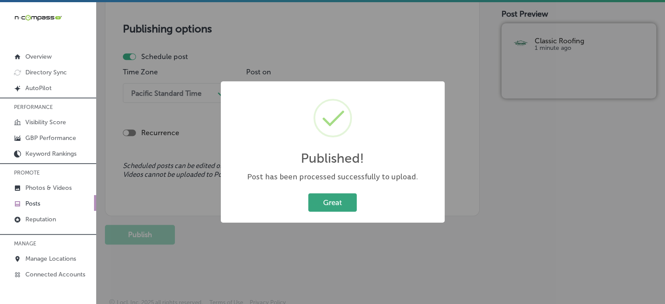
click at [344, 199] on button "Great" at bounding box center [332, 202] width 49 height 18
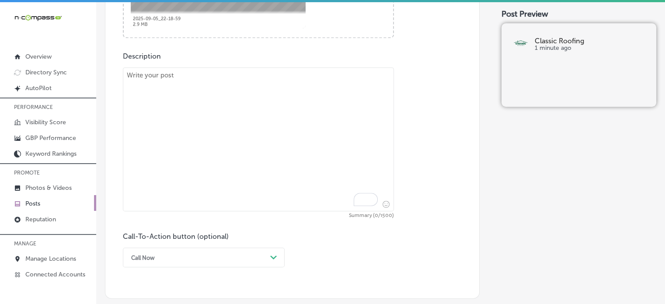
scroll to position [461, 0]
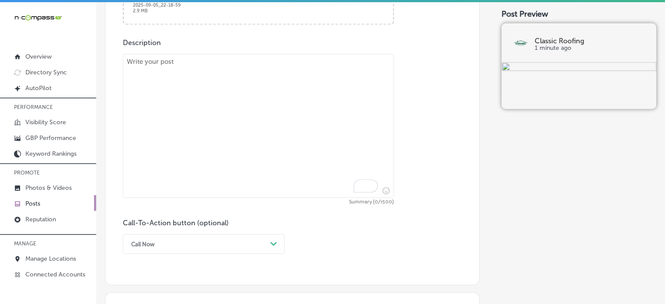
click at [246, 127] on textarea "To enrich screen reader interactions, please activate Accessibility in Grammarl…" at bounding box center [258, 126] width 271 height 144
paste textarea ""Classic Roofing is your go-to contractor for roof replacements and waterproof …"
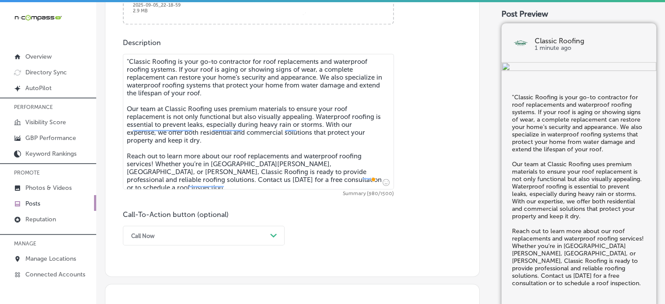
click at [131, 61] on textarea ""Classic Roofing is your go-to contractor for roof replacements and waterproof …" at bounding box center [258, 122] width 271 height 136
type textarea "Classic Roofing is your go-to contractor for roof replacements and waterproof r…"
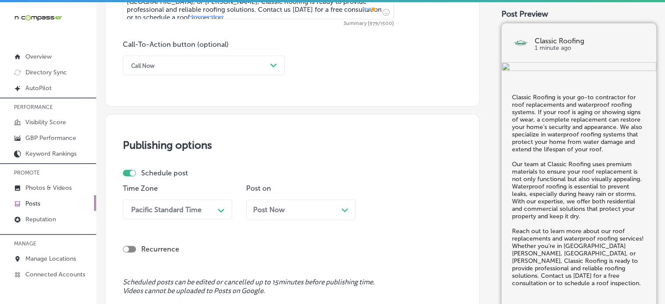
scroll to position [636, 0]
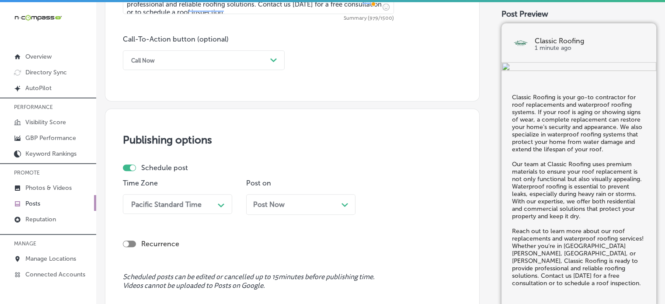
click at [229, 63] on div "Call Now" at bounding box center [197, 60] width 140 height 14
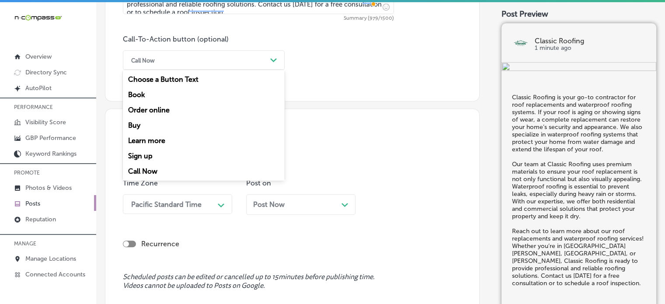
click at [168, 139] on div "Learn more" at bounding box center [204, 140] width 162 height 15
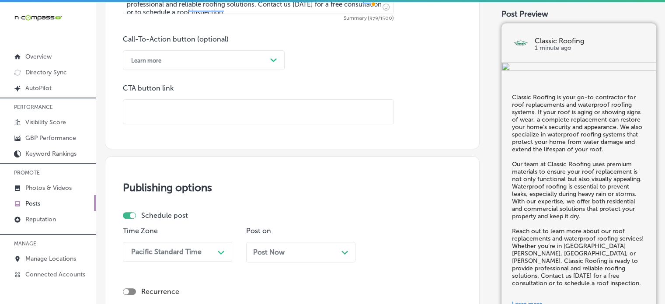
click at [211, 110] on input "text" at bounding box center [258, 112] width 270 height 24
paste input "[URL][DOMAIN_NAME]"
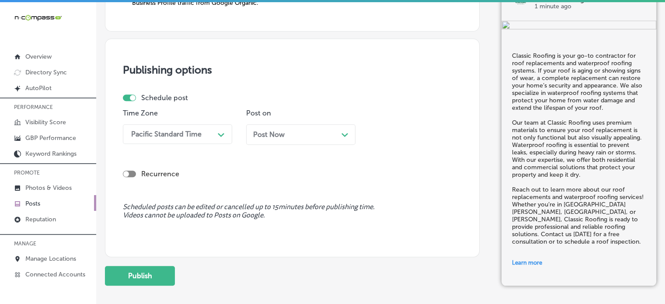
scroll to position [790, 0]
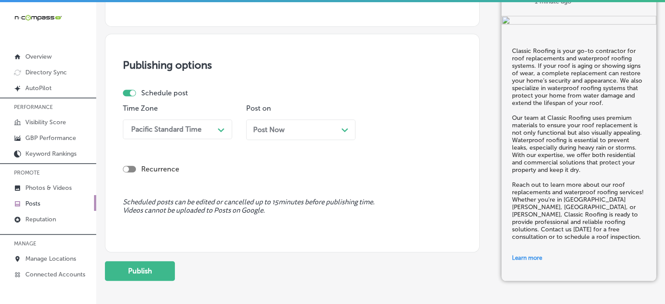
type input "[URL][DOMAIN_NAME]"
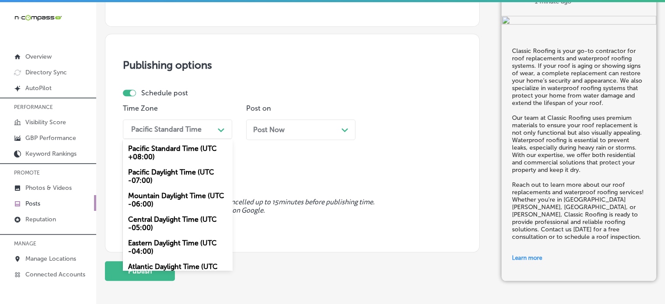
click at [201, 129] on div "Pacific Standard Time" at bounding box center [170, 129] width 87 height 15
click at [177, 195] on div "Mountain Daylight Time (UTC -06:00)" at bounding box center [177, 200] width 109 height 24
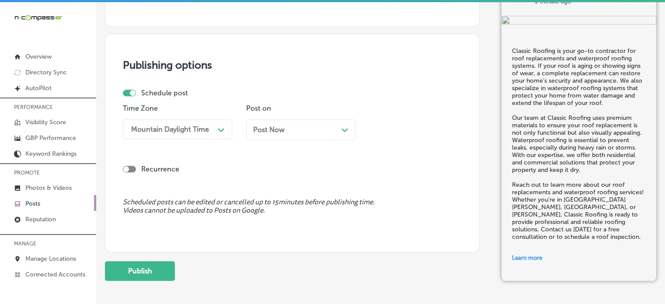
click at [288, 130] on div "Post Now Path Created with Sketch." at bounding box center [300, 129] width 95 height 8
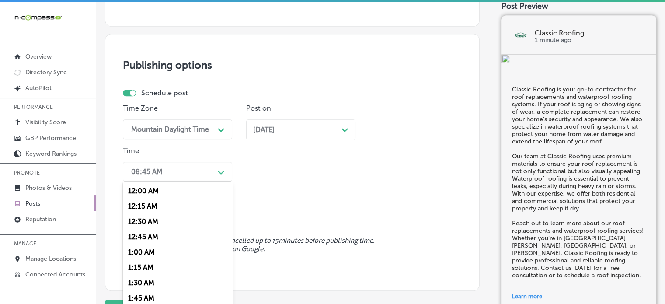
scroll to position [802, 0]
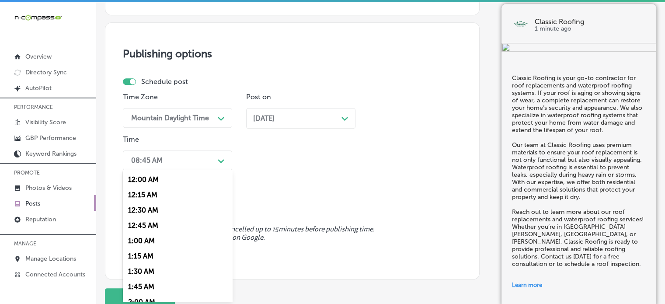
click at [194, 168] on div "08:45 AM Path Created with Sketch." at bounding box center [177, 160] width 109 height 20
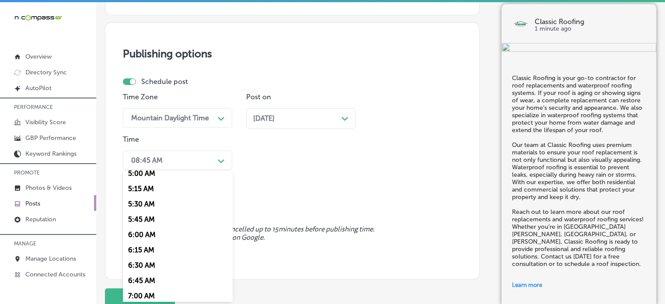
scroll to position [343, 0]
click at [143, 268] on div "7:00 AM" at bounding box center [177, 264] width 109 height 15
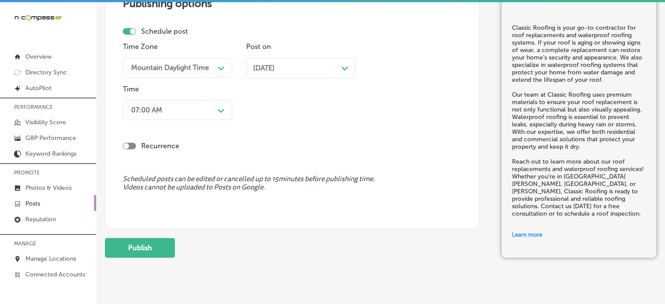
scroll to position [855, 0]
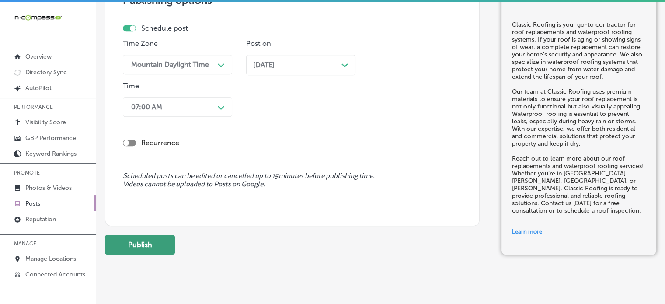
click at [147, 253] on button "Publish" at bounding box center [140, 245] width 70 height 20
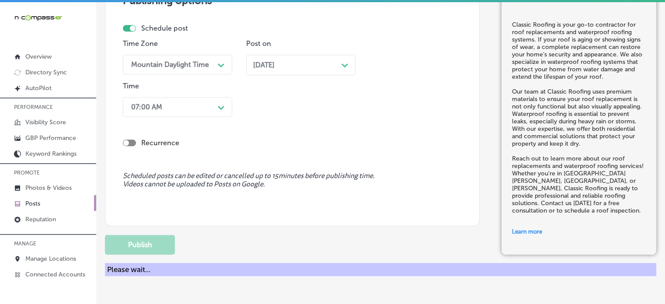
scroll to position [751, 0]
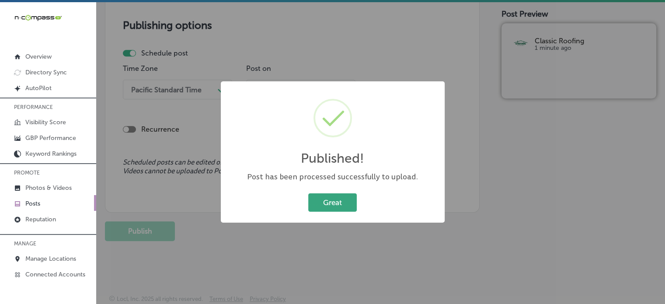
click at [323, 203] on button "Great" at bounding box center [332, 202] width 49 height 18
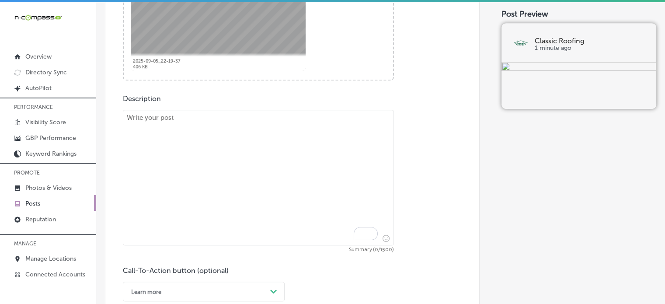
scroll to position [411, 0]
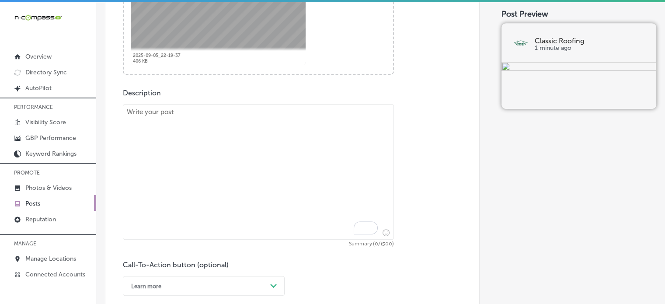
paste textarea ""Classic Roofing offers reliable emergency roof repairs and siding installation…"
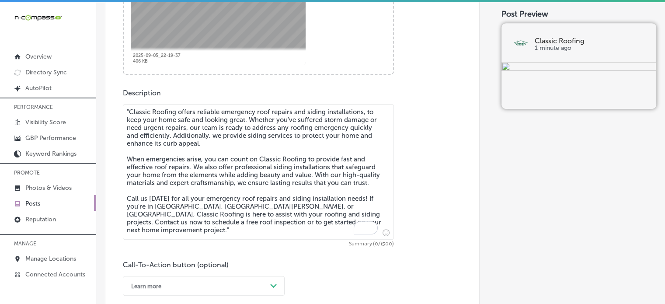
click at [254, 146] on textarea ""Classic Roofing offers reliable emergency roof repairs and siding installation…" at bounding box center [258, 172] width 271 height 136
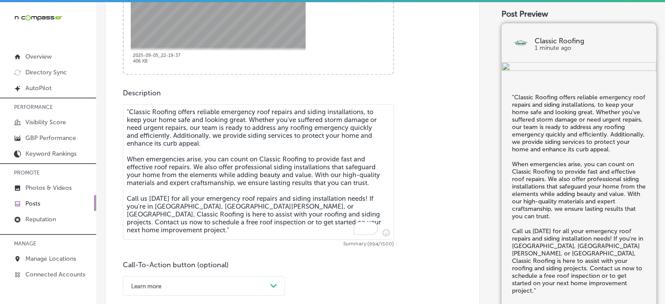
scroll to position [435, 0]
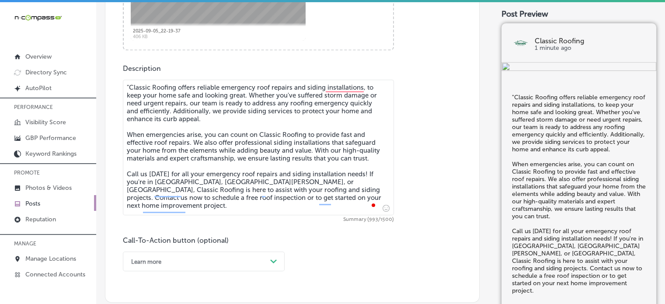
click at [129, 86] on textarea ""Classic Roofing offers reliable emergency roof repairs and siding installation…" at bounding box center [258, 148] width 271 height 136
type textarea "Classic Roofing offers reliable emergency roof repairs and siding installations…"
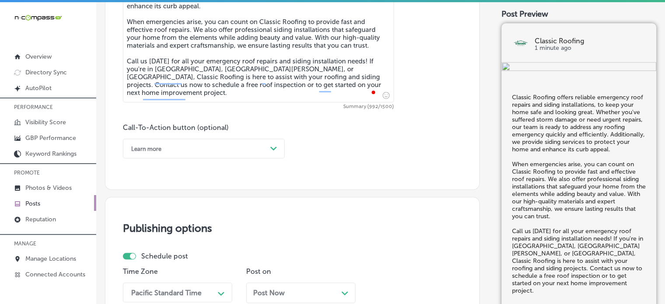
scroll to position [589, 0]
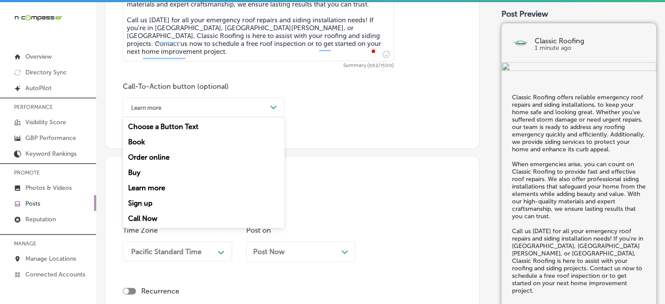
click at [233, 99] on div "Learn more Path Created with Sketch." at bounding box center [204, 107] width 162 height 20
click at [149, 216] on div "Call Now" at bounding box center [204, 218] width 162 height 15
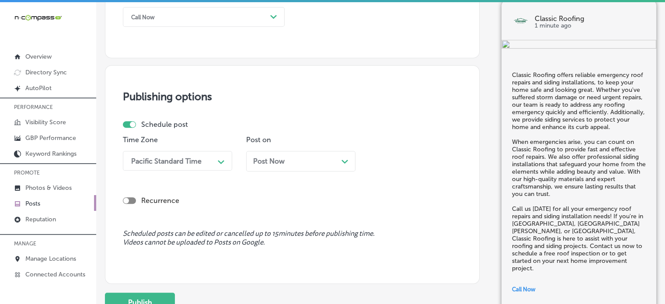
scroll to position [681, 0]
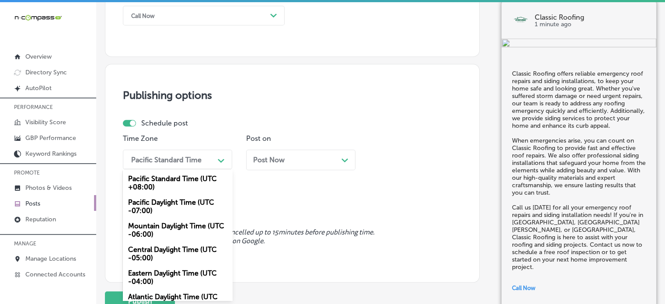
click at [196, 163] on div "Pacific Standard Time" at bounding box center [170, 159] width 87 height 15
click at [170, 227] on div "Mountain Daylight Time (UTC -06:00)" at bounding box center [177, 230] width 109 height 24
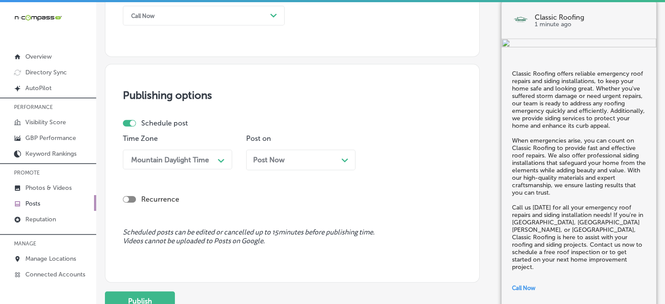
click at [292, 158] on div "Post Now Path Created with Sketch." at bounding box center [300, 160] width 95 height 8
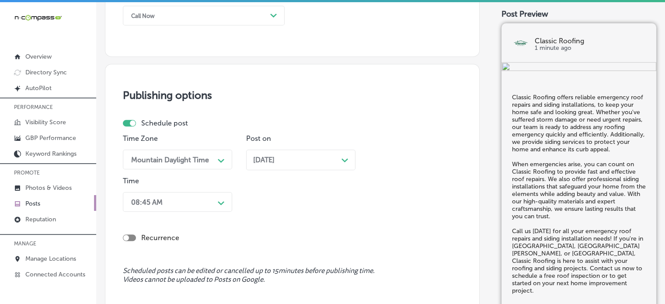
scroll to position [723, 0]
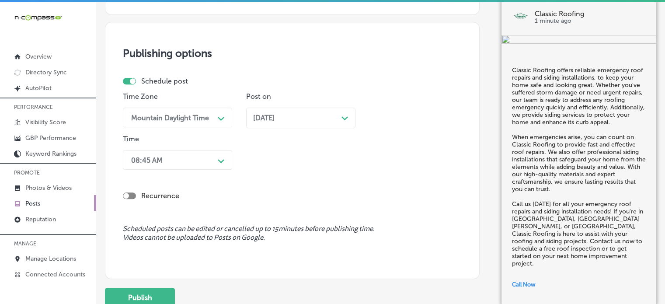
click at [203, 170] on div "08:45 AM Path Created with Sketch." at bounding box center [177, 160] width 109 height 20
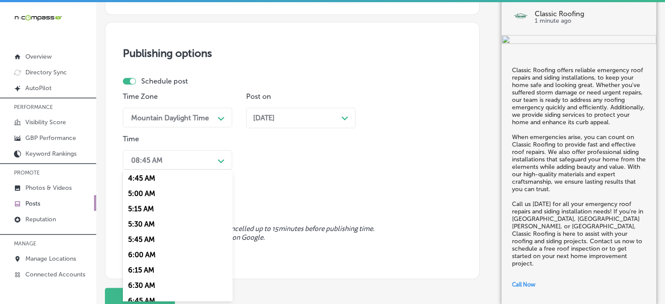
scroll to position [336, 0]
click at [147, 271] on div "7:00 AM" at bounding box center [177, 271] width 109 height 15
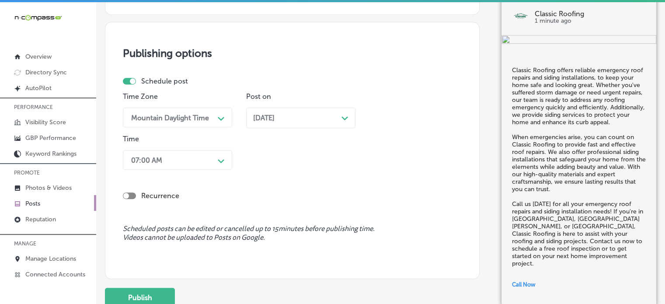
scroll to position [756, 0]
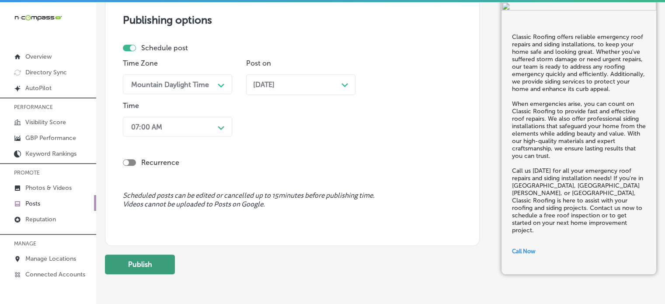
click at [156, 261] on button "Publish" at bounding box center [140, 264] width 70 height 20
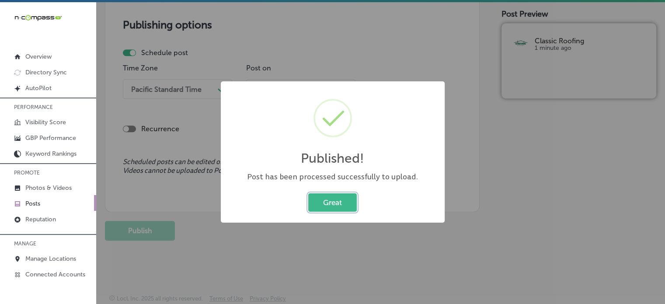
scroll to position [751, 0]
click at [339, 200] on button "Great" at bounding box center [332, 202] width 49 height 18
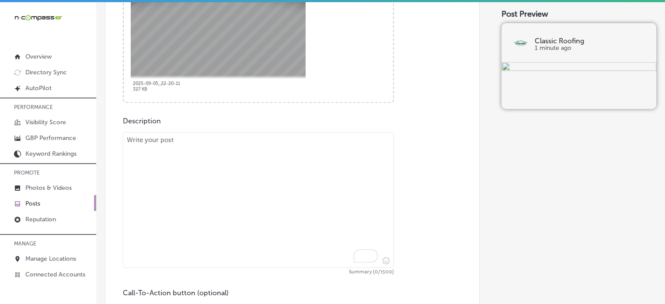
scroll to position [386, 0]
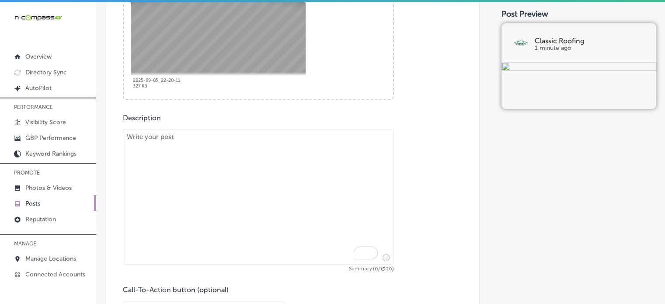
click at [262, 178] on textarea "To enrich screen reader interactions, please activate Accessibility in Grammarl…" at bounding box center [258, 197] width 271 height 136
paste textarea ""Classic Roofing is here to provide expert roof maintenance and gutter installa…"
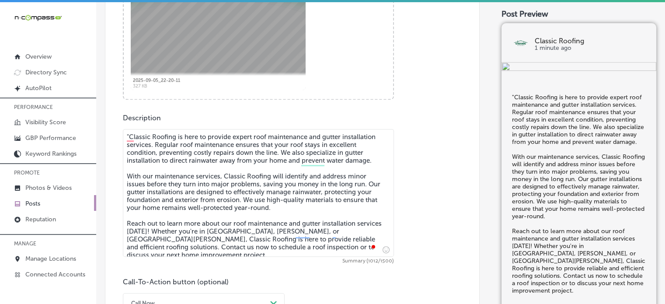
click at [131, 132] on textarea ""Classic Roofing is here to provide expert roof maintenance and gutter installa…" at bounding box center [258, 193] width 271 height 128
click at [180, 207] on textarea "Classic Roofing is here to provide expert roof maintenance and gutter installat…" at bounding box center [258, 193] width 271 height 128
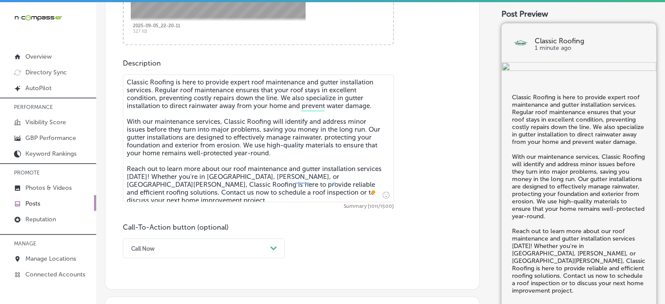
scroll to position [441, 0]
type textarea "Classic Roofing is here to provide expert roof maintenance and gutter installat…"
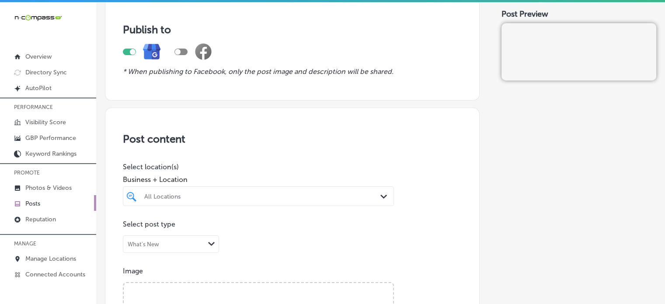
scroll to position [65, 0]
click at [253, 187] on div "All Locations Path Created with Sketch." at bounding box center [258, 195] width 271 height 20
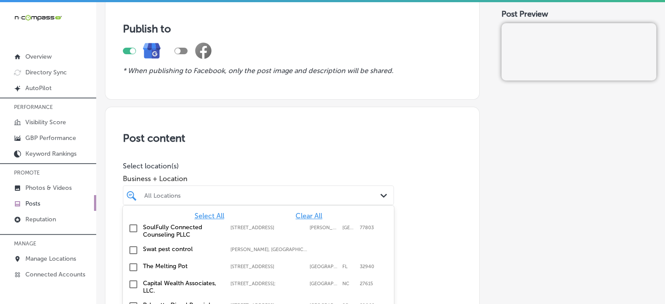
scroll to position [115, 0]
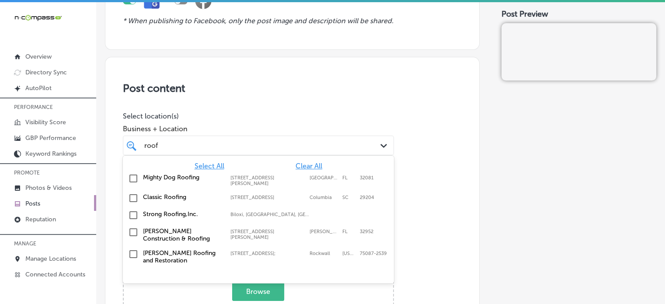
click at [156, 193] on label "Classic Roofing" at bounding box center [182, 196] width 79 height 7
type input "roof"
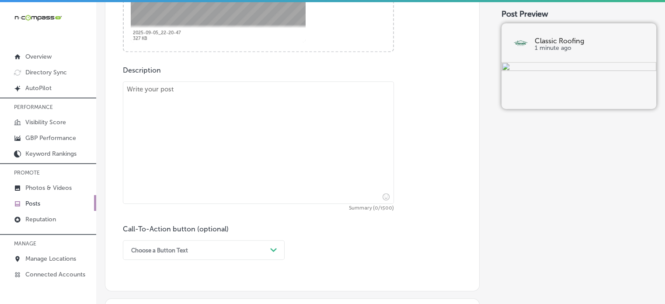
scroll to position [443, 0]
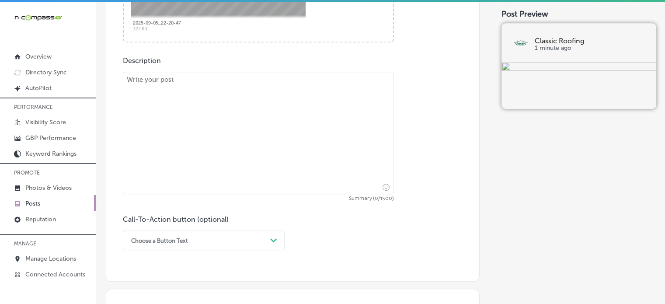
click at [277, 150] on textarea at bounding box center [258, 133] width 271 height 122
paste textarea ""Classic Roofing is here to provide expert roof maintenance and gutter installa…"
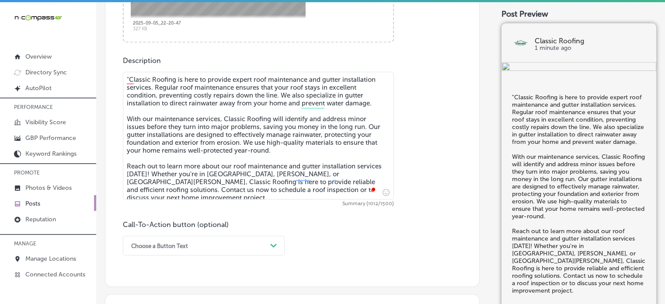
click at [131, 76] on textarea ""Classic Roofing is here to provide expert roof maintenance and gutter installa…" at bounding box center [258, 136] width 271 height 128
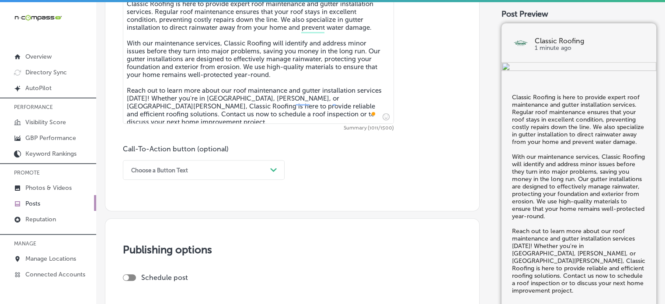
scroll to position [519, 0]
type textarea "Classic Roofing is here to provide expert roof maintenance and gutter installat…"
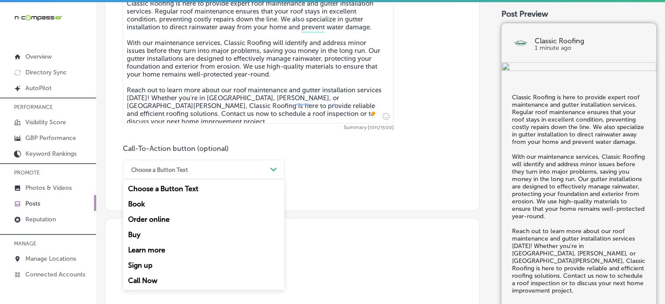
click at [251, 177] on div "Choose a Button Text Path Created with Sketch." at bounding box center [204, 170] width 162 height 20
click at [143, 250] on div "Learn more" at bounding box center [204, 249] width 162 height 15
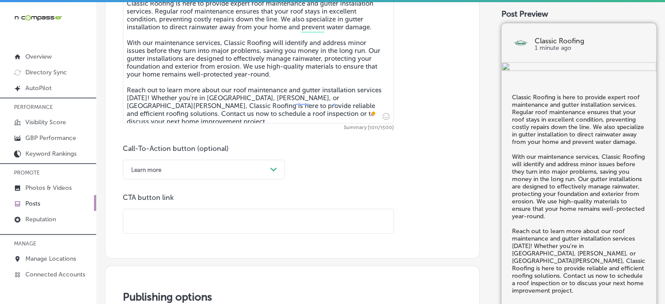
click at [205, 218] on input "text" at bounding box center [258, 221] width 270 height 24
paste input "[URL][DOMAIN_NAME]"
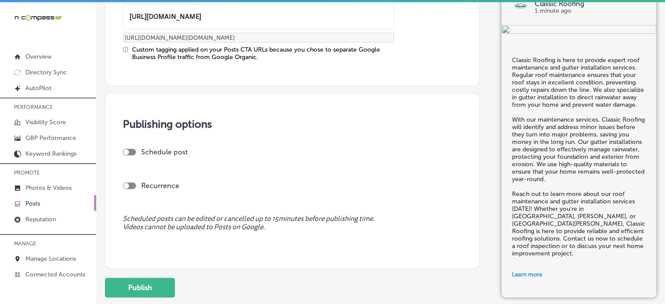
scroll to position [724, 0]
type input "[URL][DOMAIN_NAME]"
click at [138, 152] on div "Schedule post" at bounding box center [289, 151] width 332 height 8
click at [137, 151] on div "Schedule post" at bounding box center [289, 151] width 332 height 8
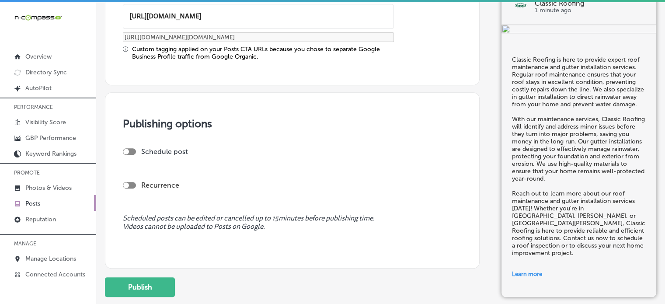
click at [136, 153] on div "Schedule post" at bounding box center [289, 151] width 332 height 8
click at [135, 152] on div at bounding box center [129, 151] width 13 height 7
checkbox input "true"
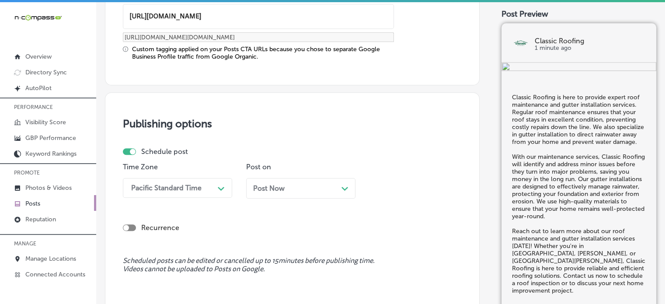
scroll to position [751, 0]
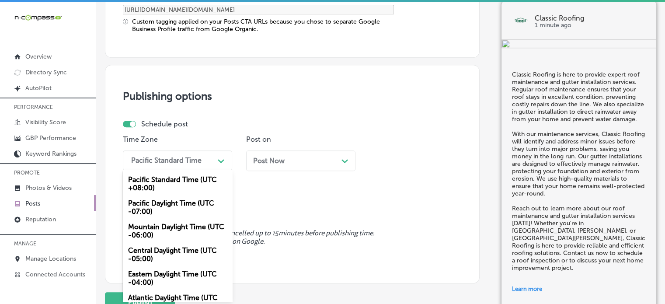
click at [179, 170] on div "option Pacific Standard Time (UTC +08:00) focused, 1 of 6. 6 results available.…" at bounding box center [177, 160] width 109 height 20
click at [180, 233] on div "Mountain Daylight Time (UTC -06:00)" at bounding box center [177, 231] width 109 height 24
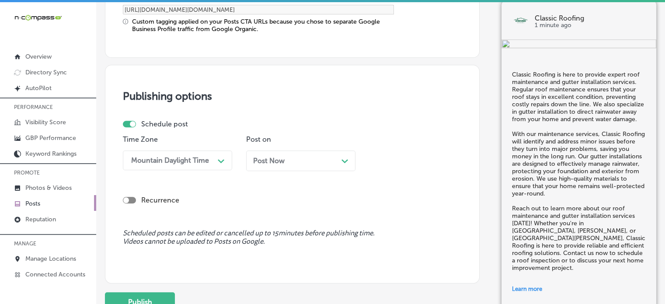
click at [296, 161] on div "Post Now Path Created with Sketch." at bounding box center [300, 160] width 95 height 8
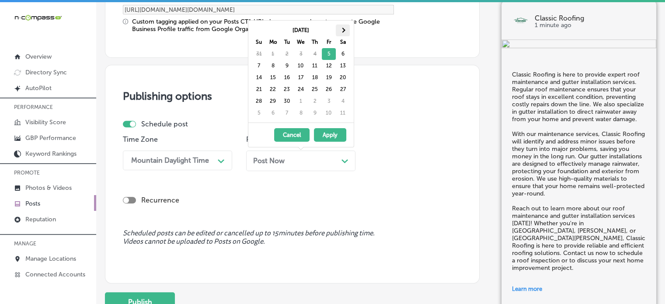
click at [346, 30] on th at bounding box center [343, 30] width 14 height 12
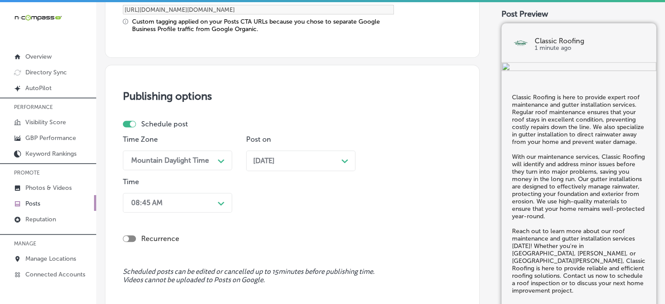
scroll to position [794, 0]
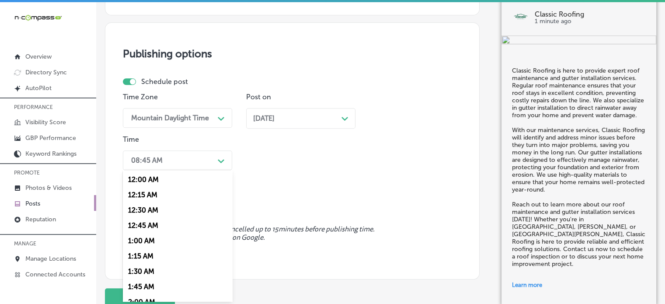
click at [193, 170] on div "option 12:30 AM focused, 3 of 96. 96 results available. Use Up and Down to choo…" at bounding box center [177, 160] width 109 height 20
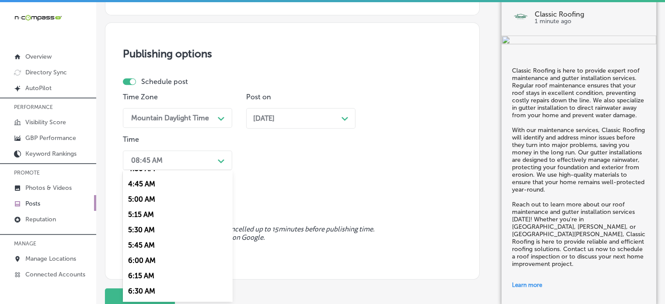
scroll to position [323, 0]
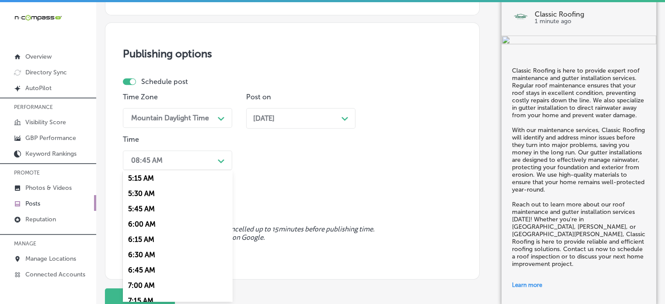
click at [142, 284] on div "7:00 AM" at bounding box center [177, 285] width 109 height 15
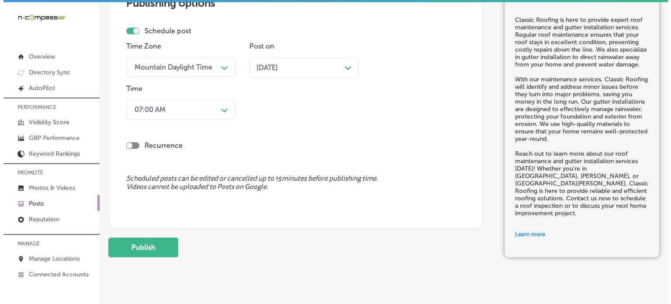
scroll to position [845, 0]
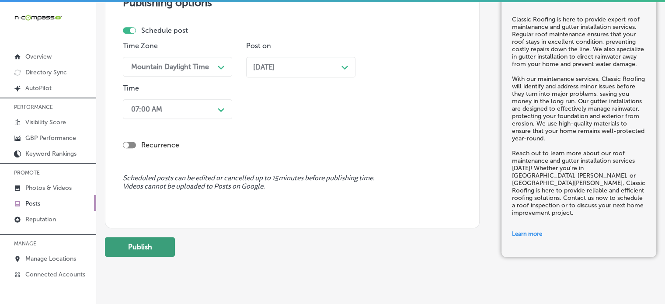
click at [143, 247] on button "Publish" at bounding box center [140, 247] width 70 height 20
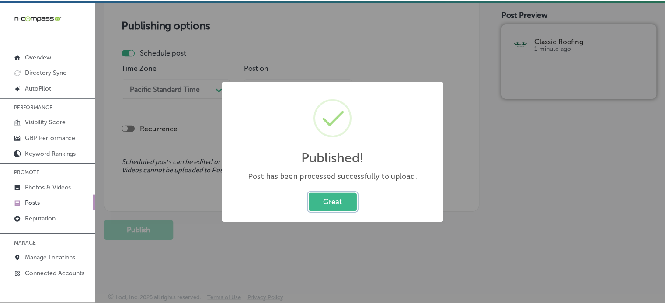
scroll to position [743, 0]
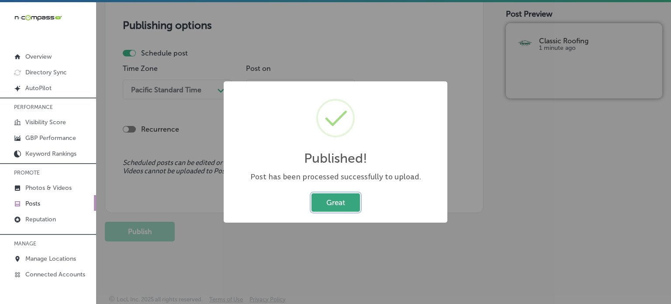
click at [330, 204] on button "Great" at bounding box center [336, 202] width 49 height 18
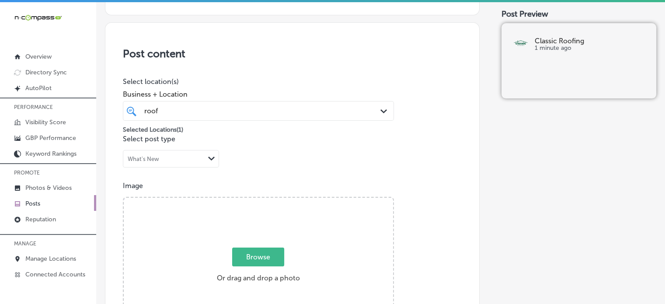
scroll to position [0, 0]
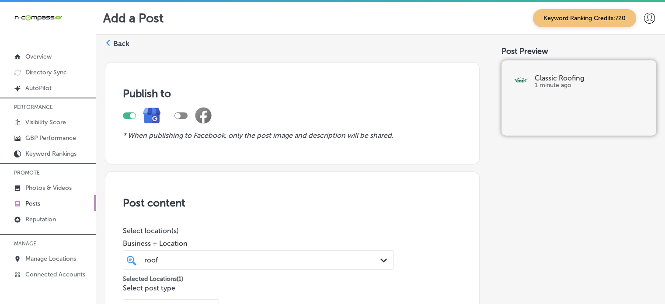
click at [115, 43] on label "Back" at bounding box center [121, 44] width 16 height 10
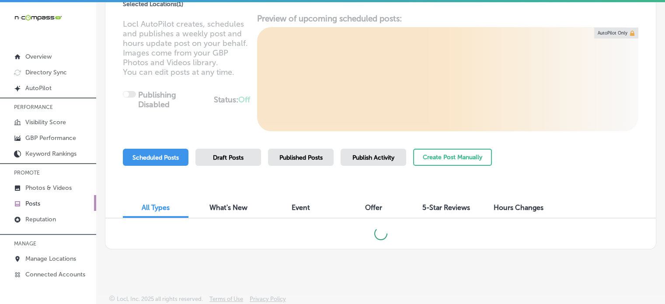
scroll to position [2, 0]
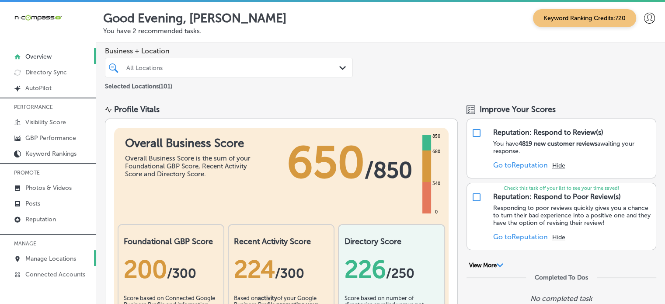
click at [50, 259] on p "Manage Locations" at bounding box center [50, 258] width 51 height 7
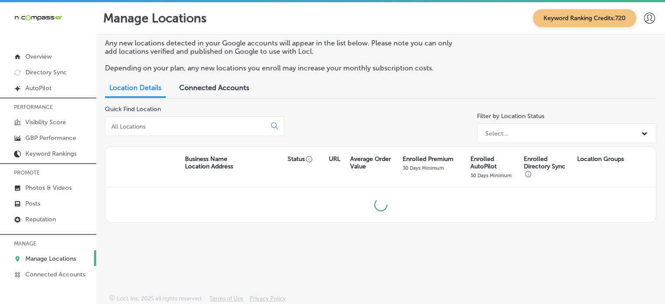
click at [221, 126] on input at bounding box center [187, 126] width 153 height 8
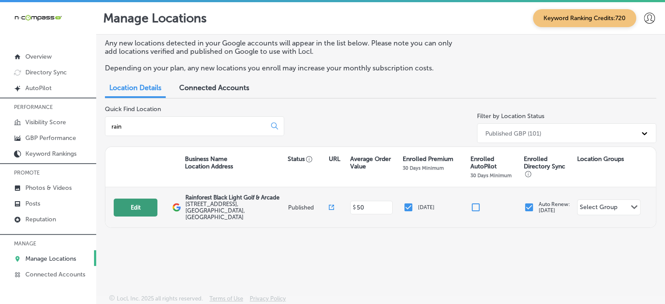
type input "rain"
click at [135, 202] on button "Edit" at bounding box center [136, 207] width 44 height 18
select select "US"
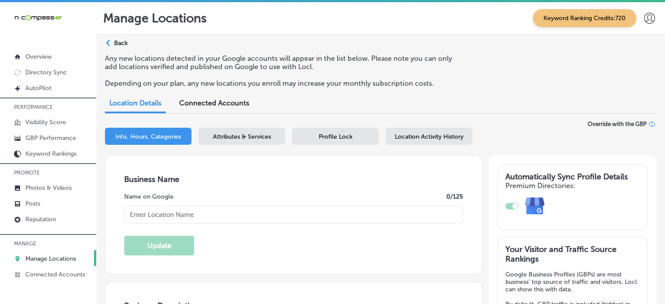
checkbox input "true"
type input "Rainforest Black Light Golf & Arcade"
type input "[STREET_ADDRESS]"
type input "[GEOGRAPHIC_DATA]"
type input "32407"
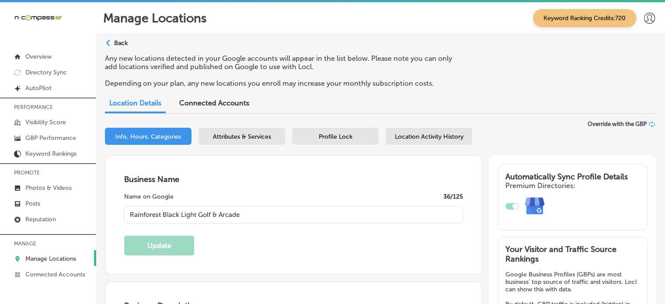
type input "US"
type input "http://rainforestblacklightgolf.com/"
type textarea "Welcome to Rainforest Black Light Golf & Arcade, where you'll find a variety of…"
type input "+1 850 249 5615"
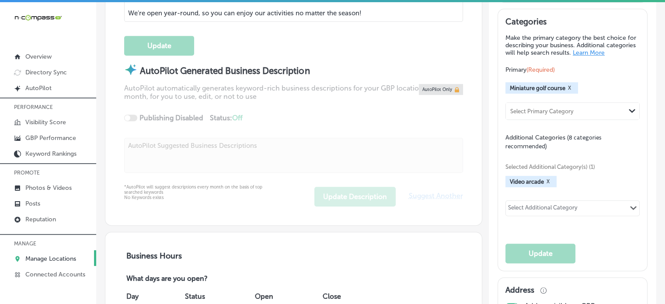
scroll to position [379, 0]
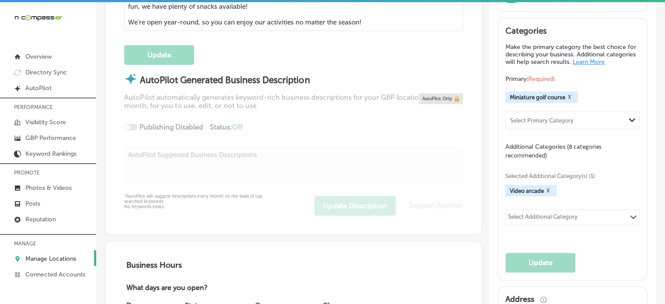
click at [612, 233] on div "Selected Additional Category(s) (1) Video arcade X Select Additional Category P…" at bounding box center [572, 198] width 134 height 76
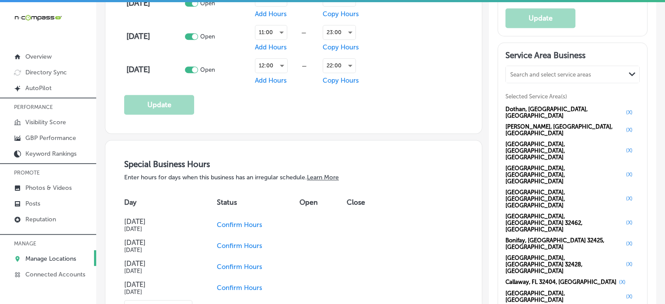
scroll to position [851, 0]
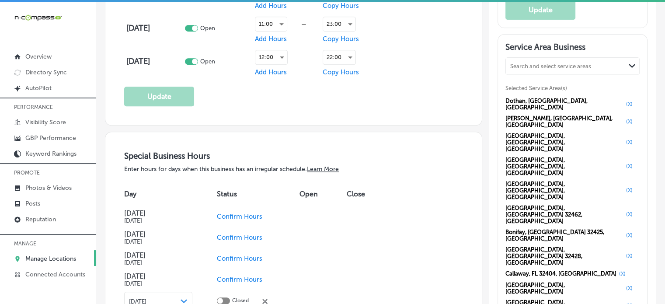
click at [431, 243] on div "Day Status Open Close Columbus Day Oct 13, 2025 Confirm Hours Veterans Day Nov …" at bounding box center [293, 292] width 339 height 222
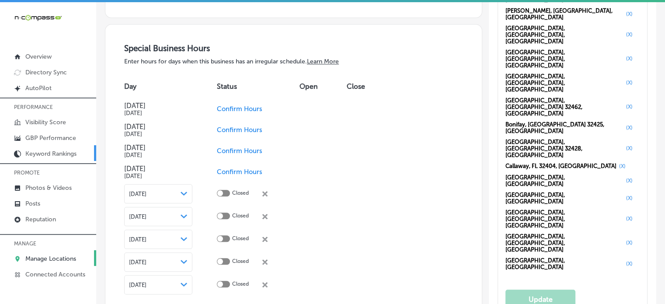
scroll to position [917, 0]
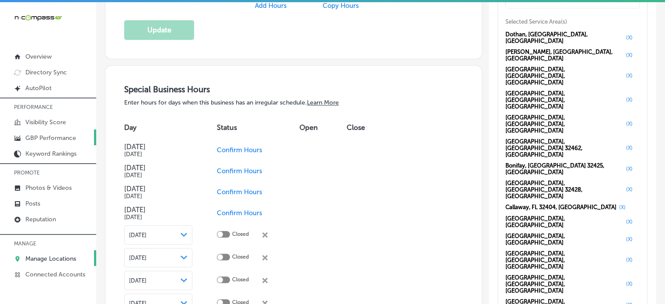
click at [45, 133] on link "GBP Performance" at bounding box center [48, 137] width 96 height 16
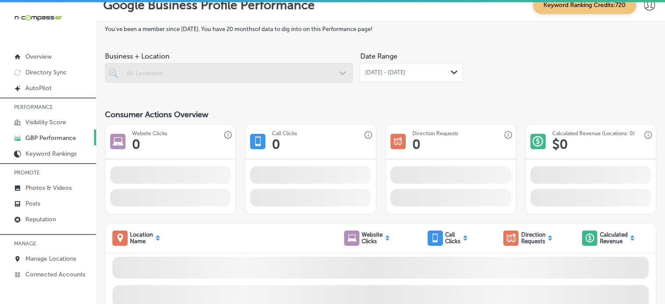
scroll to position [10, 0]
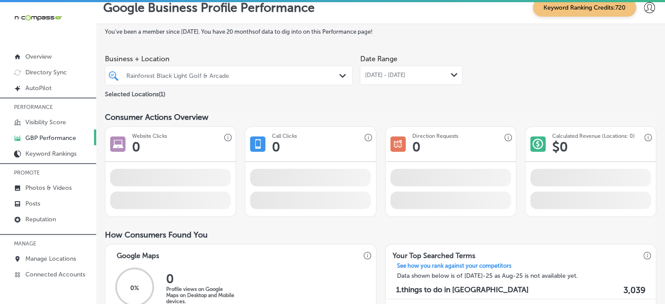
click at [405, 75] on span "Aug 01, 2025 - Aug 31, 2025" at bounding box center [385, 75] width 40 height 7
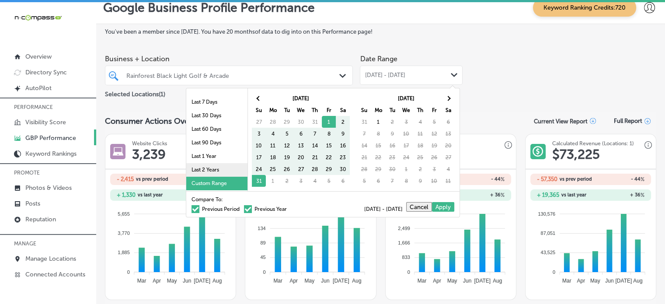
scroll to position [2, 0]
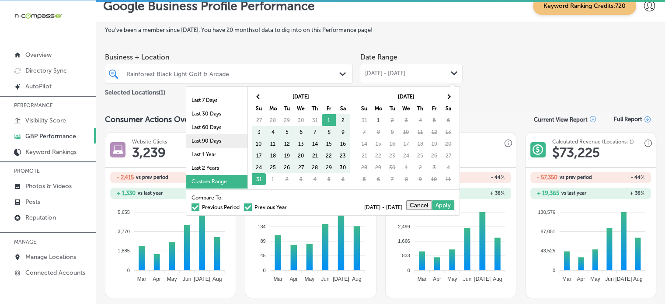
click at [204, 142] on li "Last 90 Days" at bounding box center [216, 141] width 61 height 14
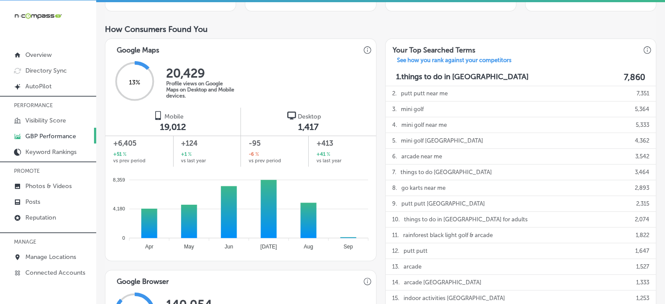
scroll to position [296, 0]
